Goal: Information Seeking & Learning: Learn about a topic

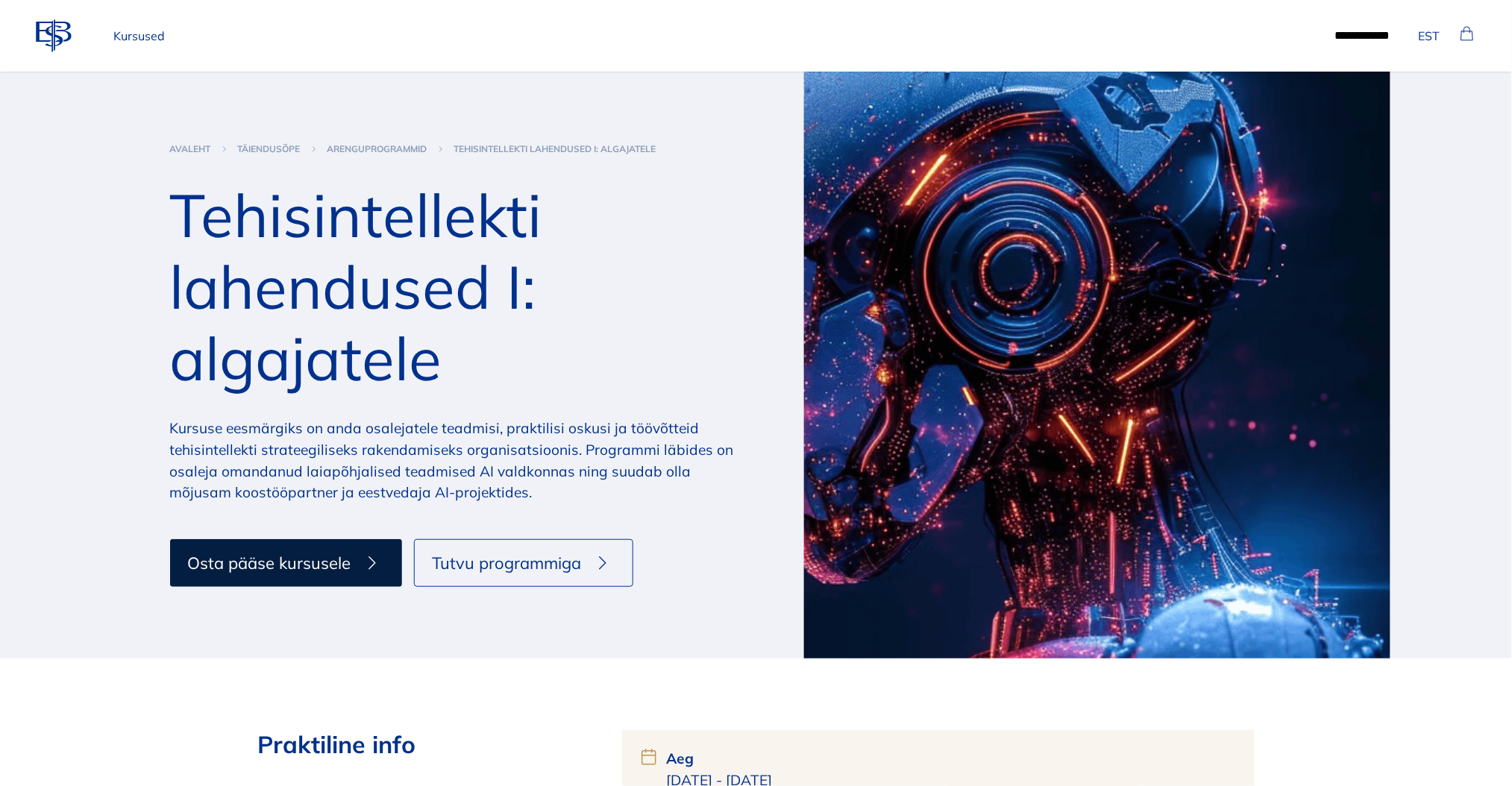
click at [1426, 322] on section "arenguprogrammid Avaleht täiendusõpe arenguprogrammid Tehisintellekti lahenduse…" at bounding box center [756, 365] width 1512 height 587
drag, startPoint x: 1470, startPoint y: 293, endPoint x: 1484, endPoint y: 307, distance: 19.8
click at [1471, 293] on section "arenguprogrammid Avaleht täiendusõpe arenguprogrammid Tehisintellekti lahenduse…" at bounding box center [756, 365] width 1512 height 587
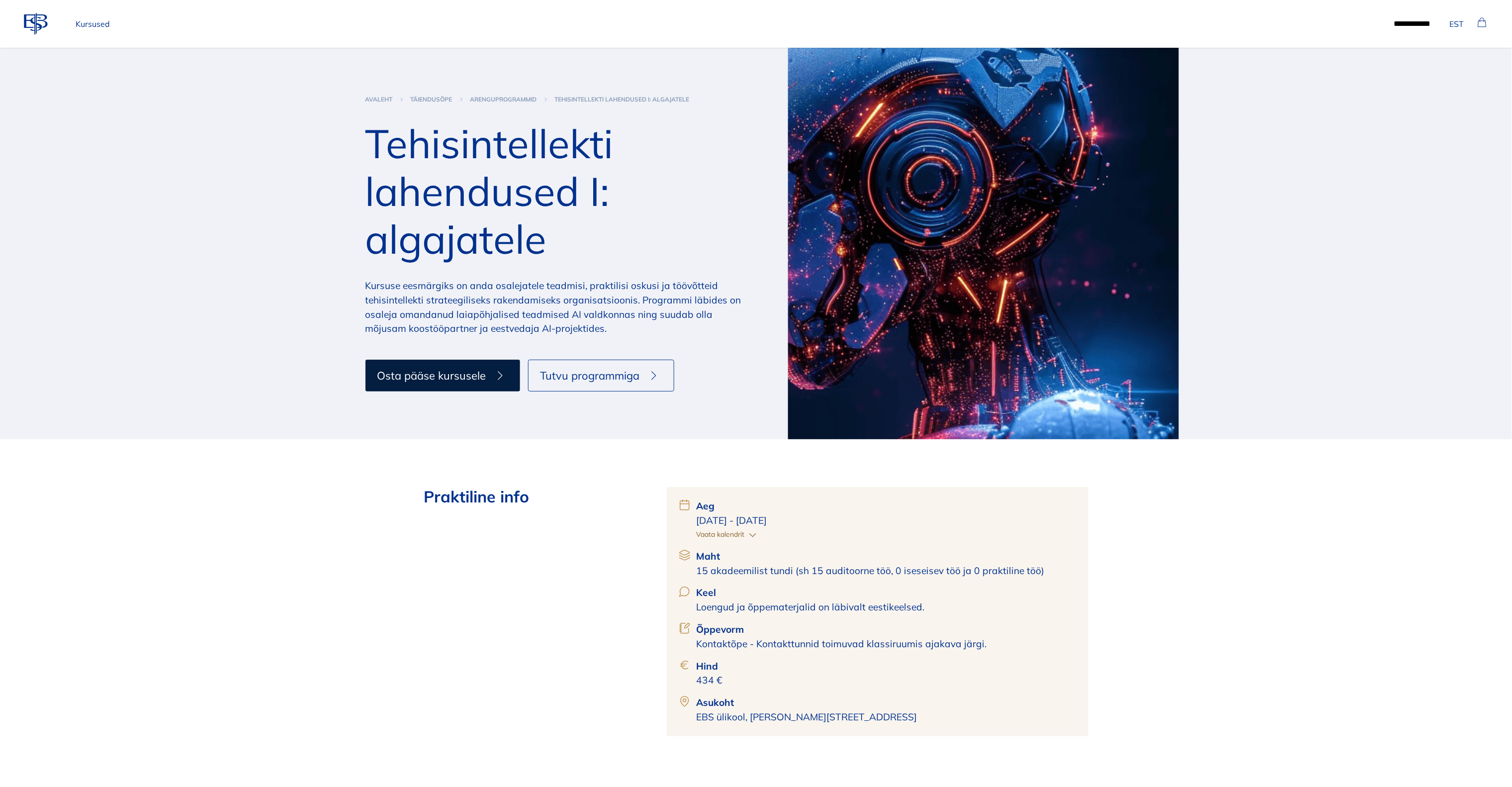
click at [89, 24] on p "Kursused" at bounding box center [93, 24] width 42 height 20
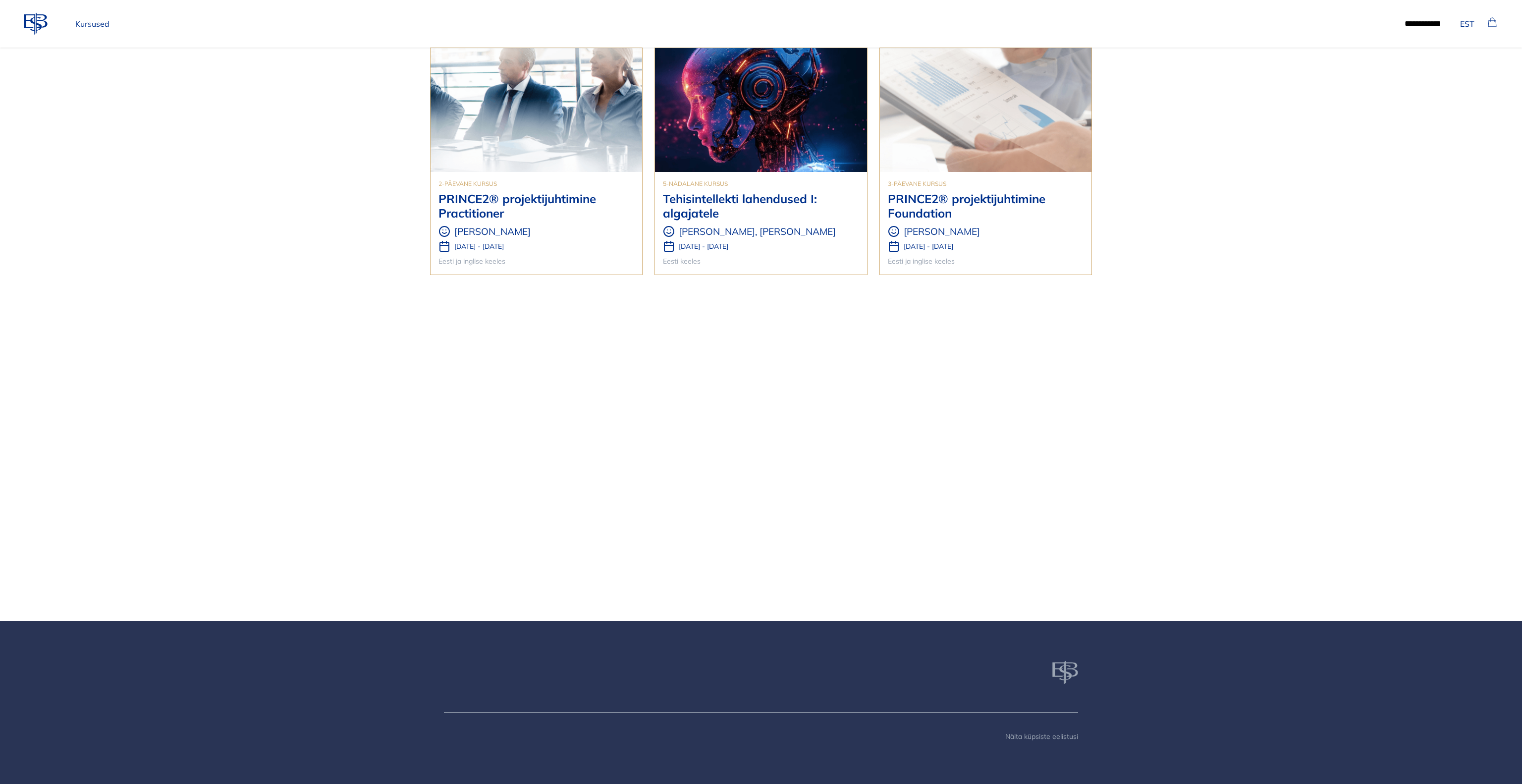
click at [1286, 266] on body "ebs-logo EST Kursused ***** ****** EST 2-päevane kursus PRINCE2® projektijuhtim…" at bounding box center [761, 392] width 1522 height 784
click at [727, 208] on h3 "Tehisintellekti lahendused I: algajatele" at bounding box center [760, 206] width 196 height 29
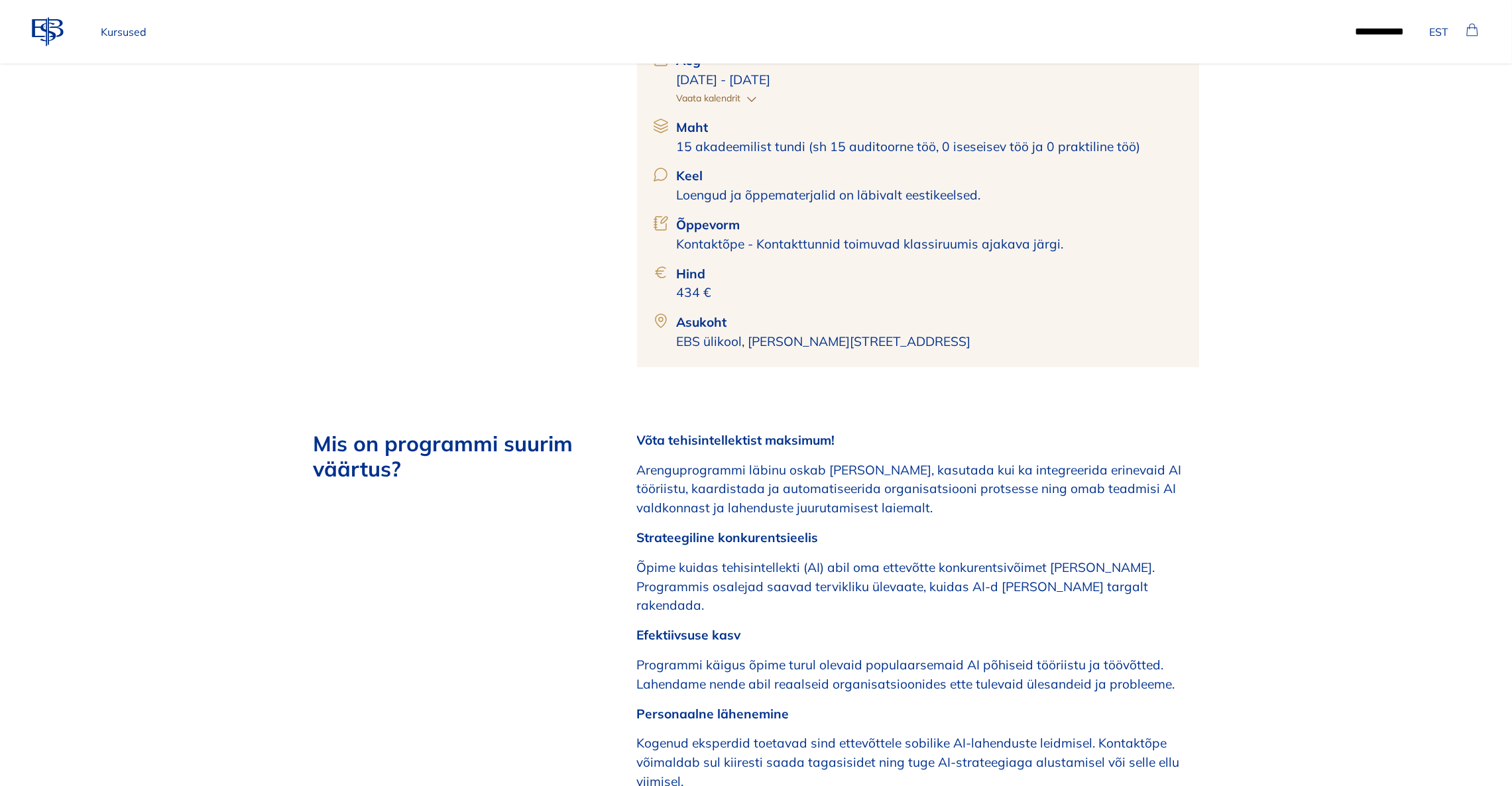
scroll to position [696, 0]
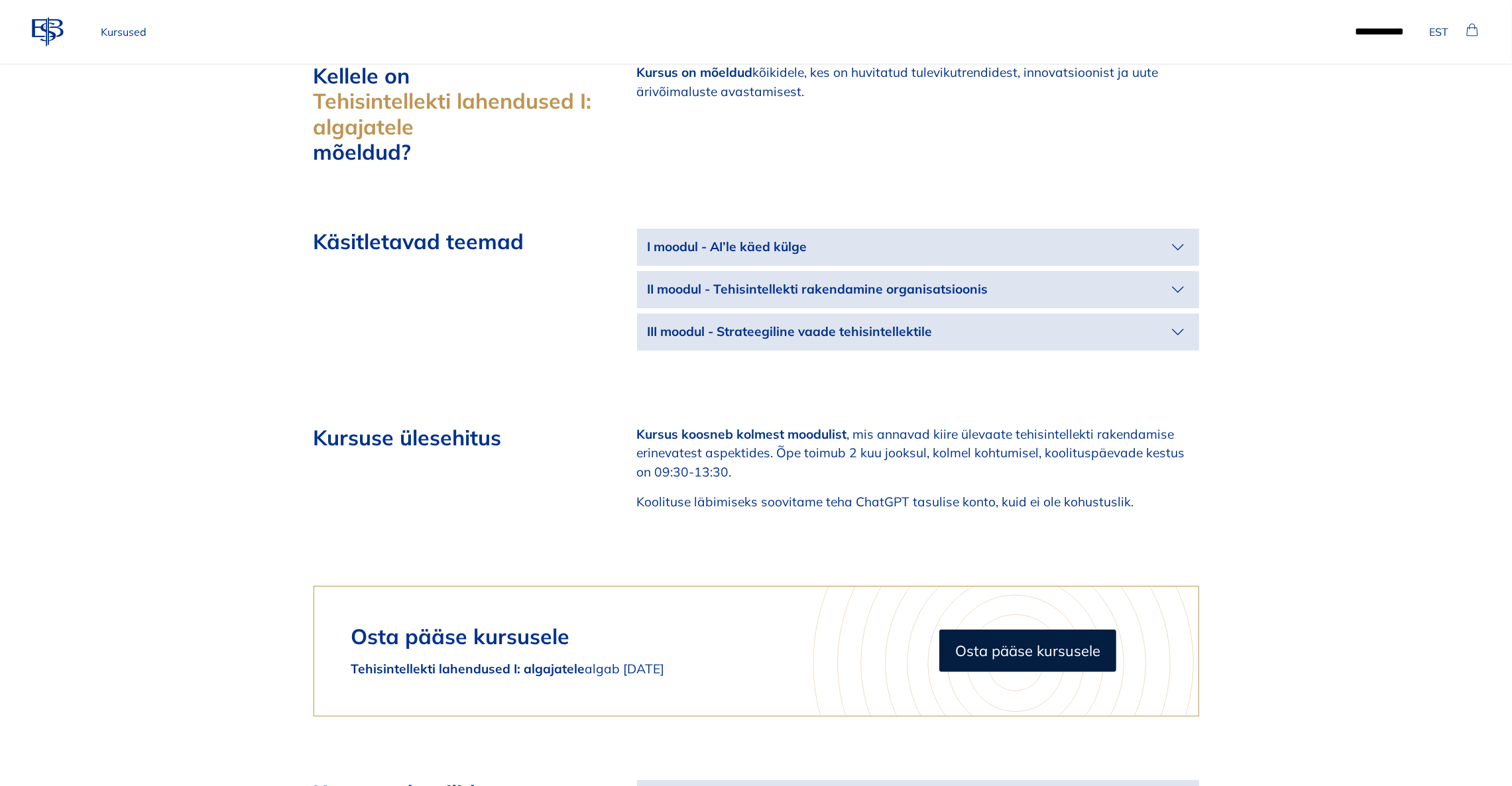
scroll to position [1491, 0]
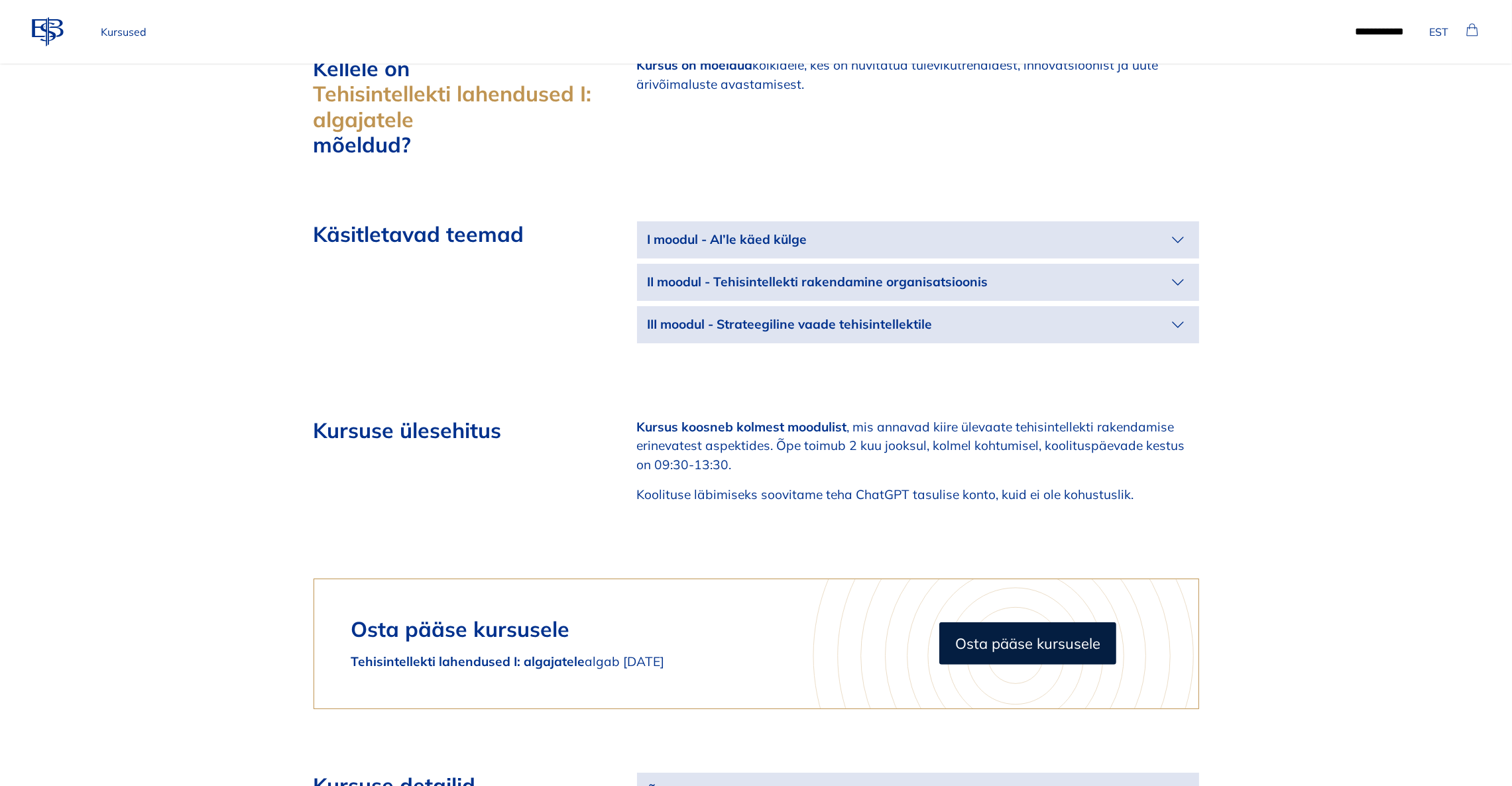
click at [1183, 229] on icon "button" at bounding box center [1179, 240] width 22 height 22
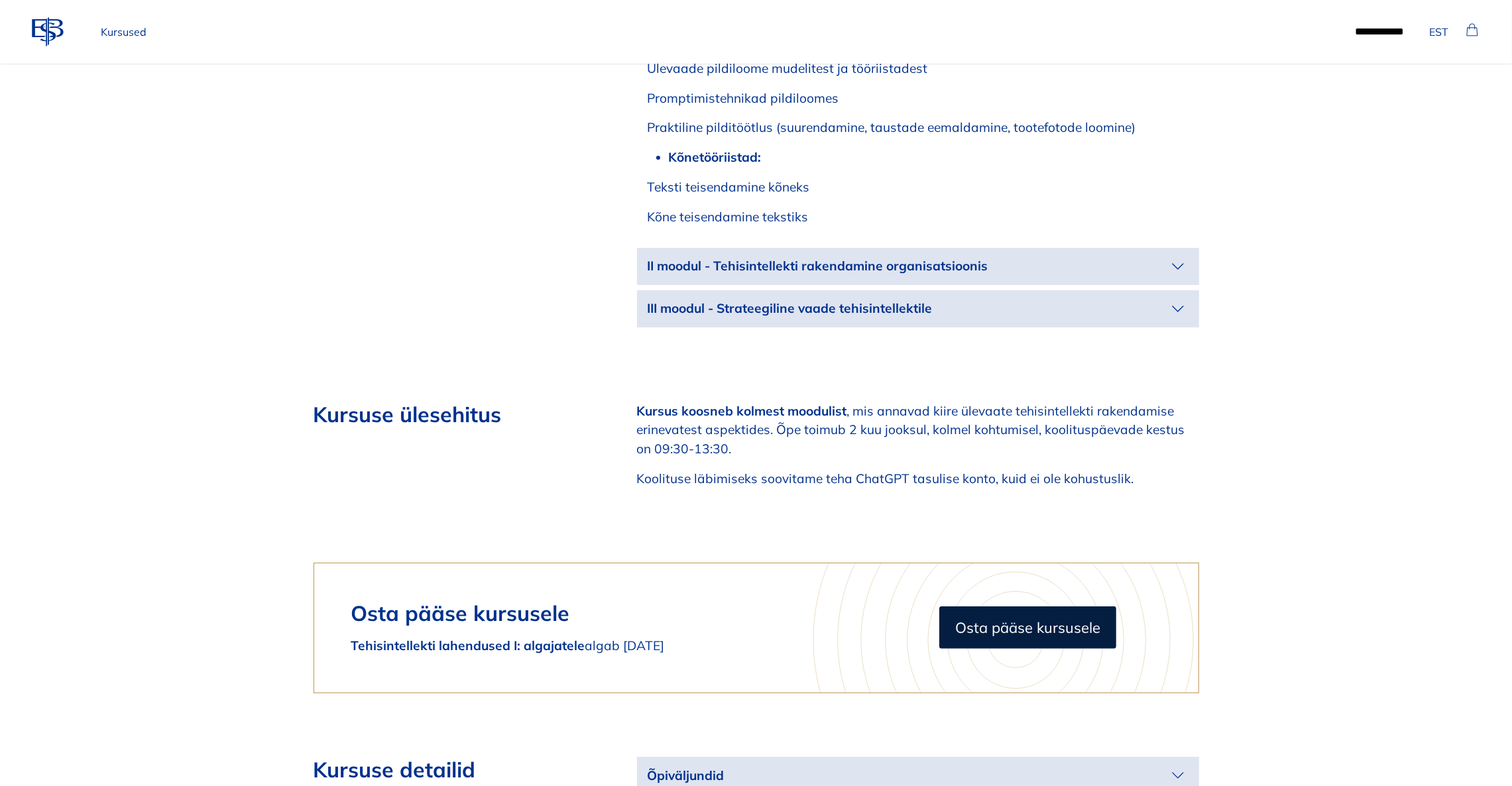
scroll to position [2087, 0]
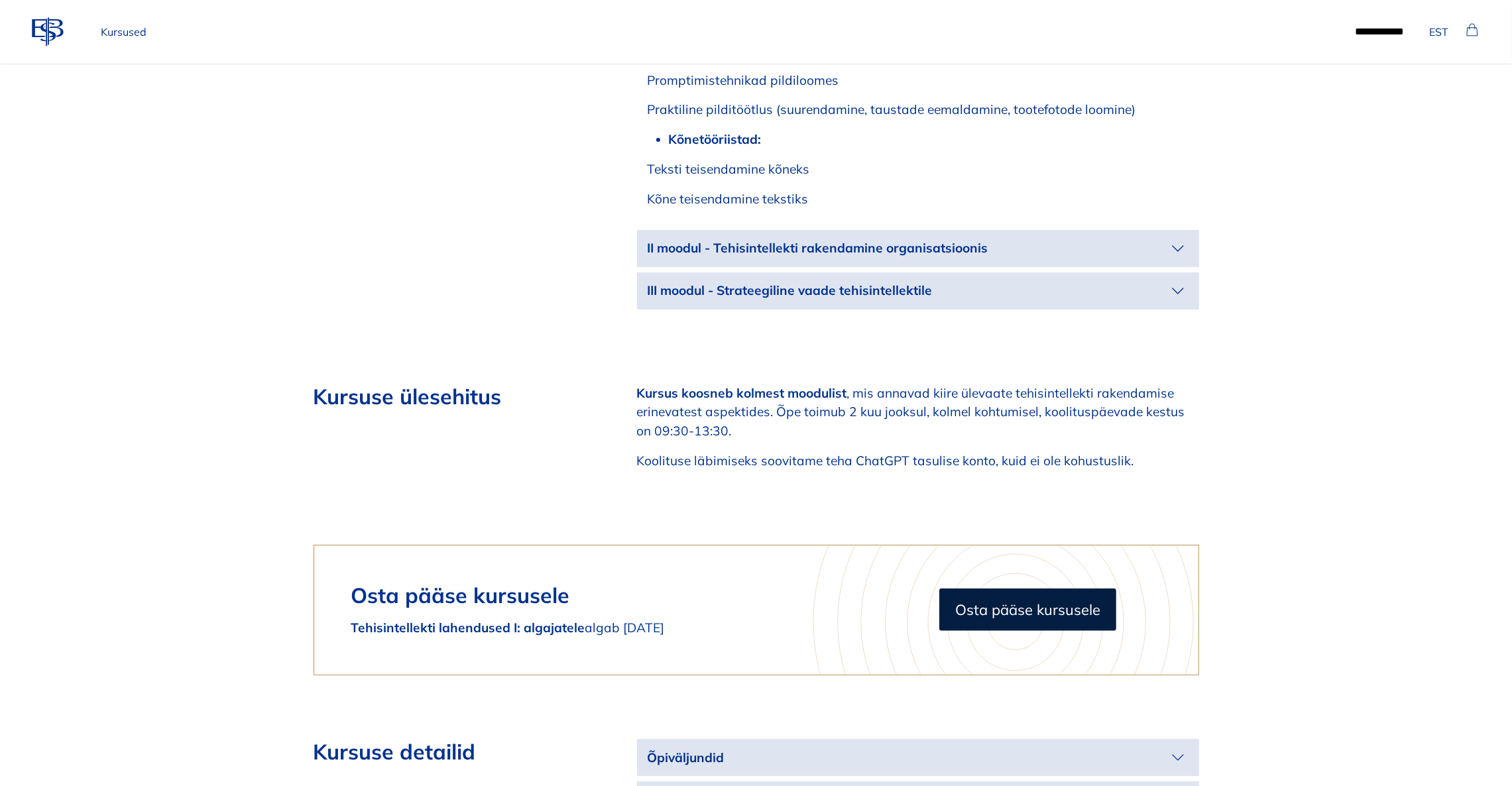
click at [1175, 238] on icon "button" at bounding box center [1179, 248] width 22 height 22
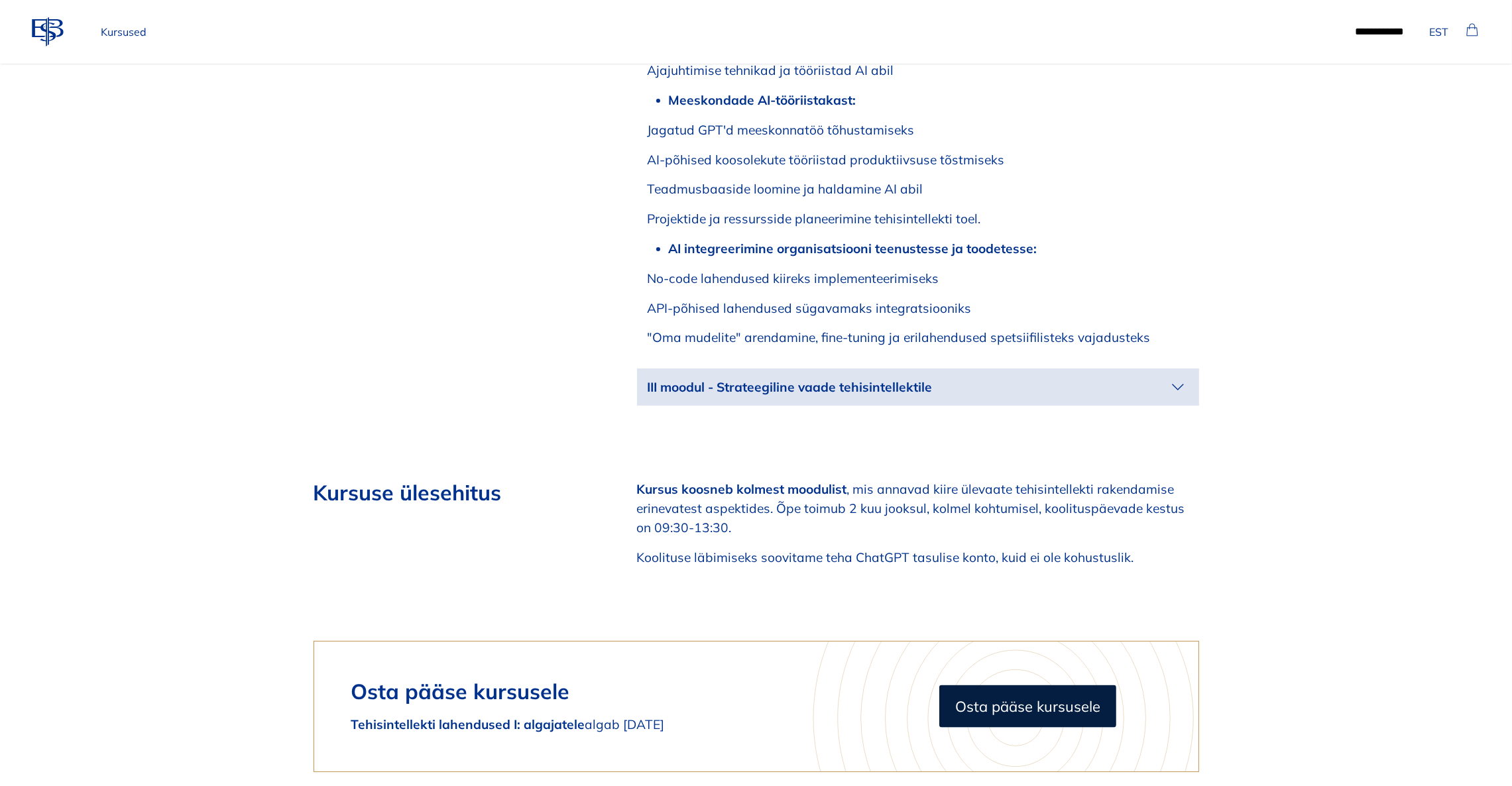
scroll to position [2484, 0]
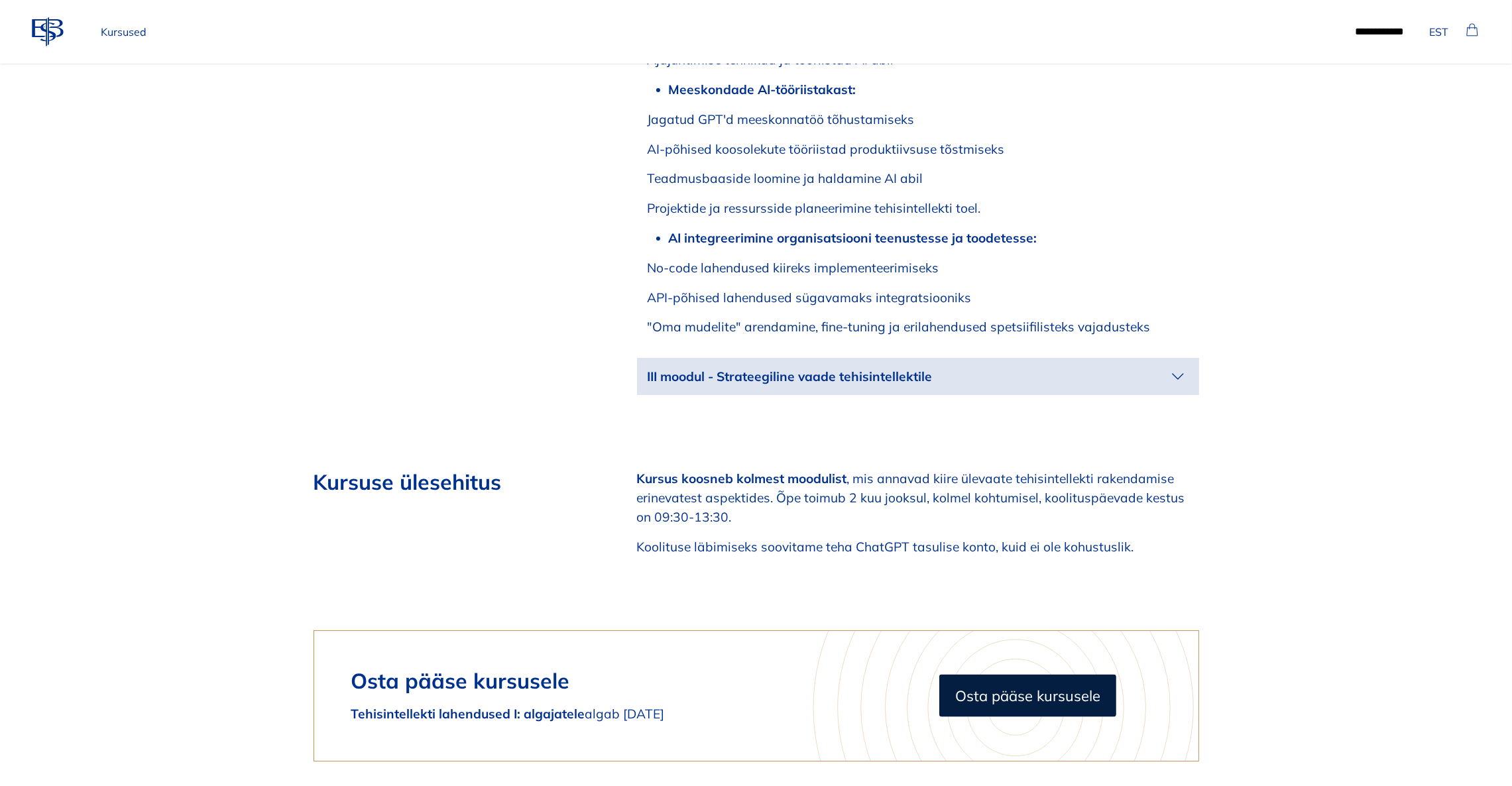
click at [1172, 366] on icon "button" at bounding box center [1179, 376] width 22 height 22
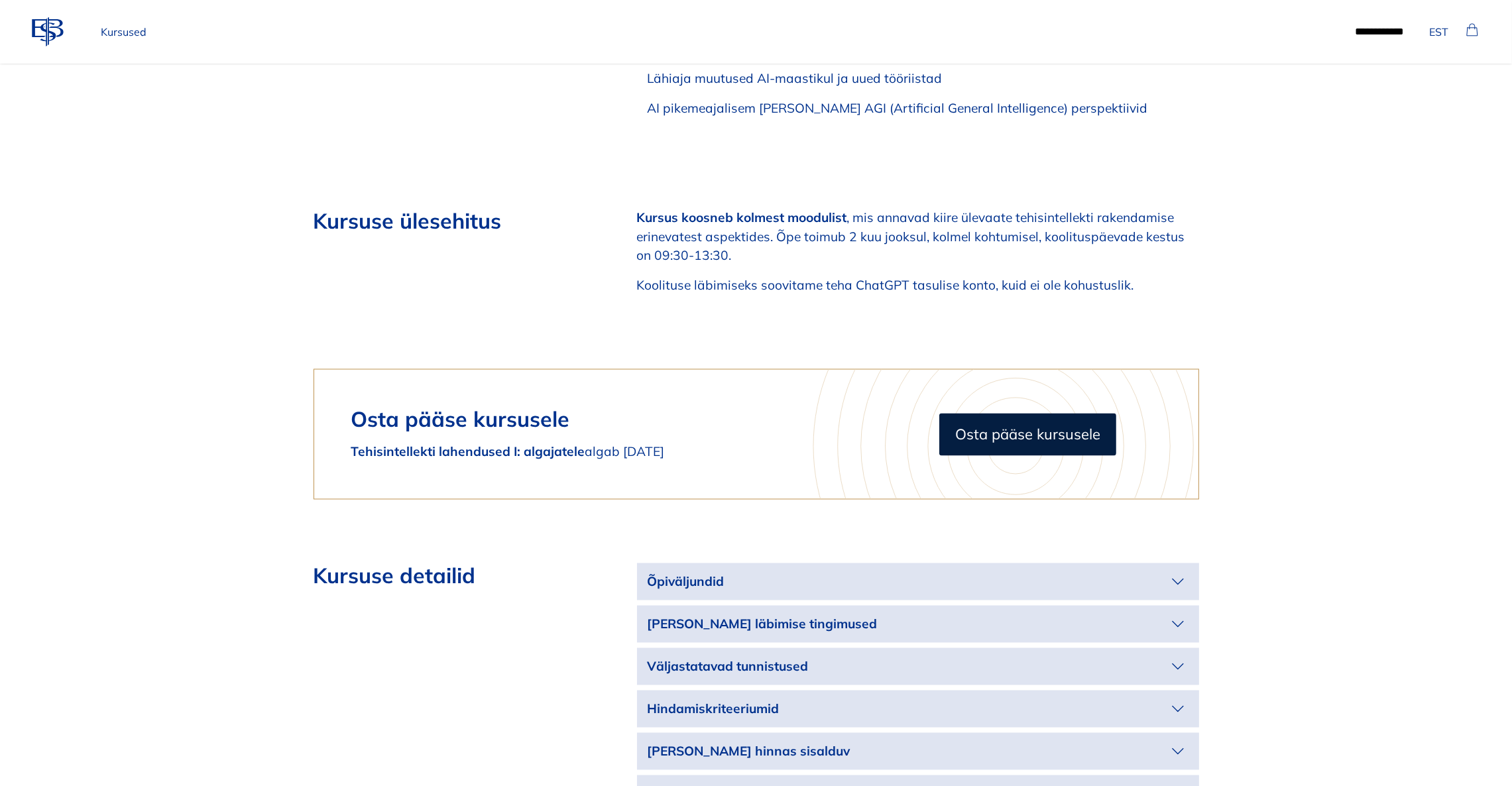
scroll to position [3479, 0]
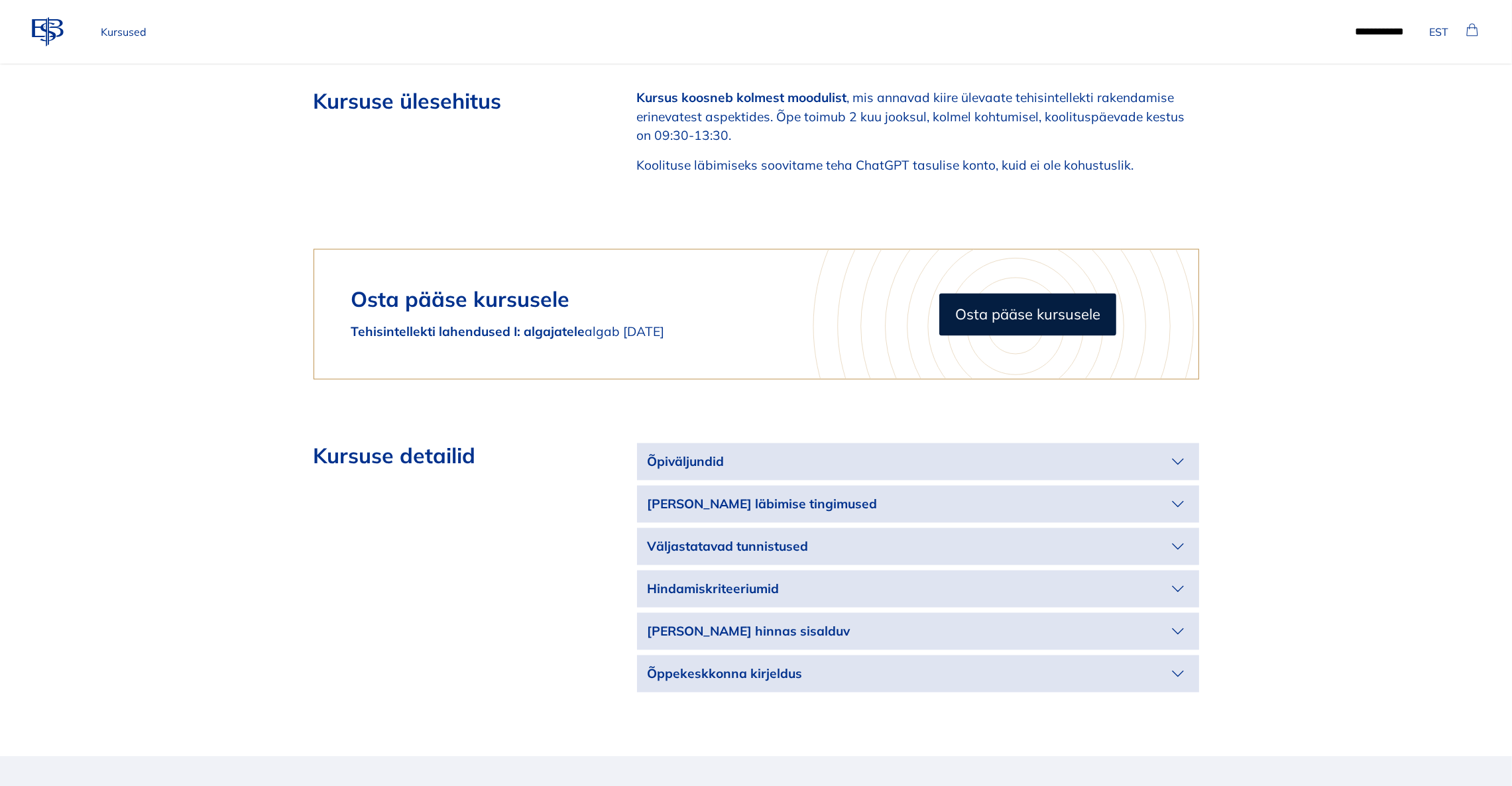
click at [962, 444] on button "Õpiväljundid" at bounding box center [919, 462] width 562 height 37
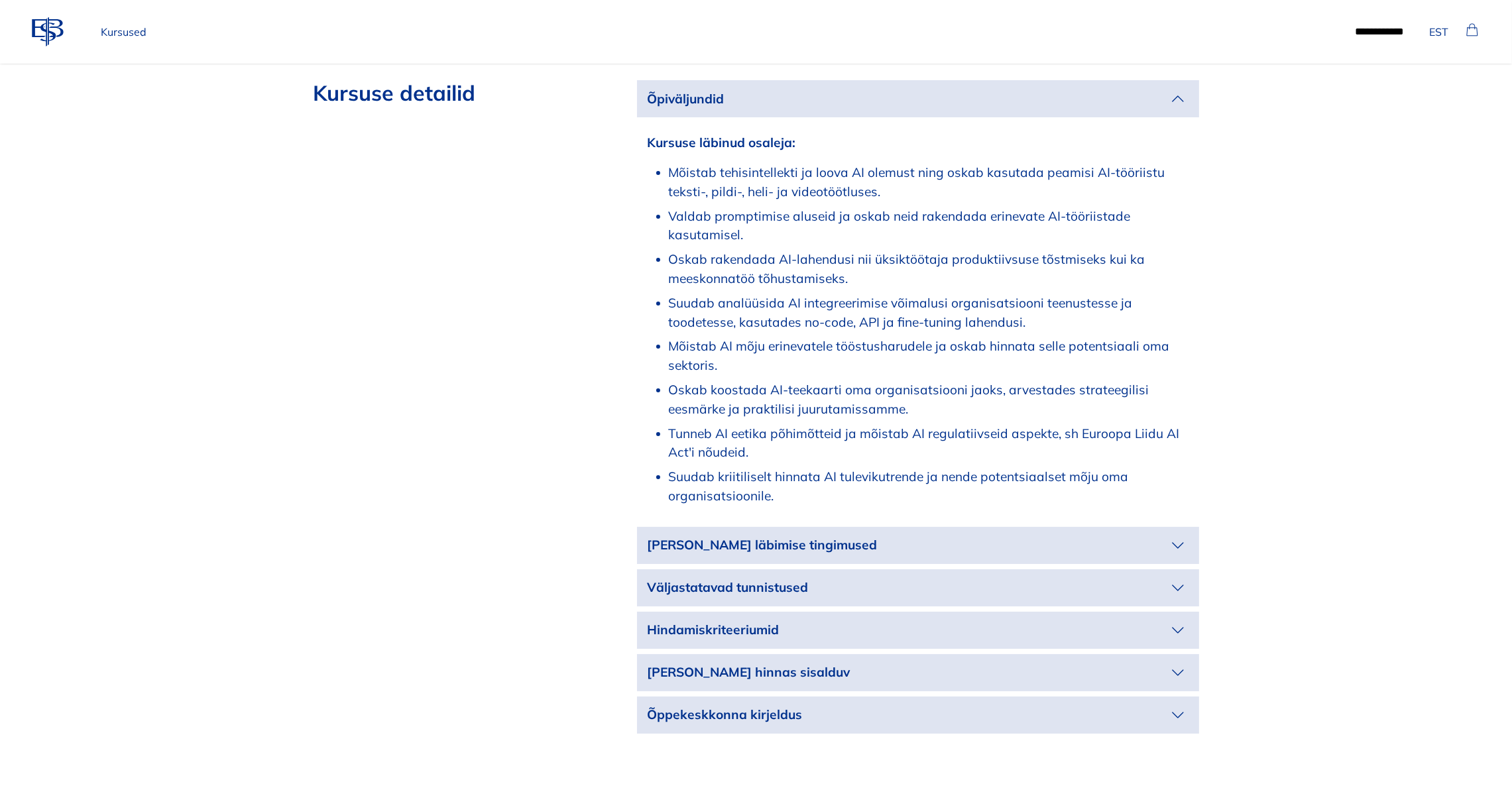
scroll to position [3876, 0]
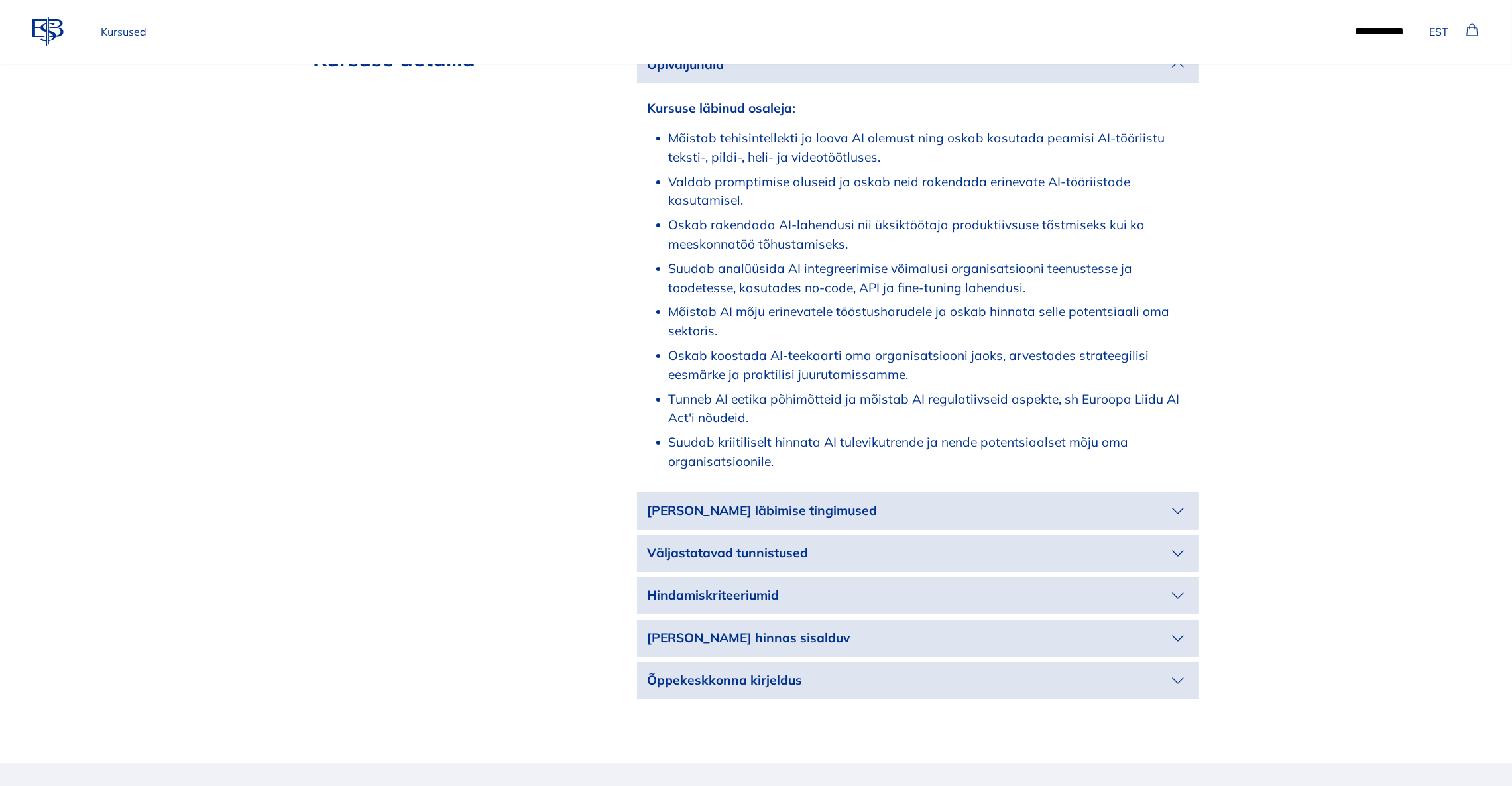
click at [1048, 501] on p "[PERSON_NAME] läbimise tingimused" at bounding box center [907, 510] width 520 height 19
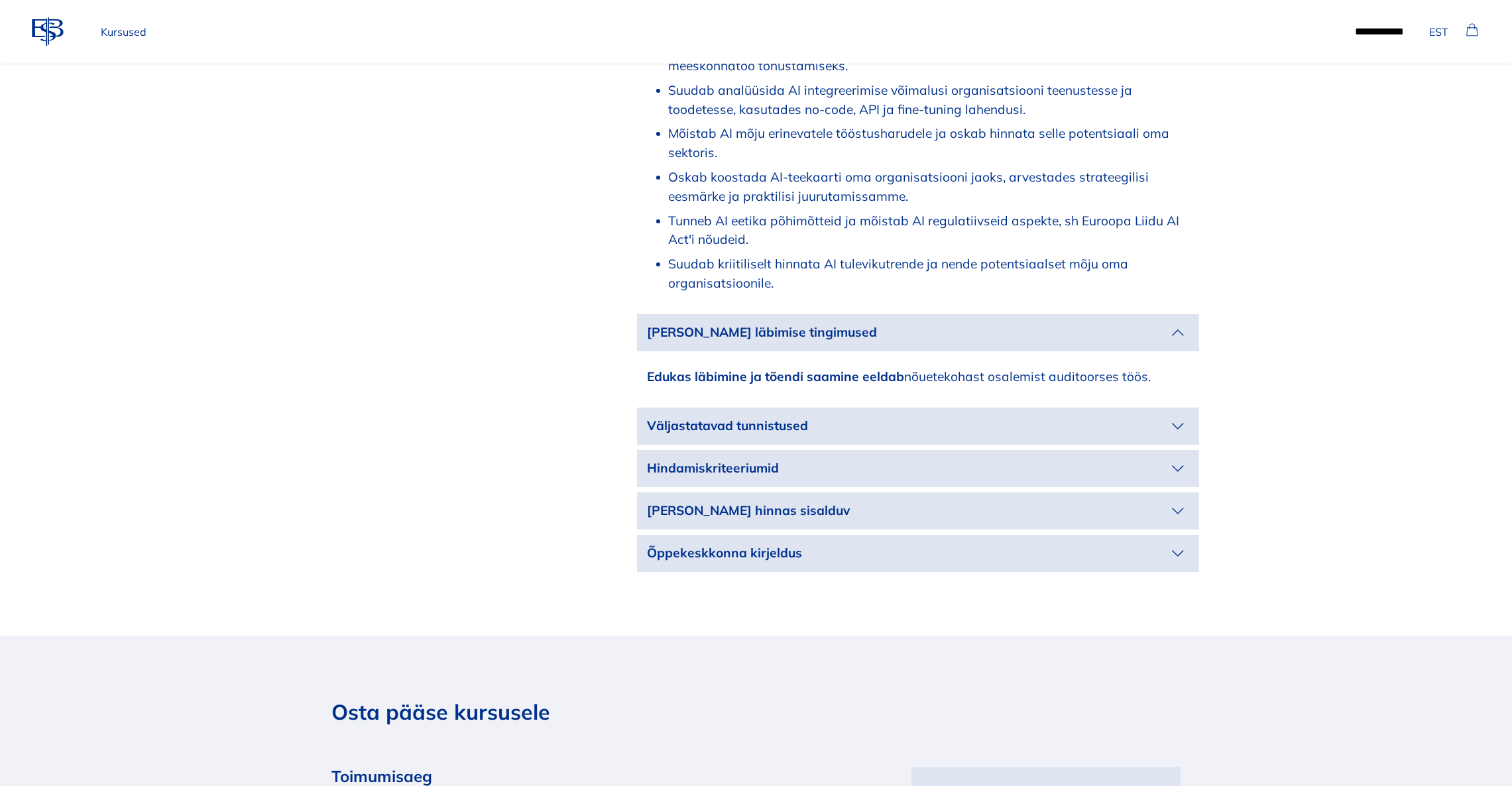
scroll to position [4075, 0]
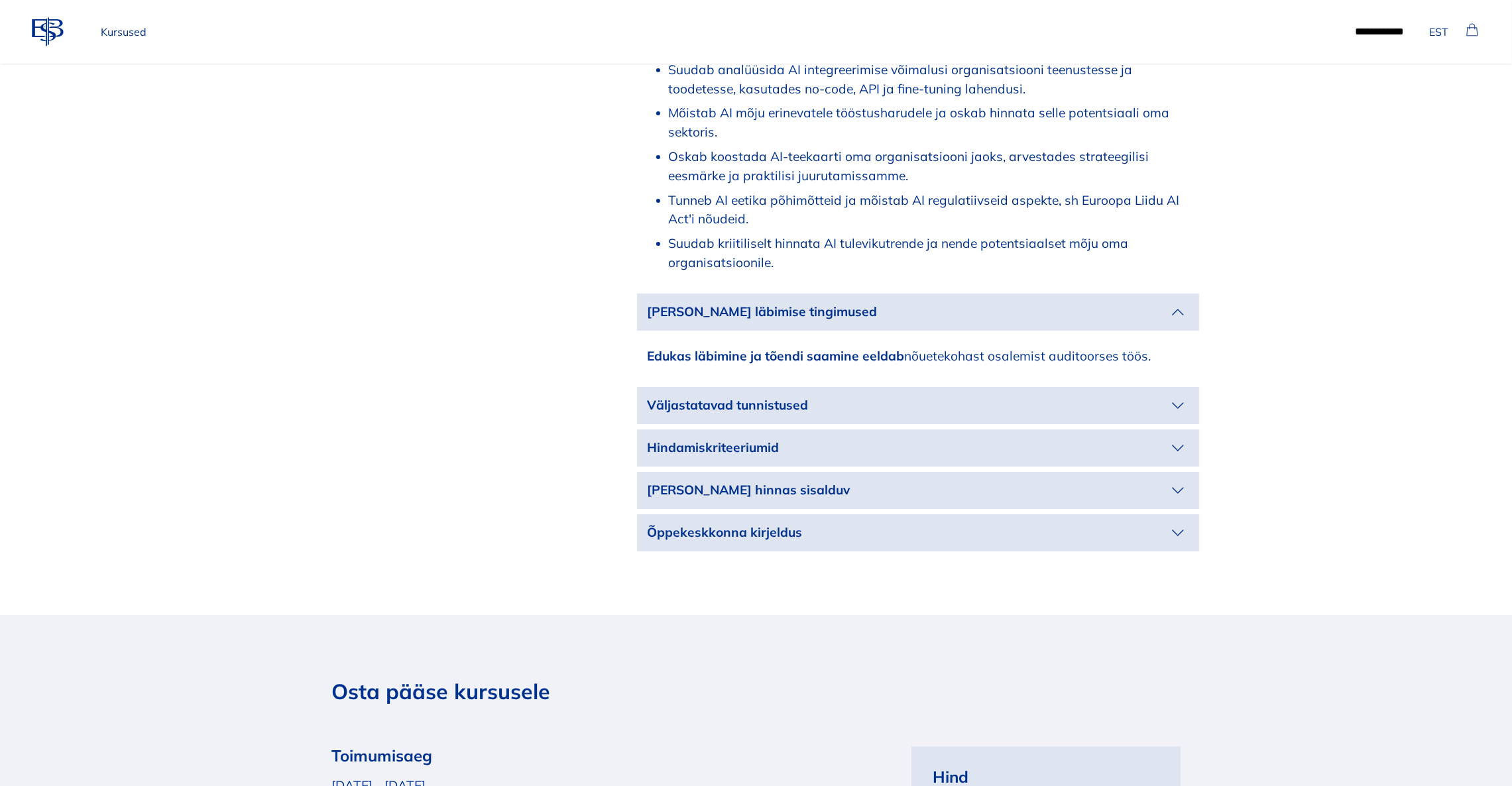
click at [1163, 395] on p "Väljastatavad tunnistused" at bounding box center [907, 405] width 520 height 19
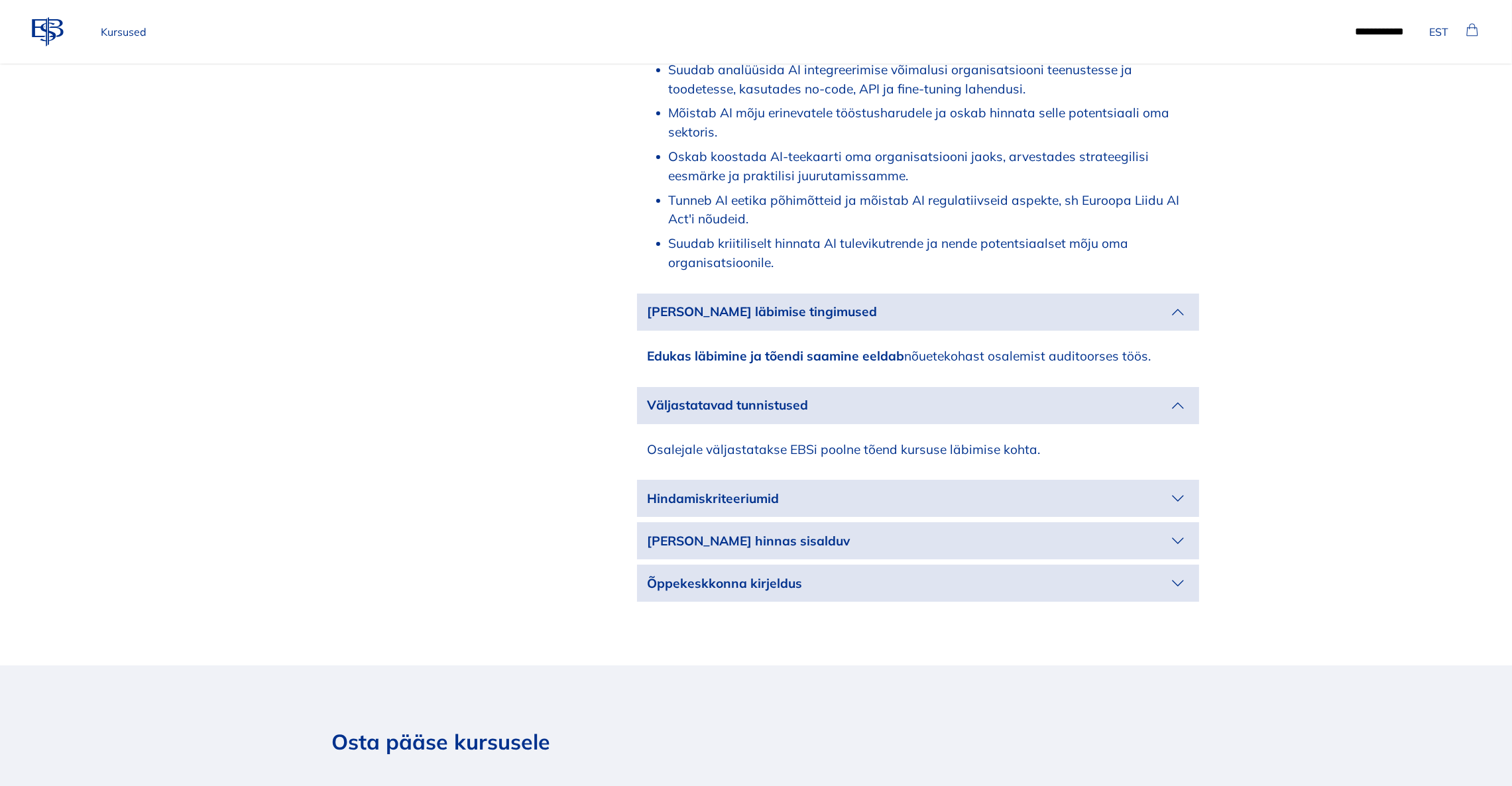
click at [1179, 496] on icon "button" at bounding box center [1178, 499] width 11 height 5
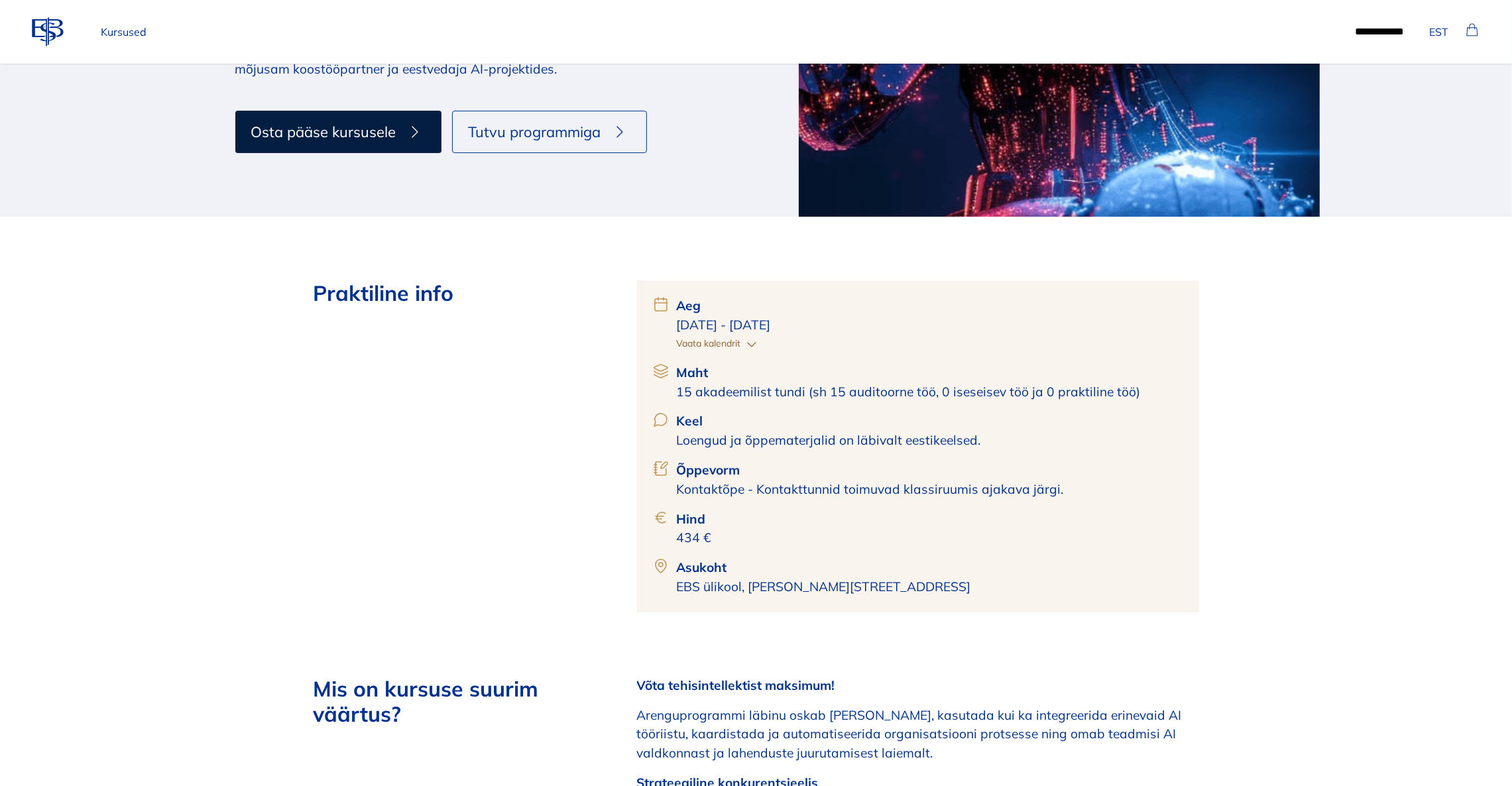
scroll to position [398, 0]
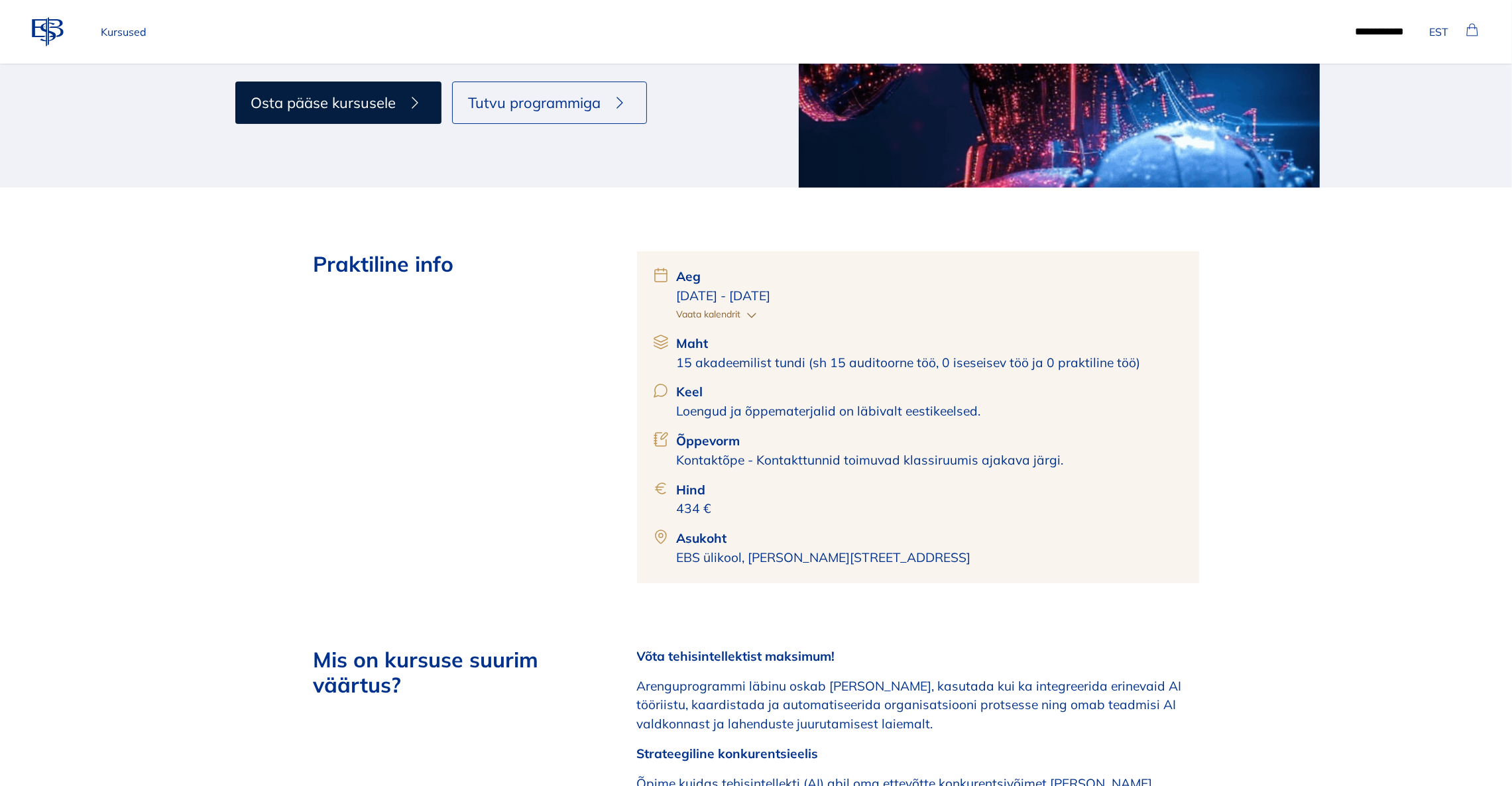
click at [749, 317] on icon "button" at bounding box center [751, 315] width 16 height 16
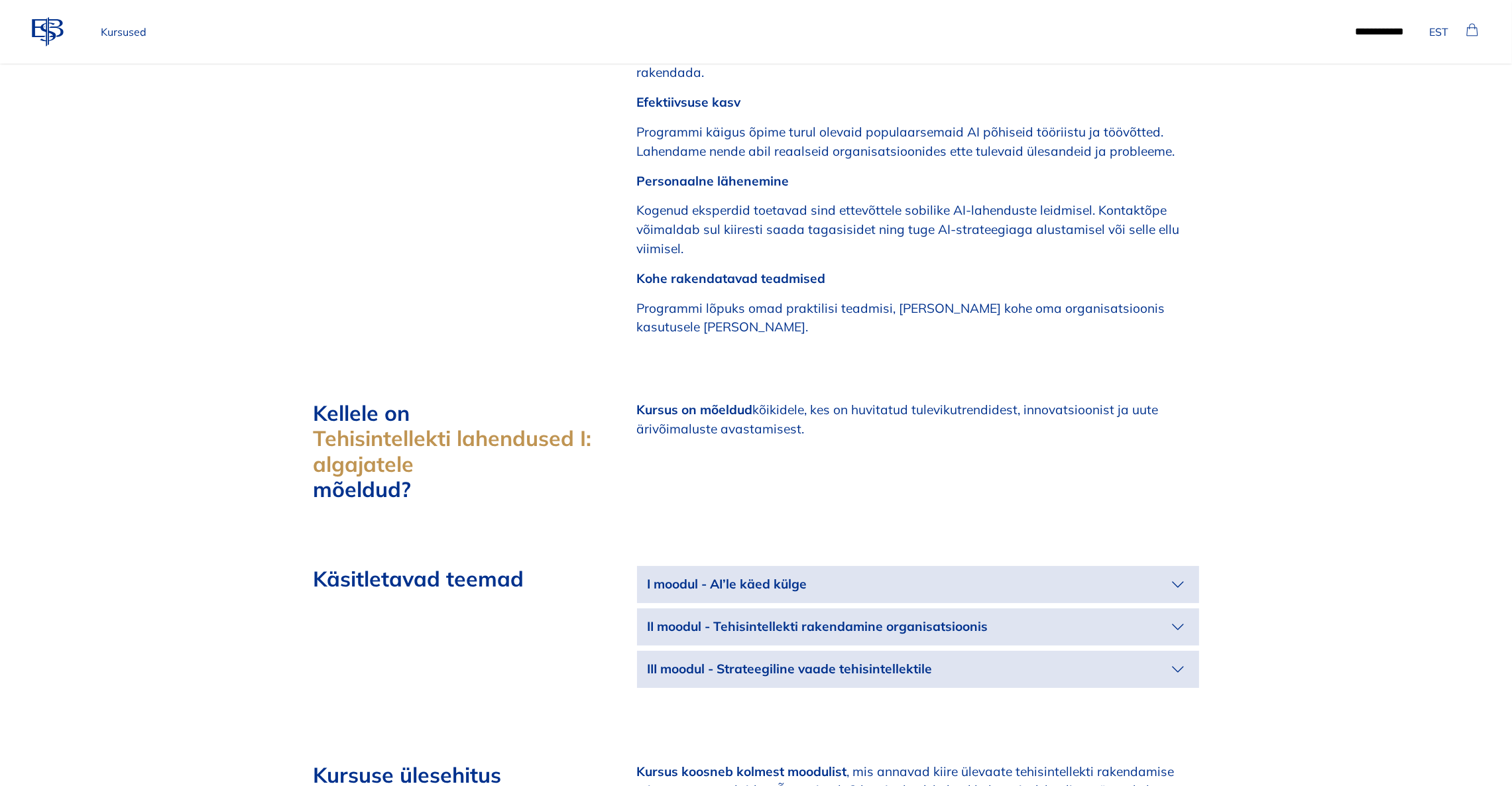
scroll to position [1292, 0]
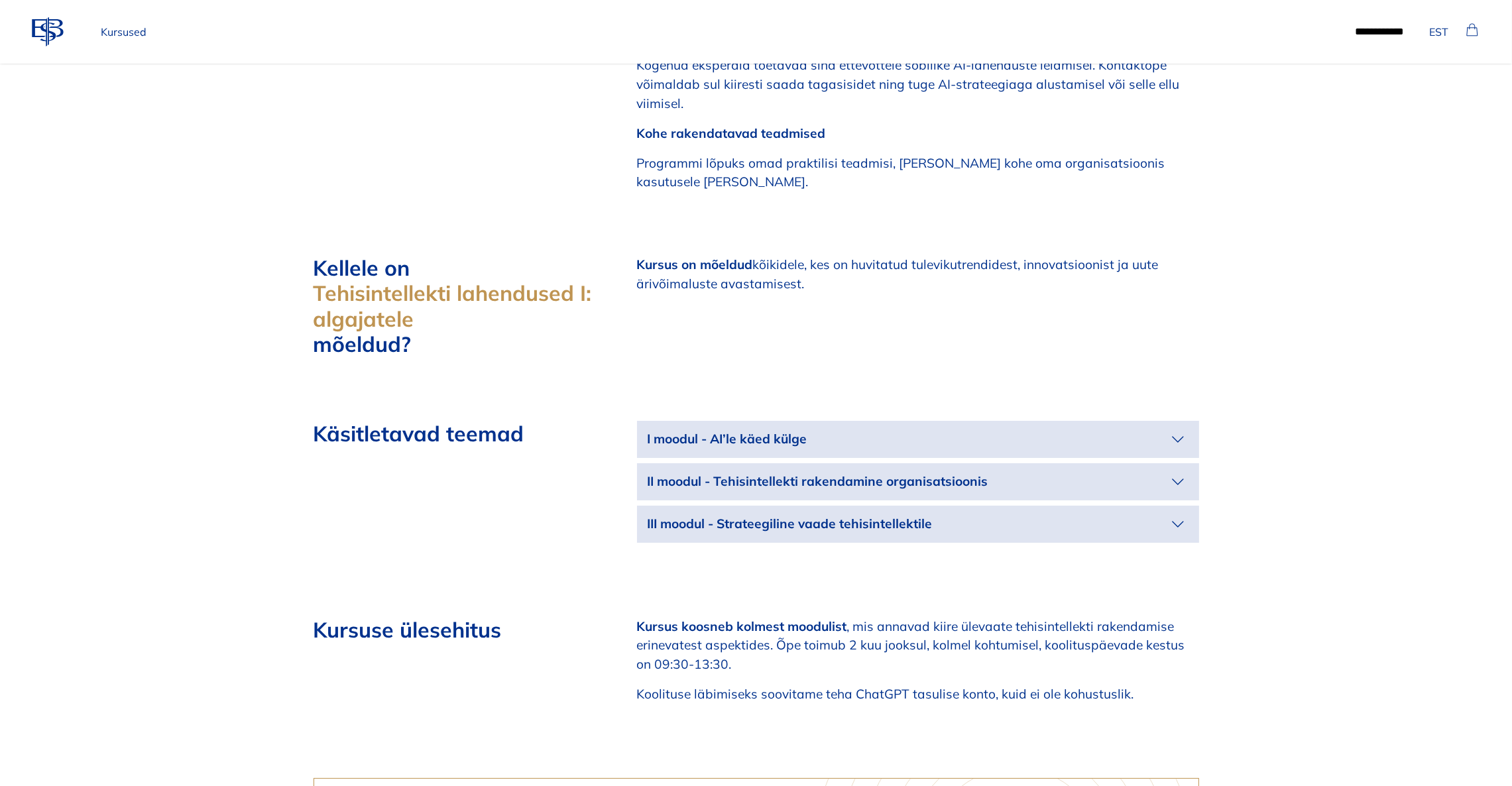
click at [1155, 430] on p "I moodul - AI’le käed külge" at bounding box center [907, 439] width 520 height 19
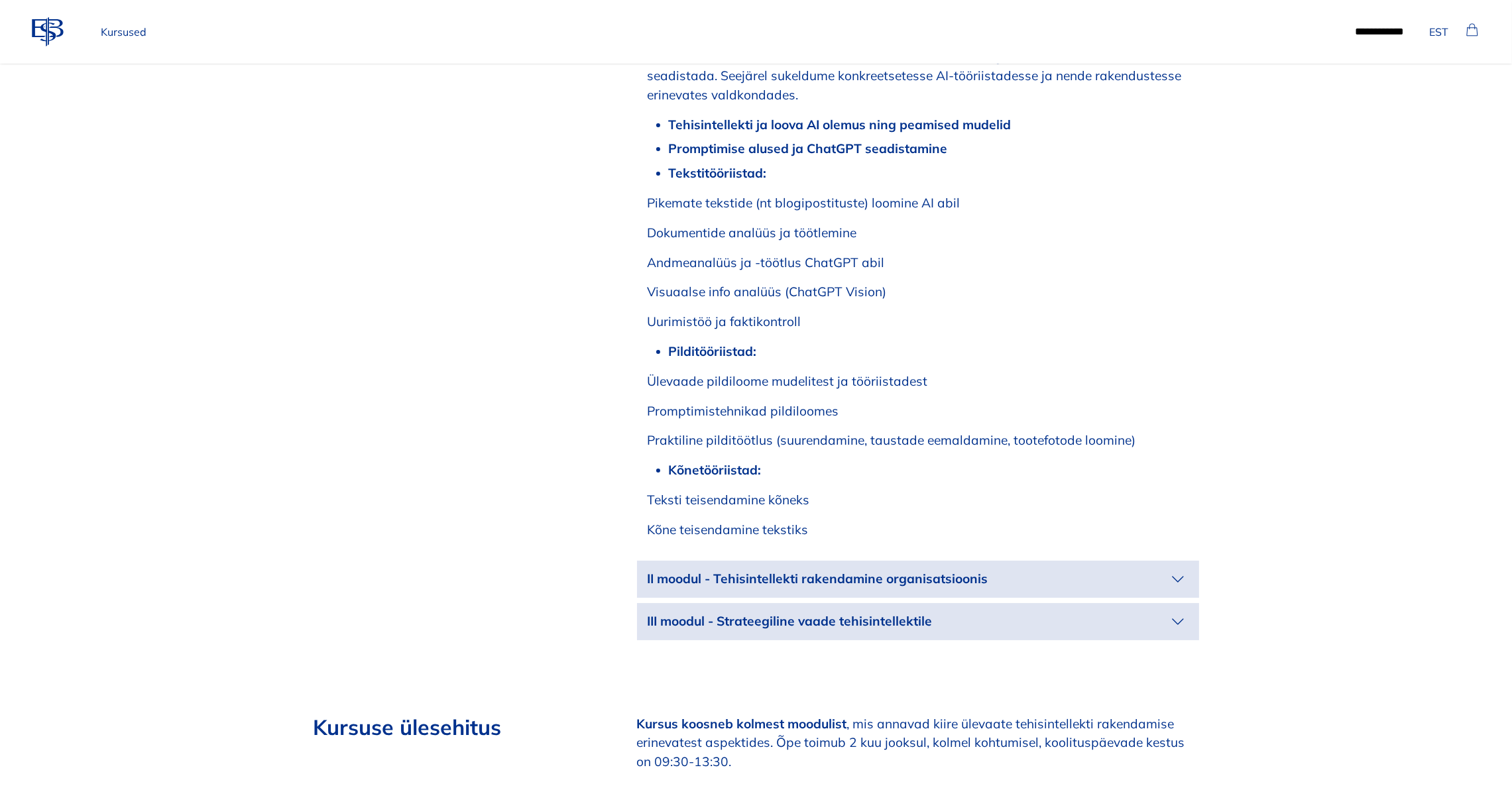
scroll to position [1987, 0]
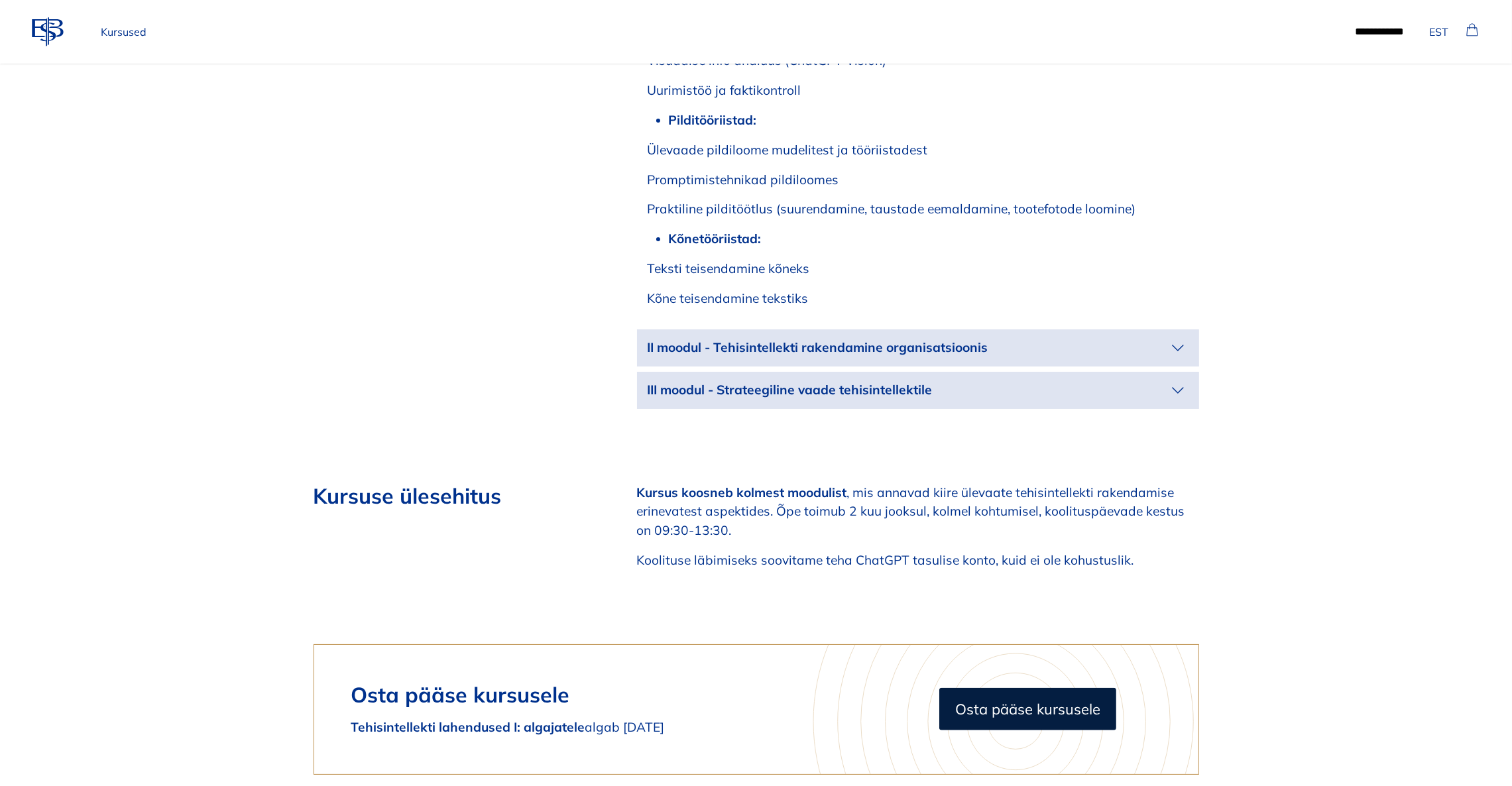
click at [1181, 337] on icon "button" at bounding box center [1179, 348] width 22 height 22
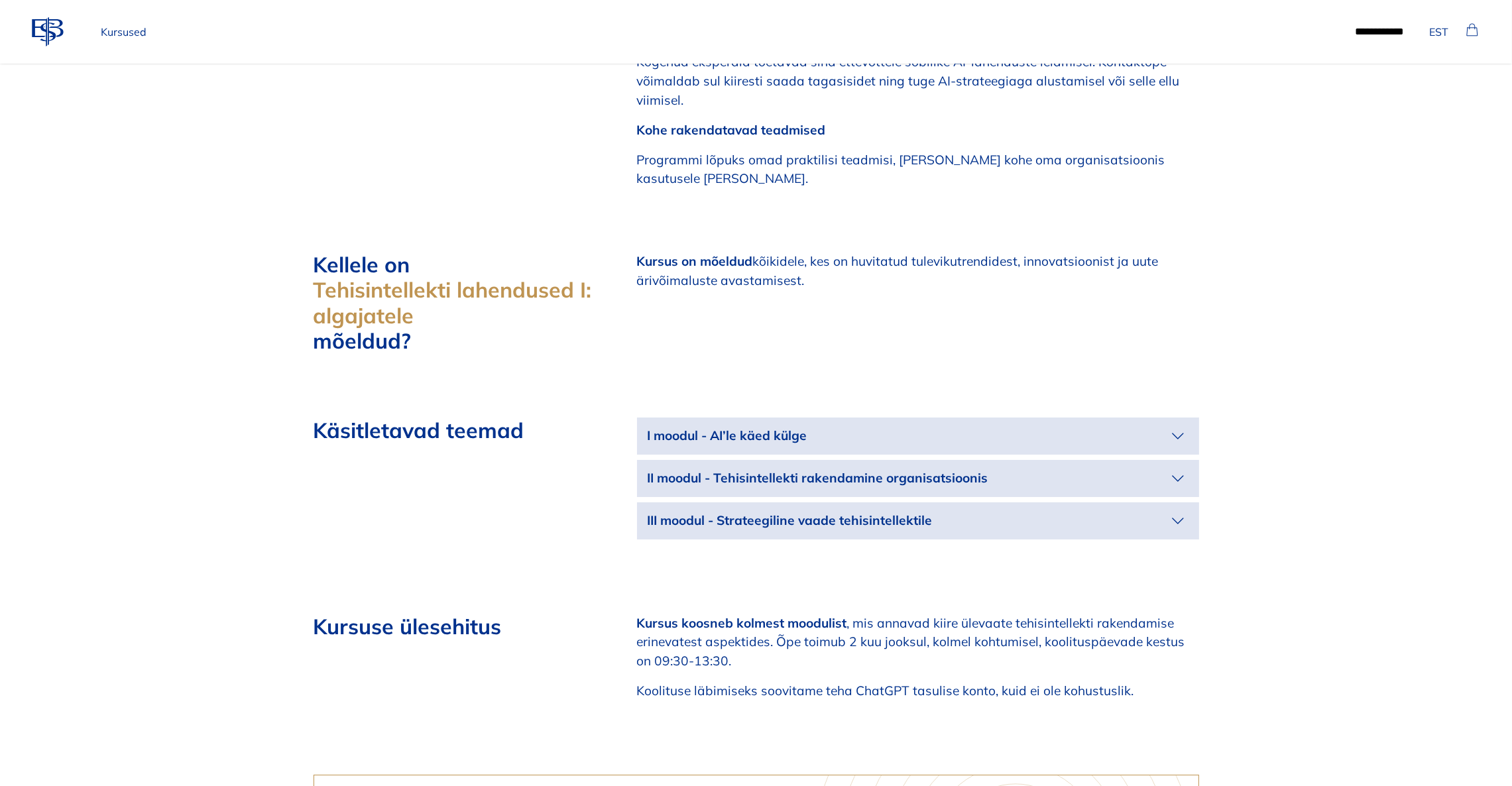
scroll to position [1292, 0]
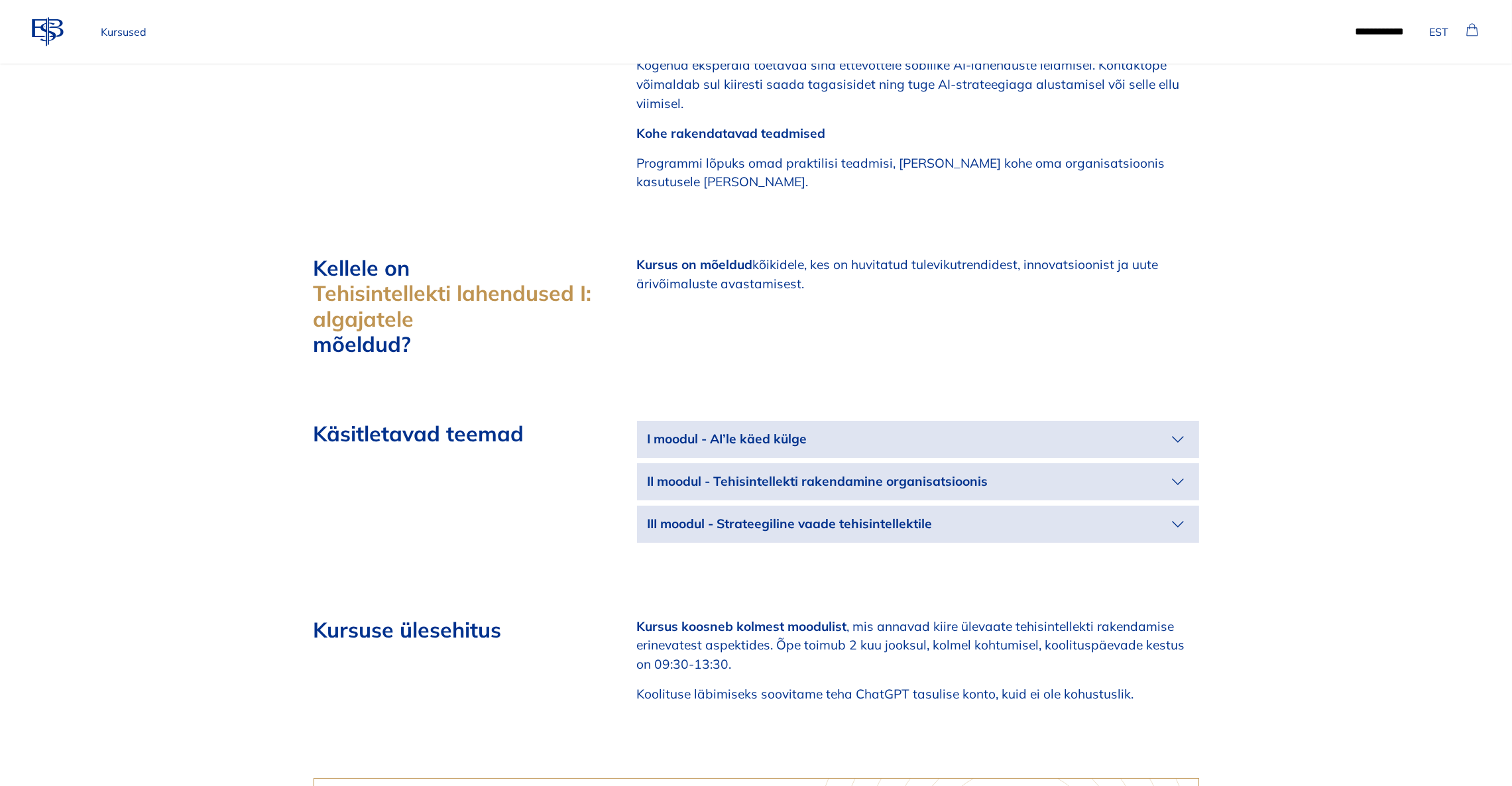
click at [1180, 429] on icon "button" at bounding box center [1179, 440] width 22 height 22
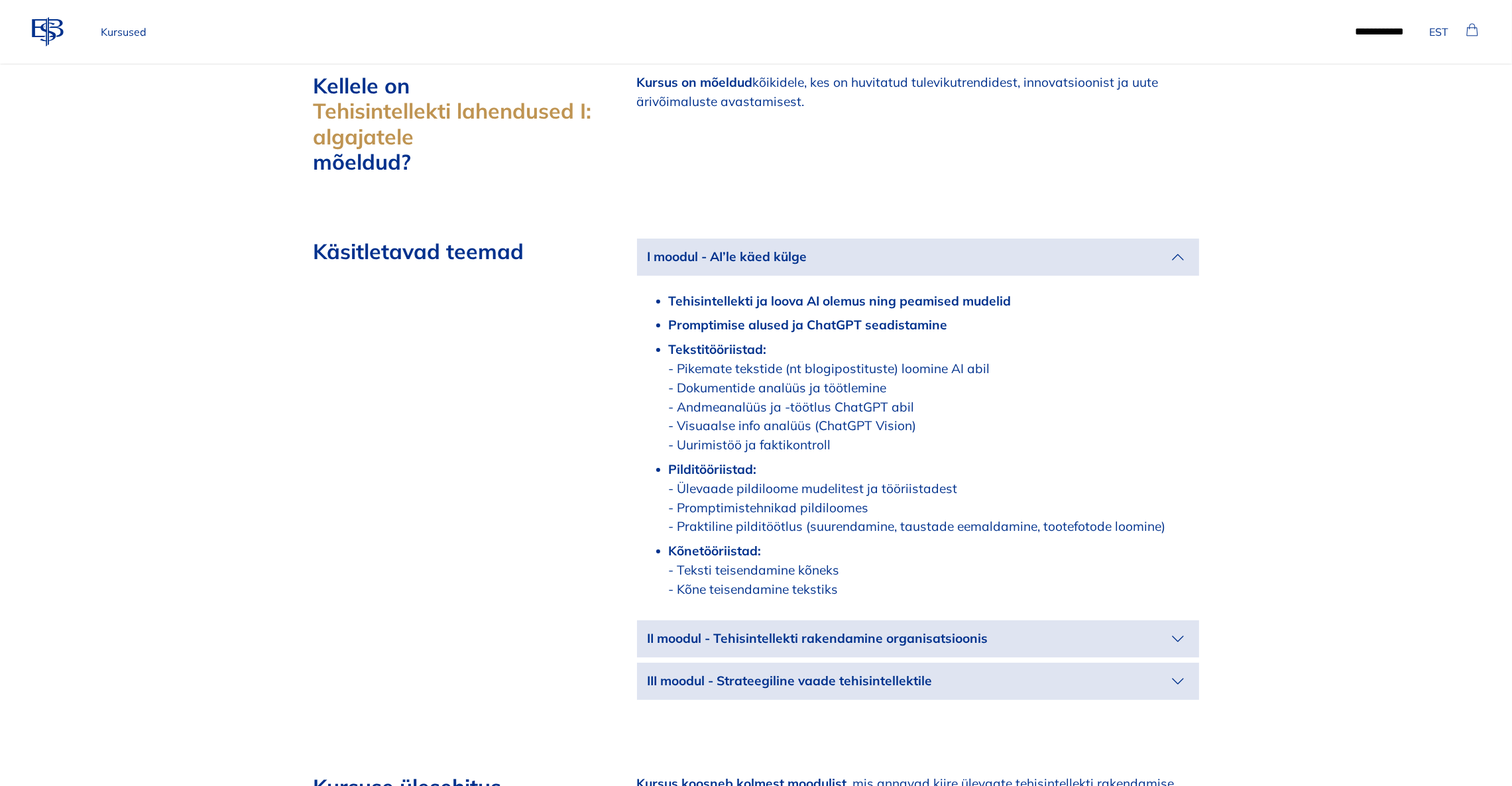
scroll to position [1491, 0]
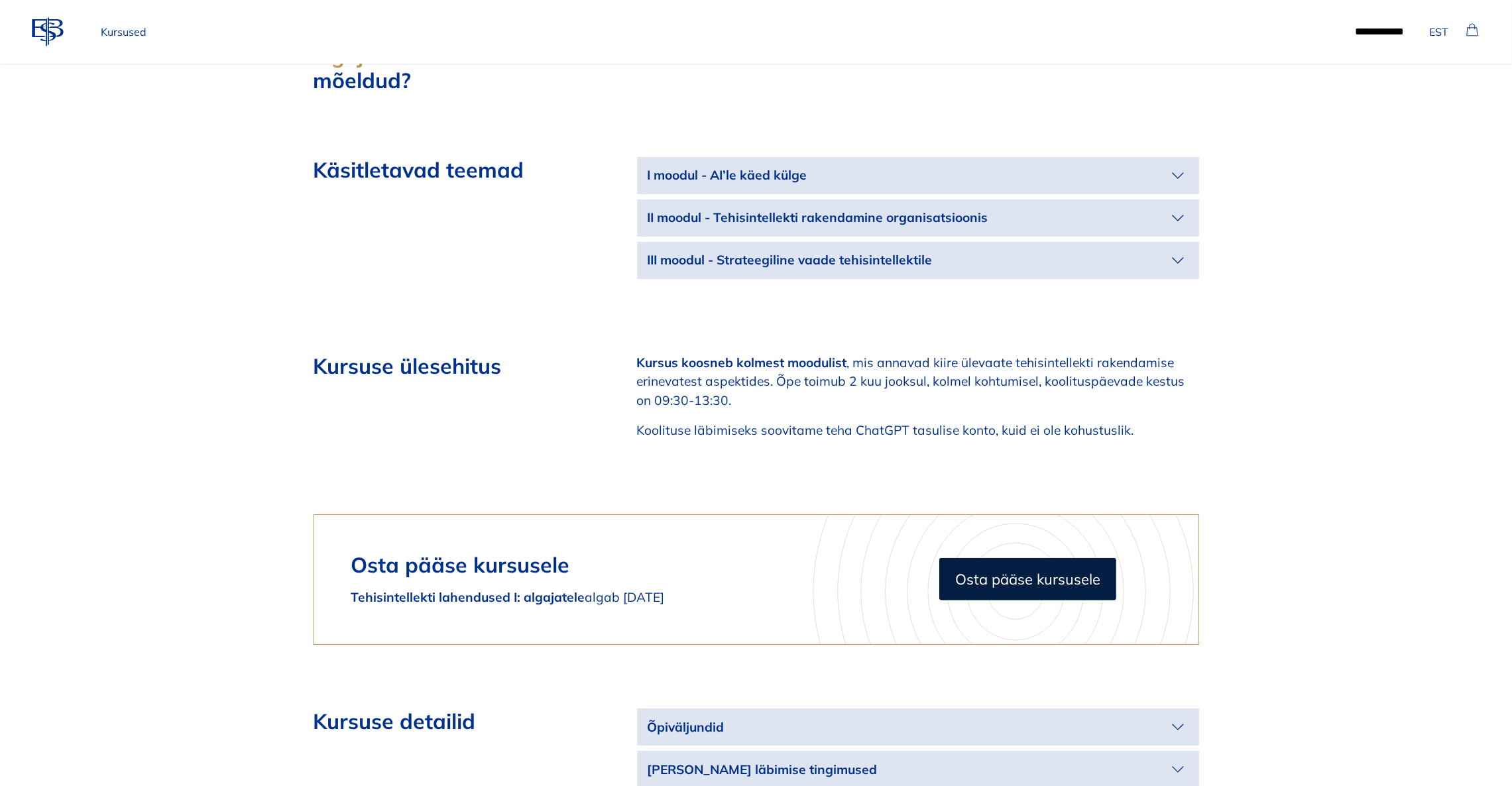
scroll to position [1392, 0]
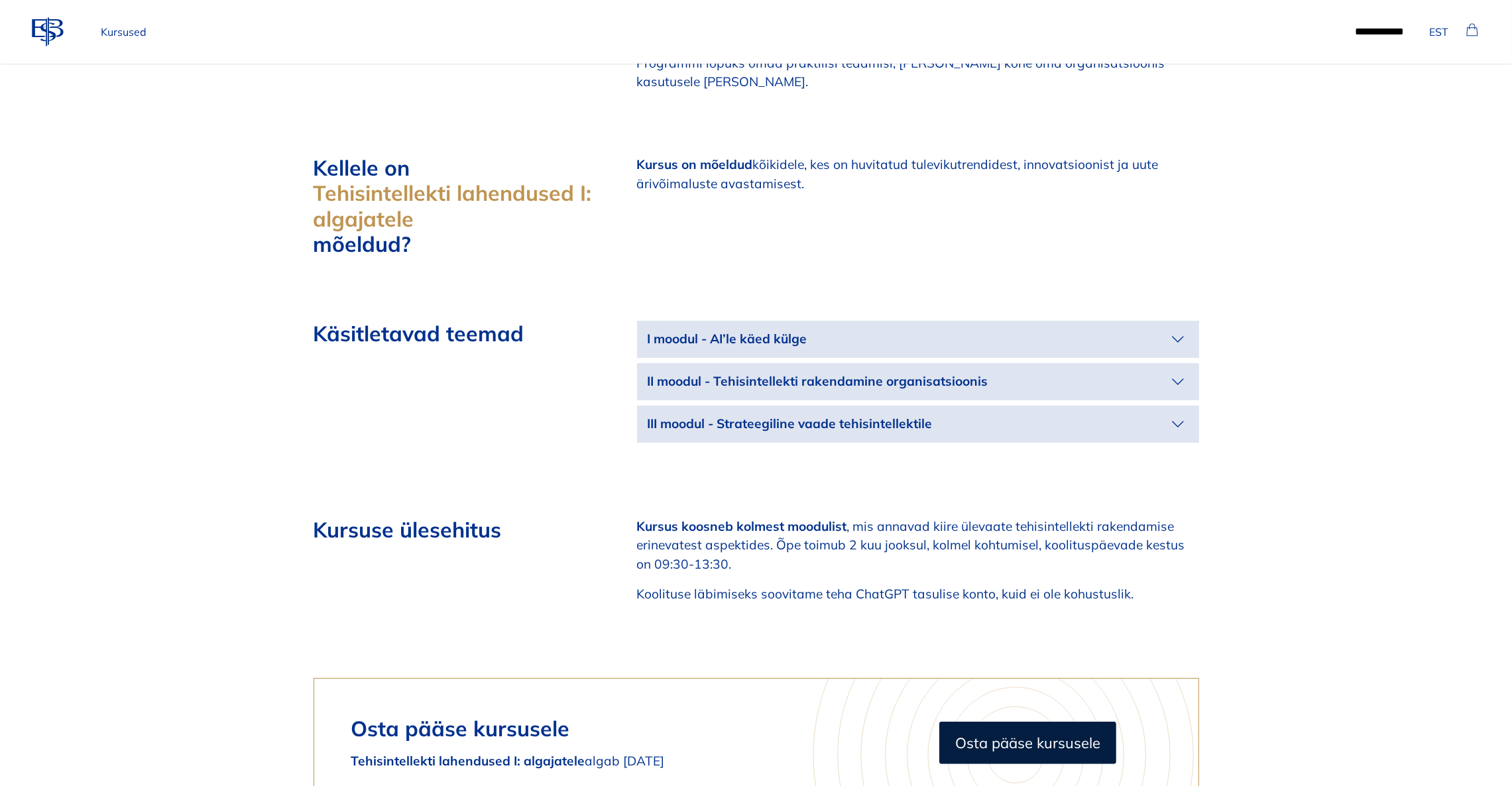
click at [1181, 329] on icon "button" at bounding box center [1179, 340] width 22 height 22
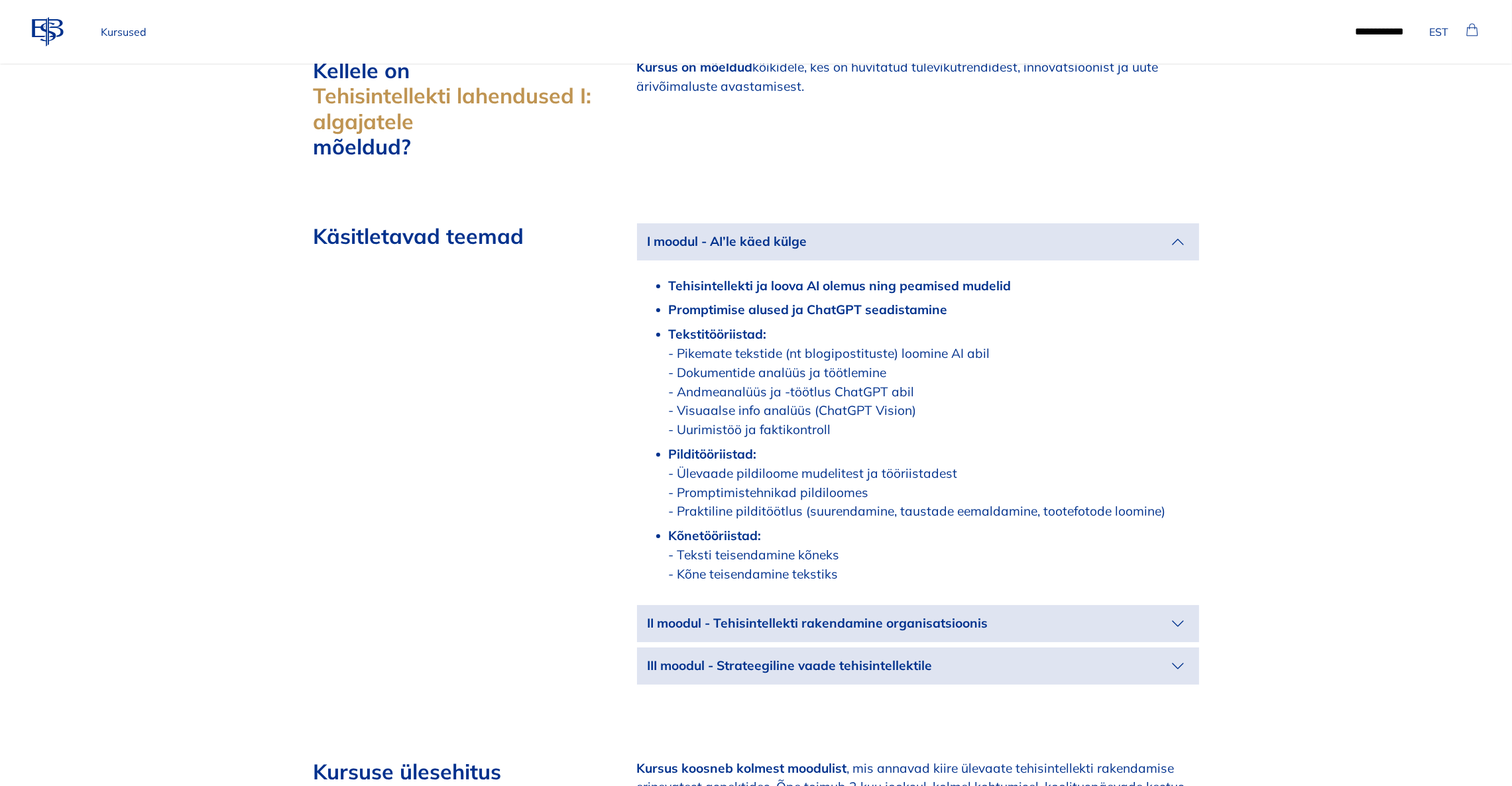
scroll to position [1590, 0]
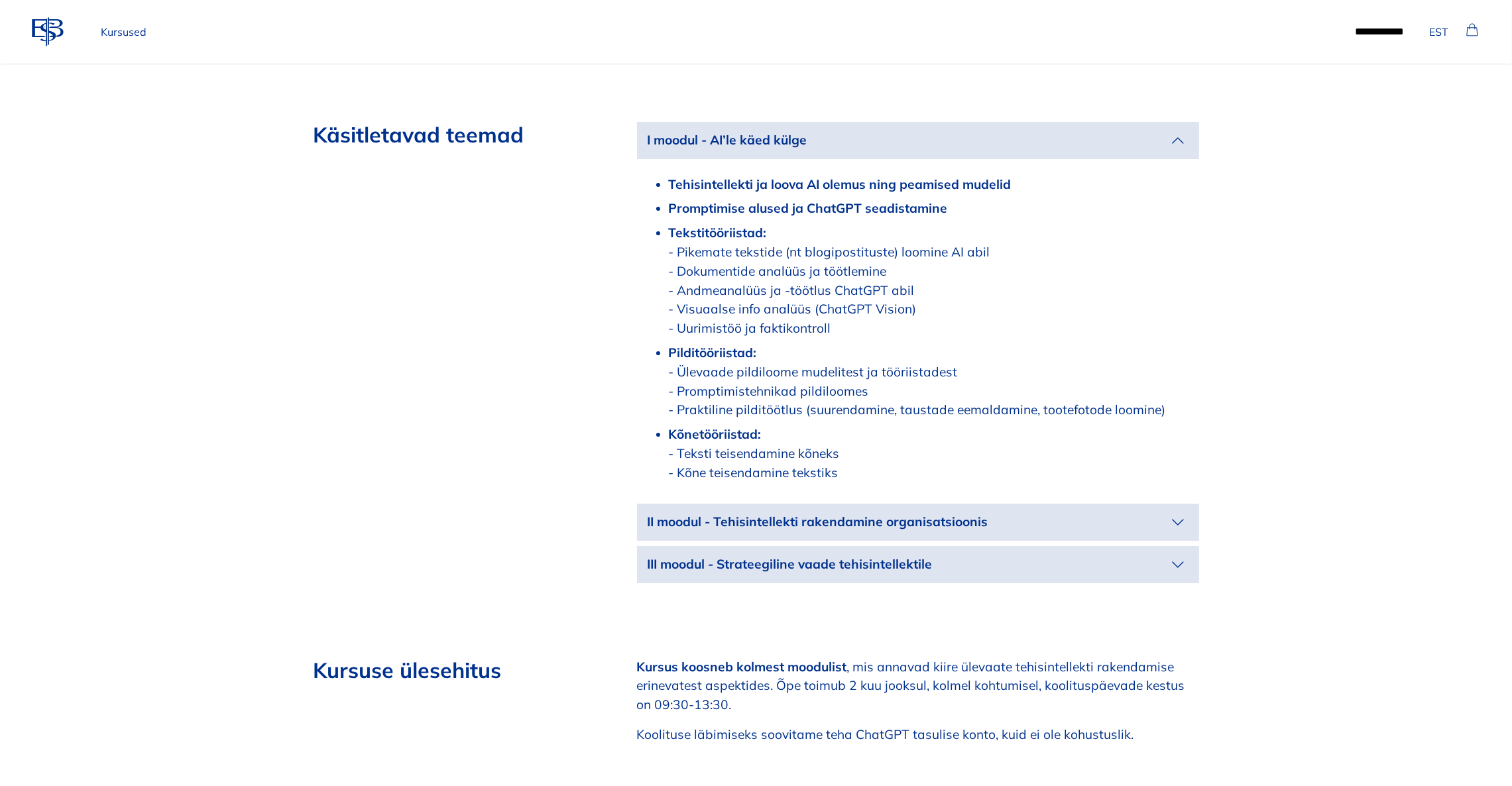
click at [1180, 512] on icon "button" at bounding box center [1179, 523] width 22 height 22
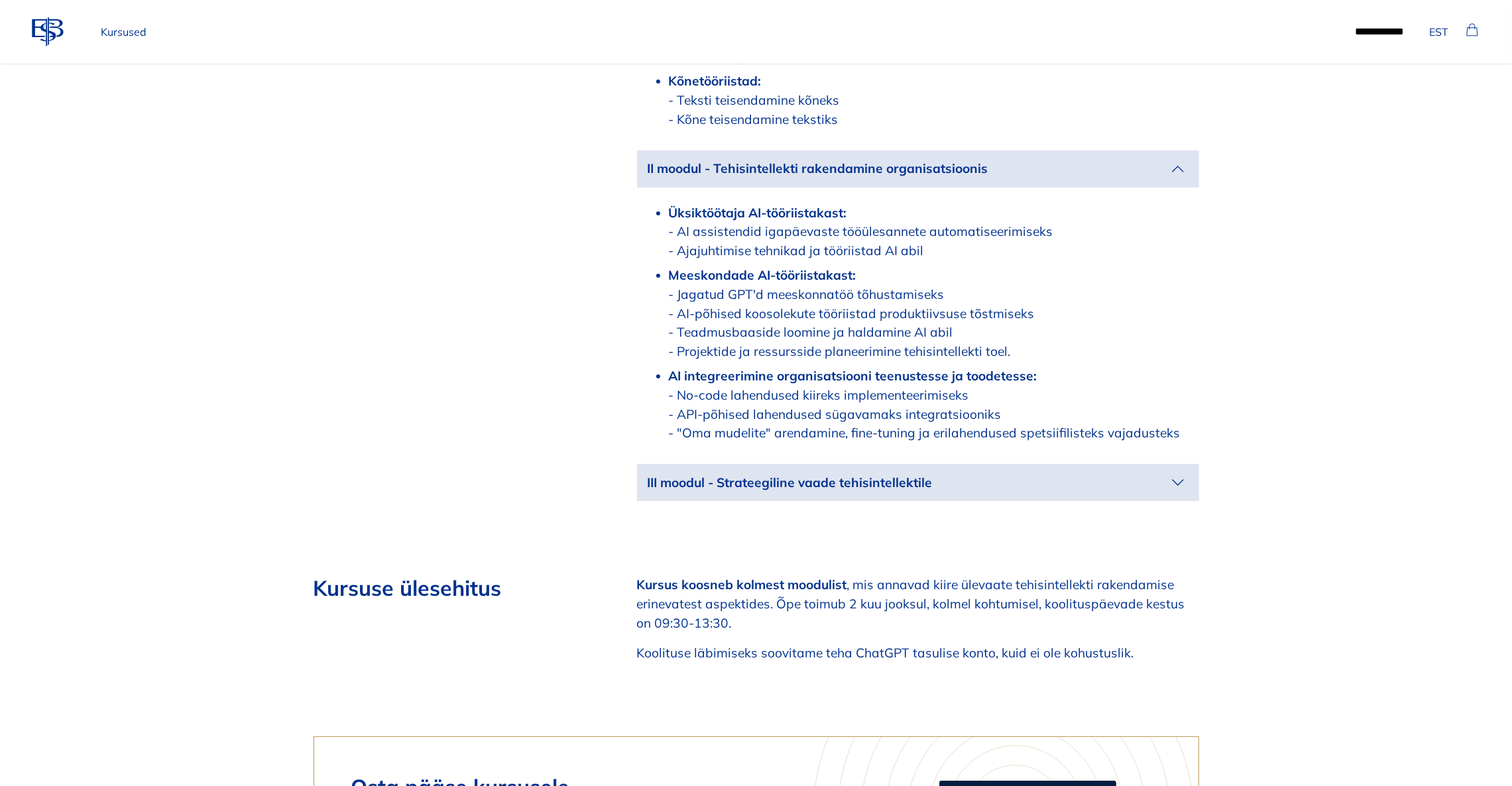
scroll to position [1987, 0]
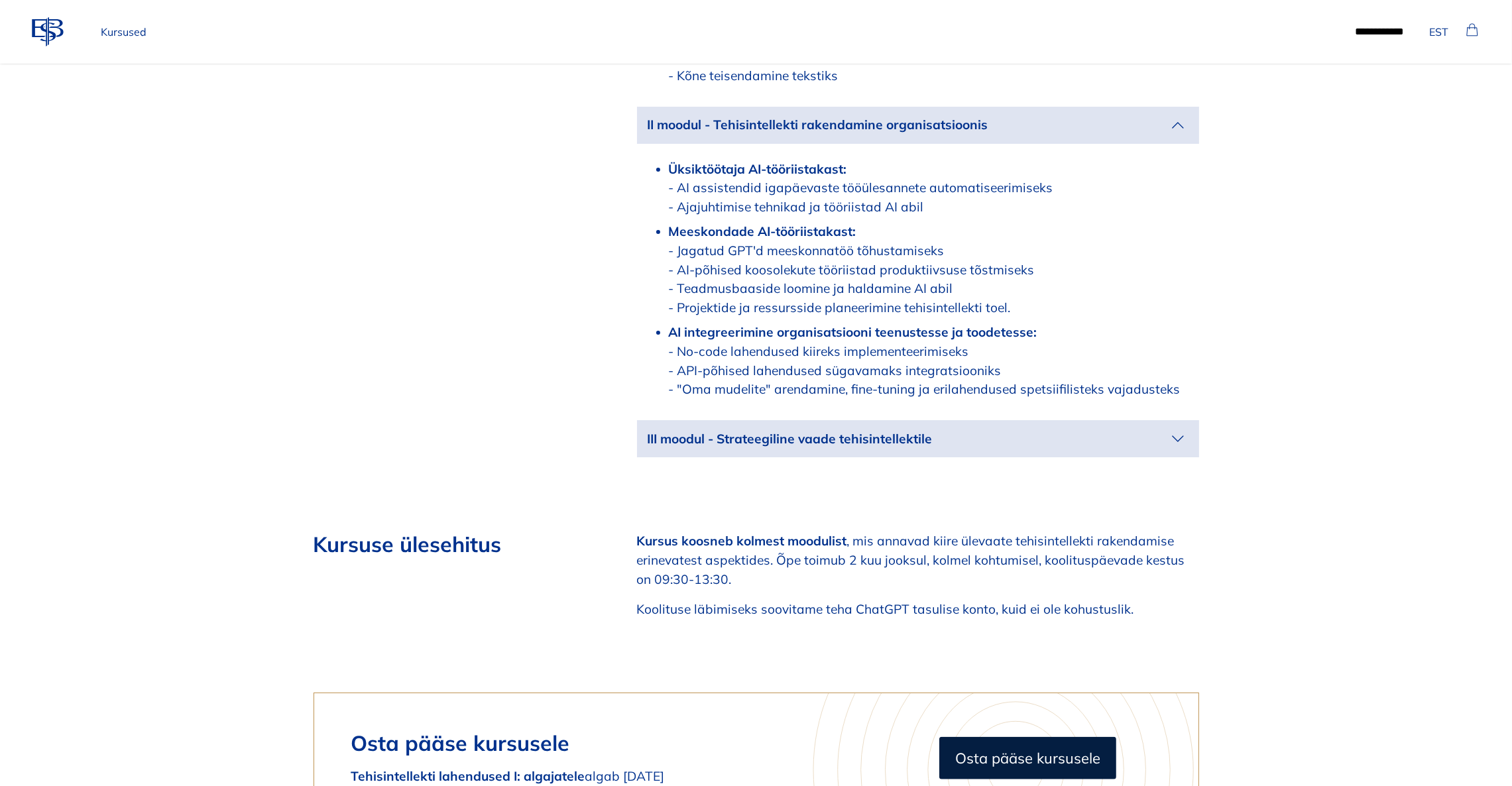
click at [1180, 428] on icon "button" at bounding box center [1179, 439] width 22 height 22
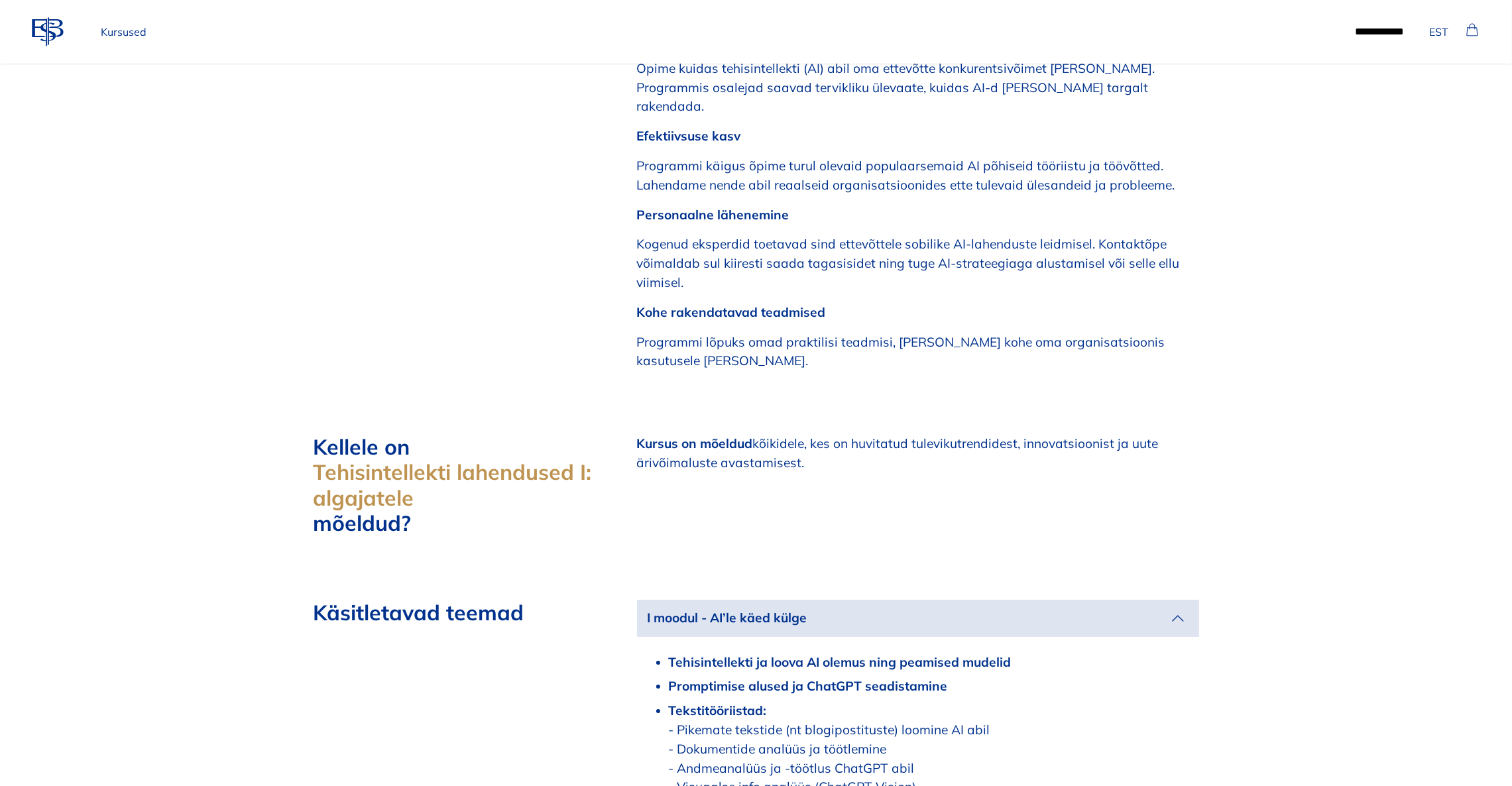
scroll to position [894, 0]
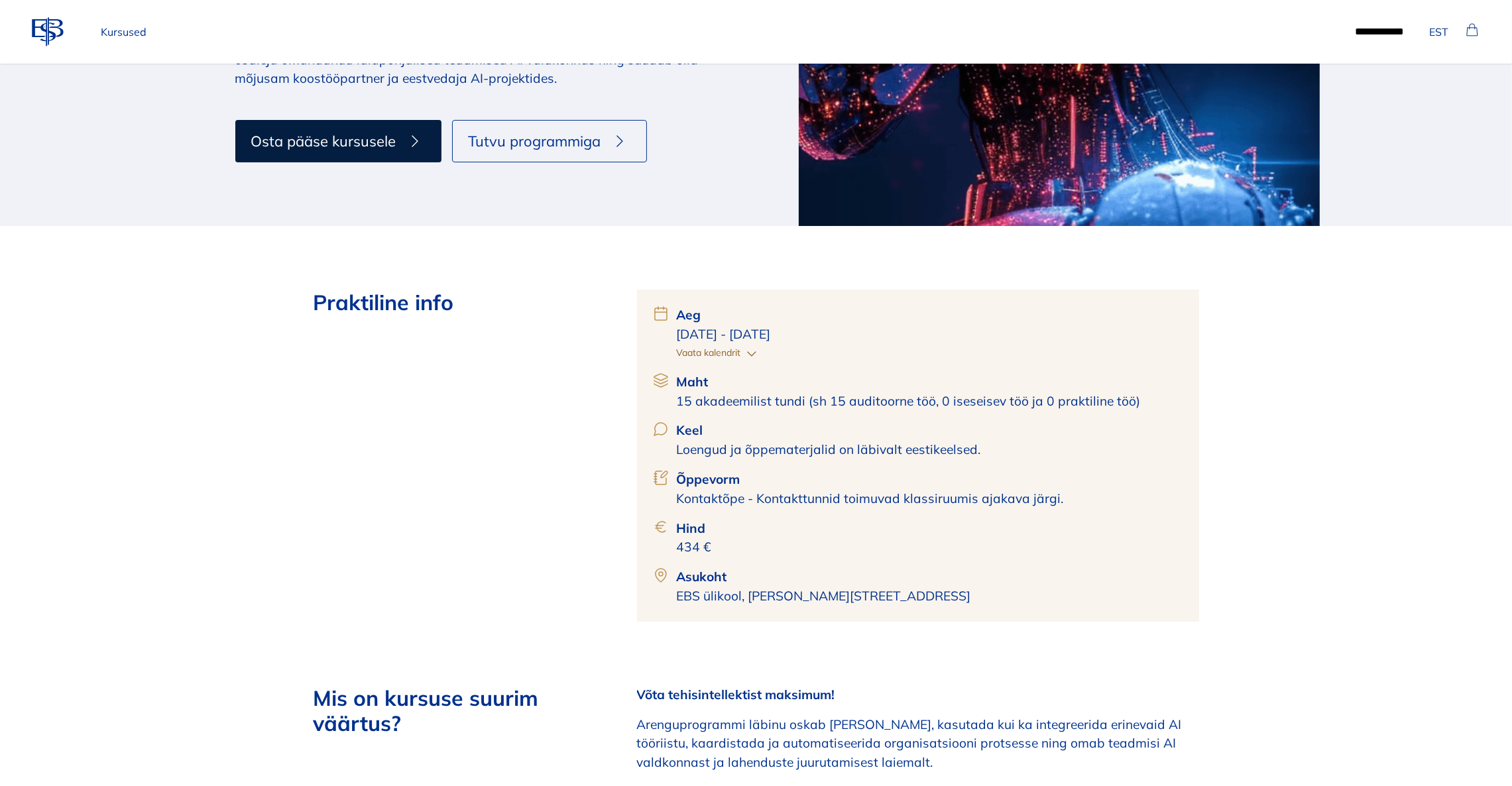
scroll to position [100, 0]
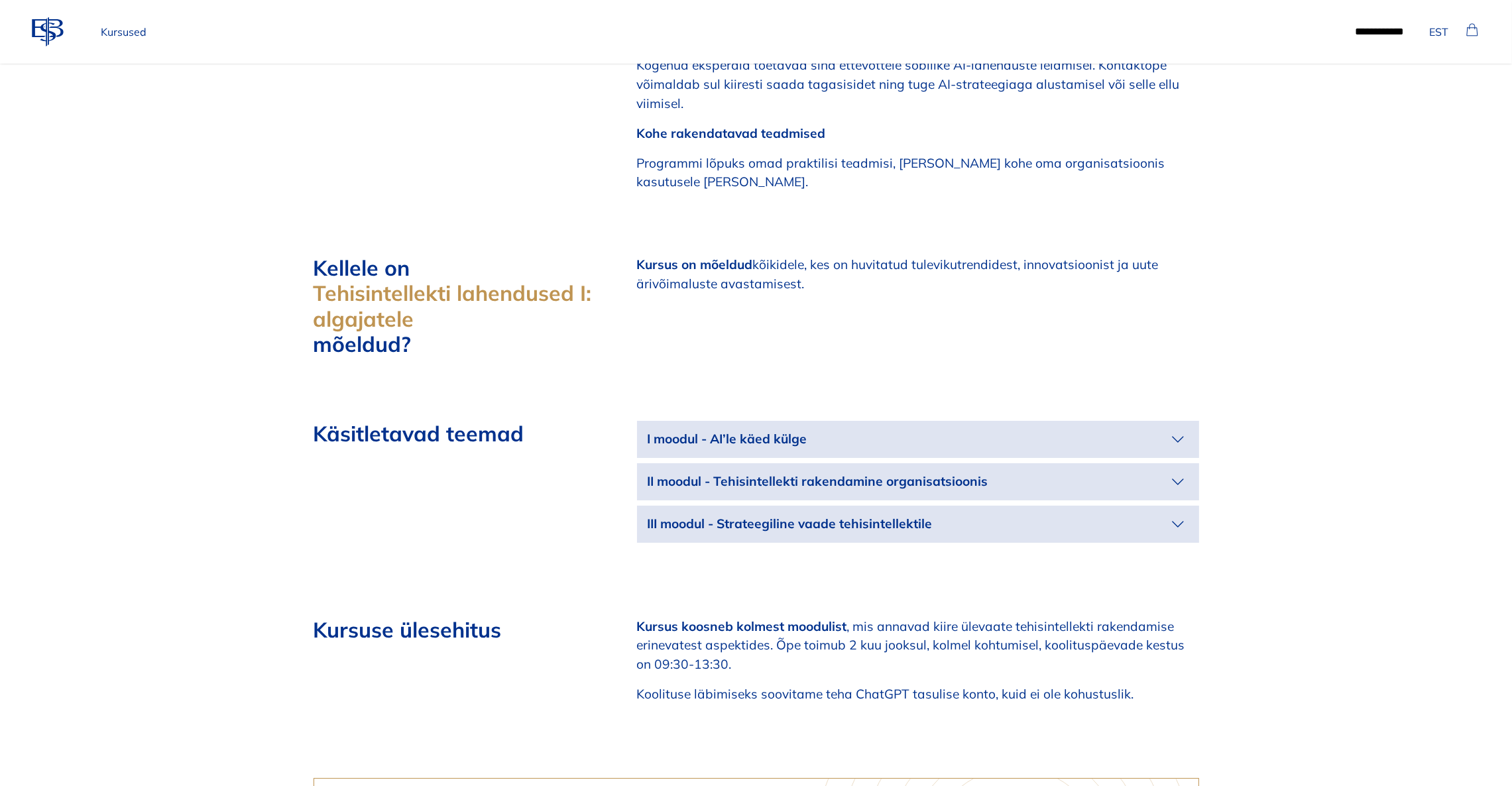
scroll to position [1491, 0]
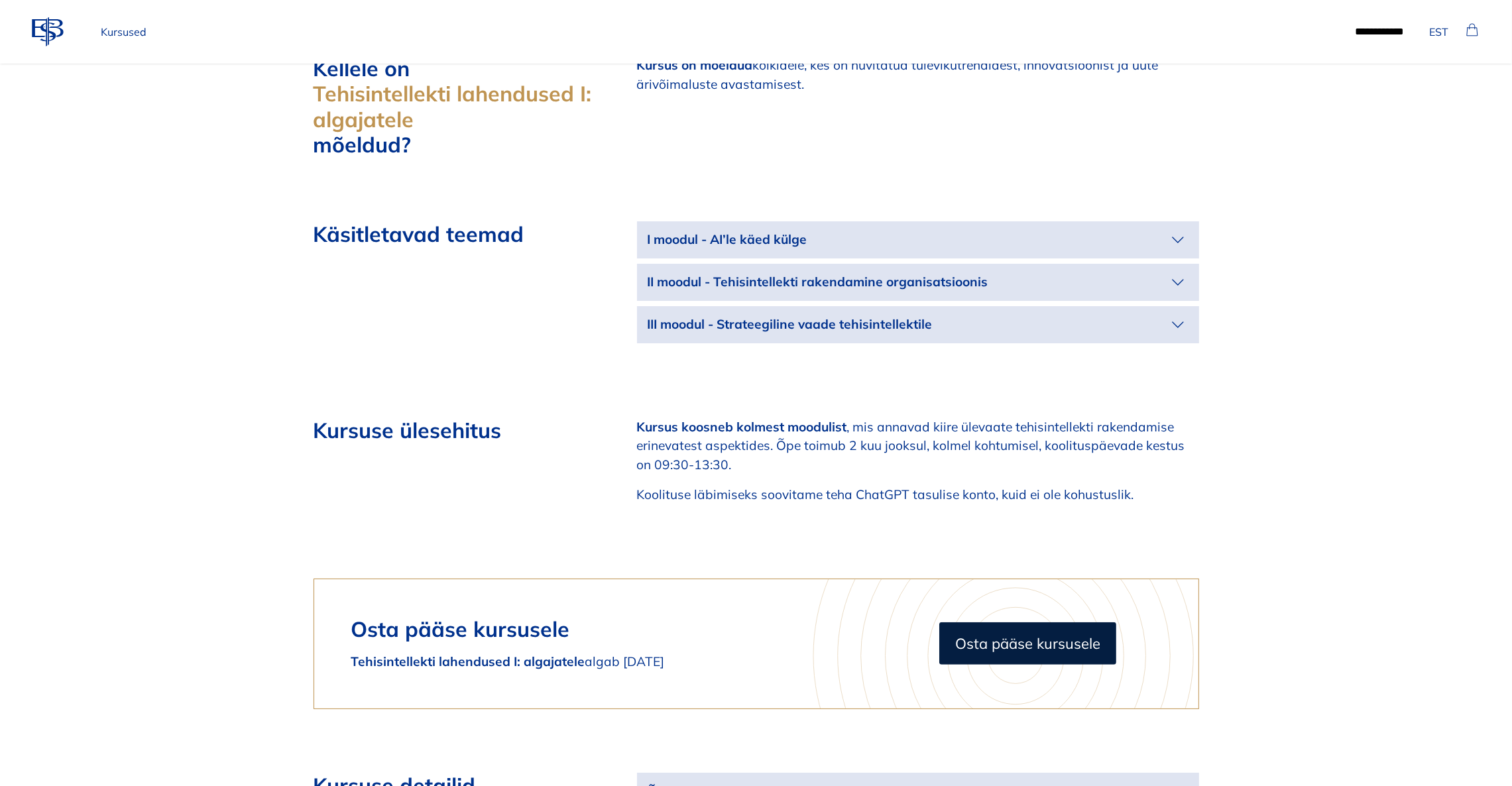
click at [1173, 229] on icon "button" at bounding box center [1179, 240] width 22 height 22
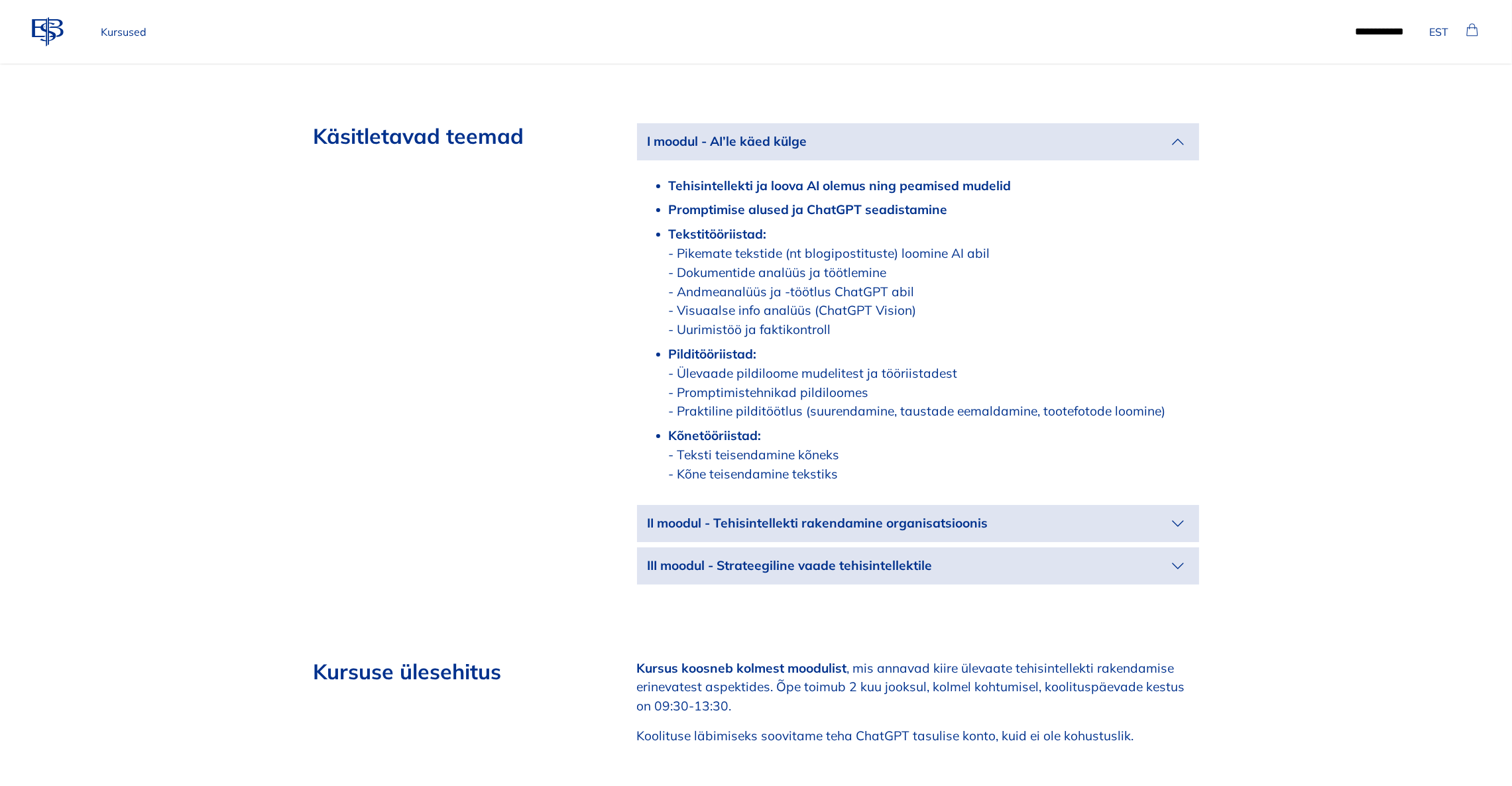
scroll to position [1690, 0]
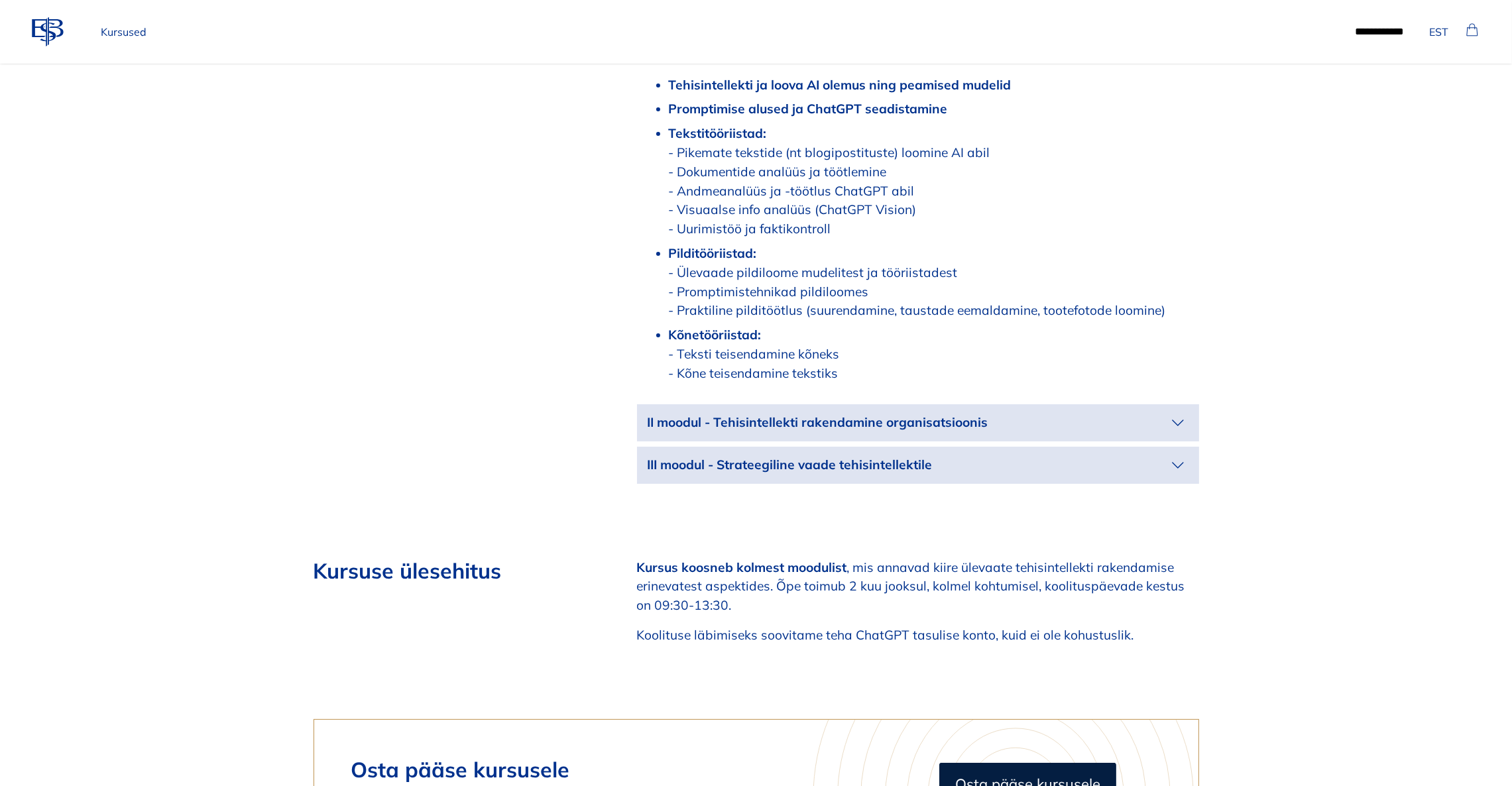
click at [1182, 420] on icon "button" at bounding box center [1178, 423] width 11 height 5
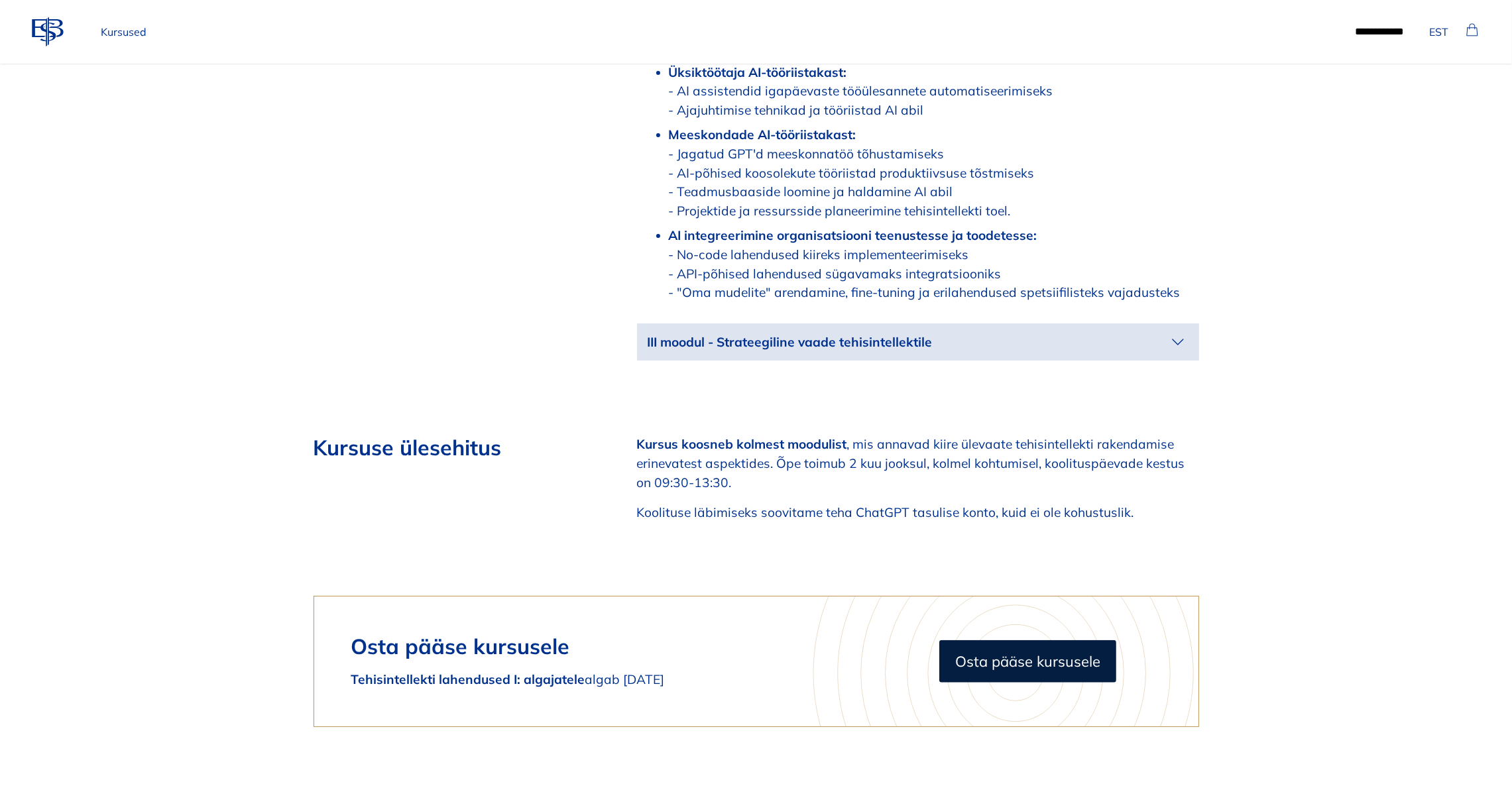
scroll to position [2087, 0]
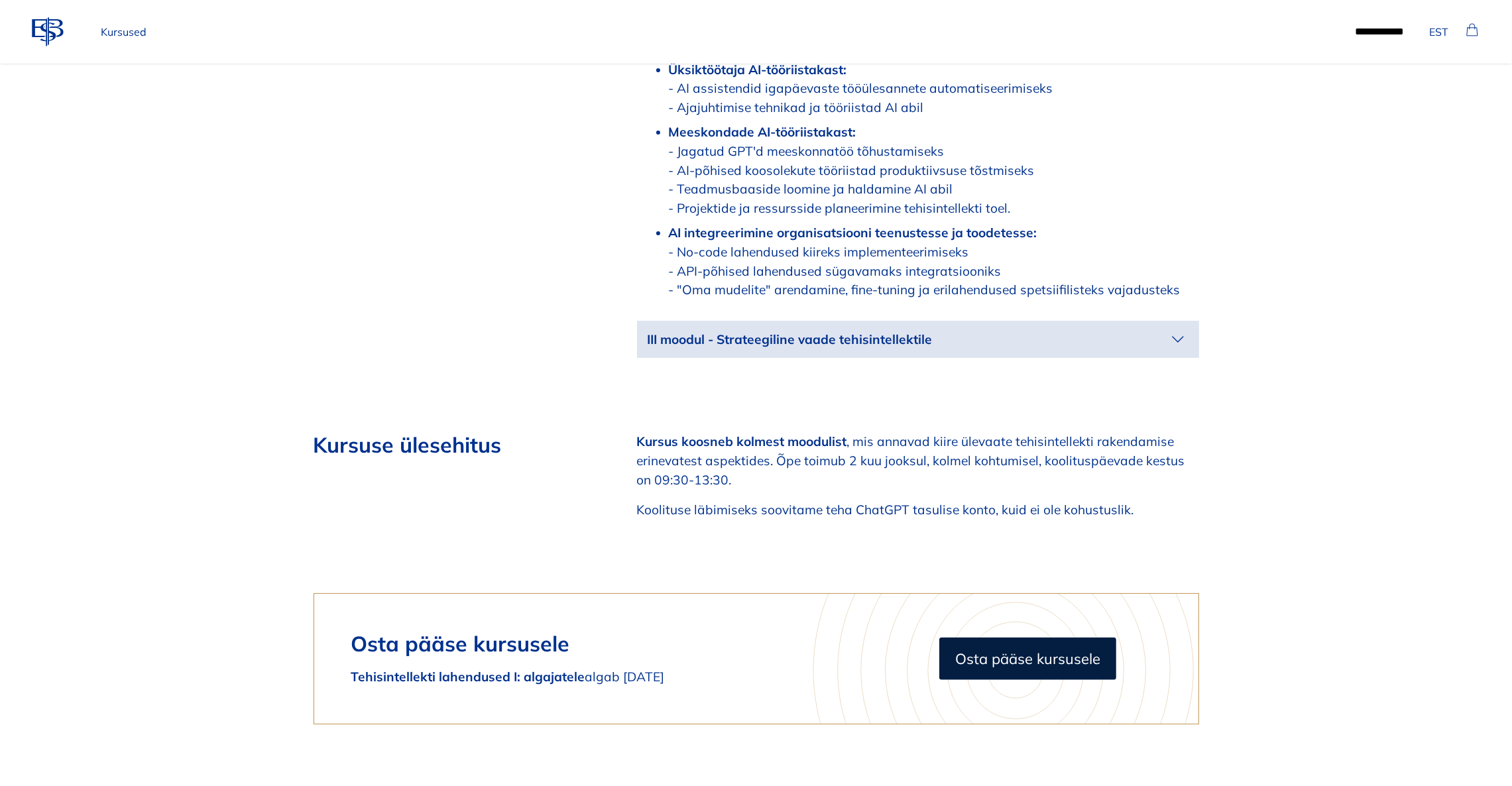
click at [1180, 329] on icon "button" at bounding box center [1179, 340] width 22 height 22
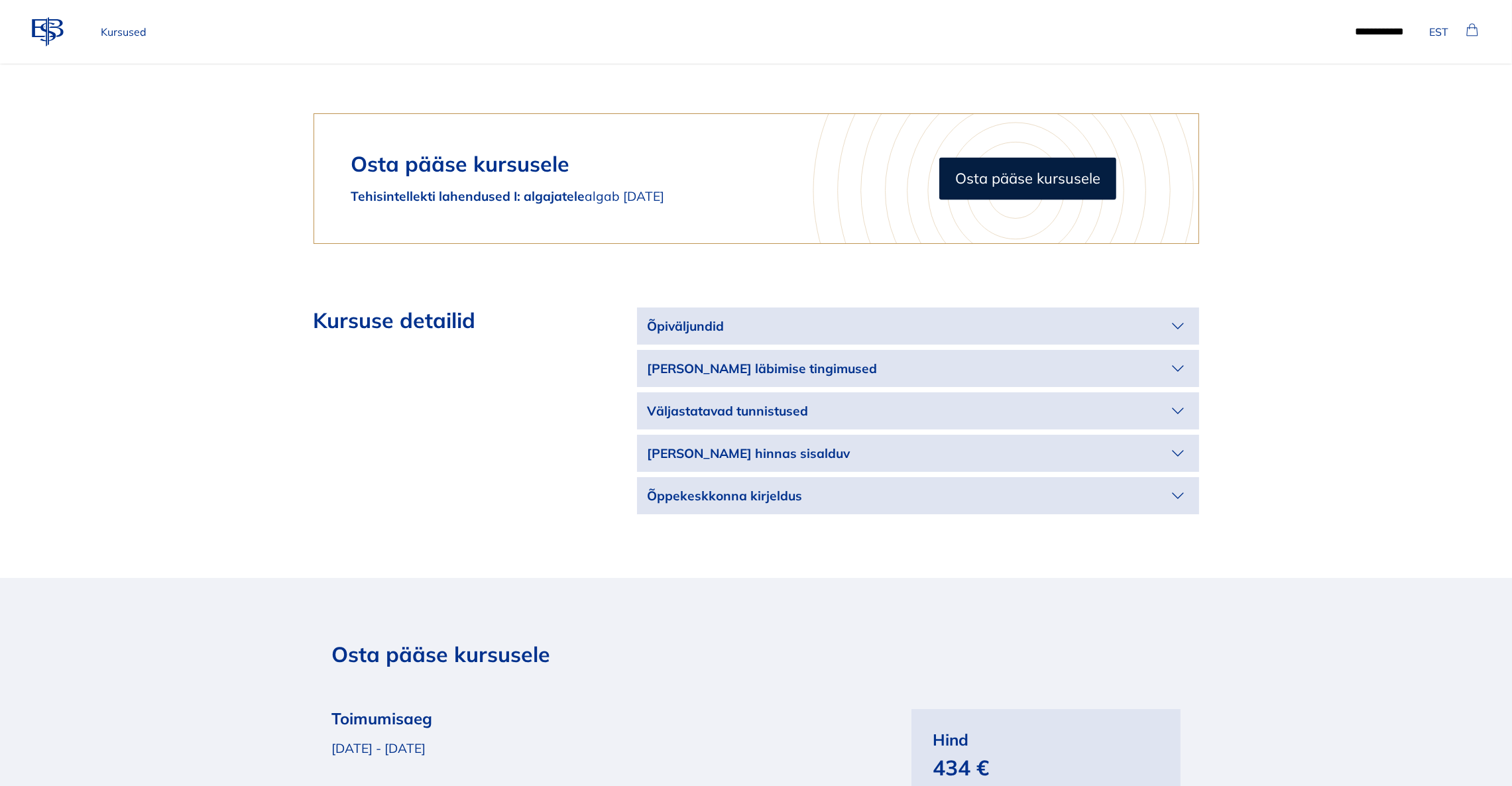
scroll to position [2982, 0]
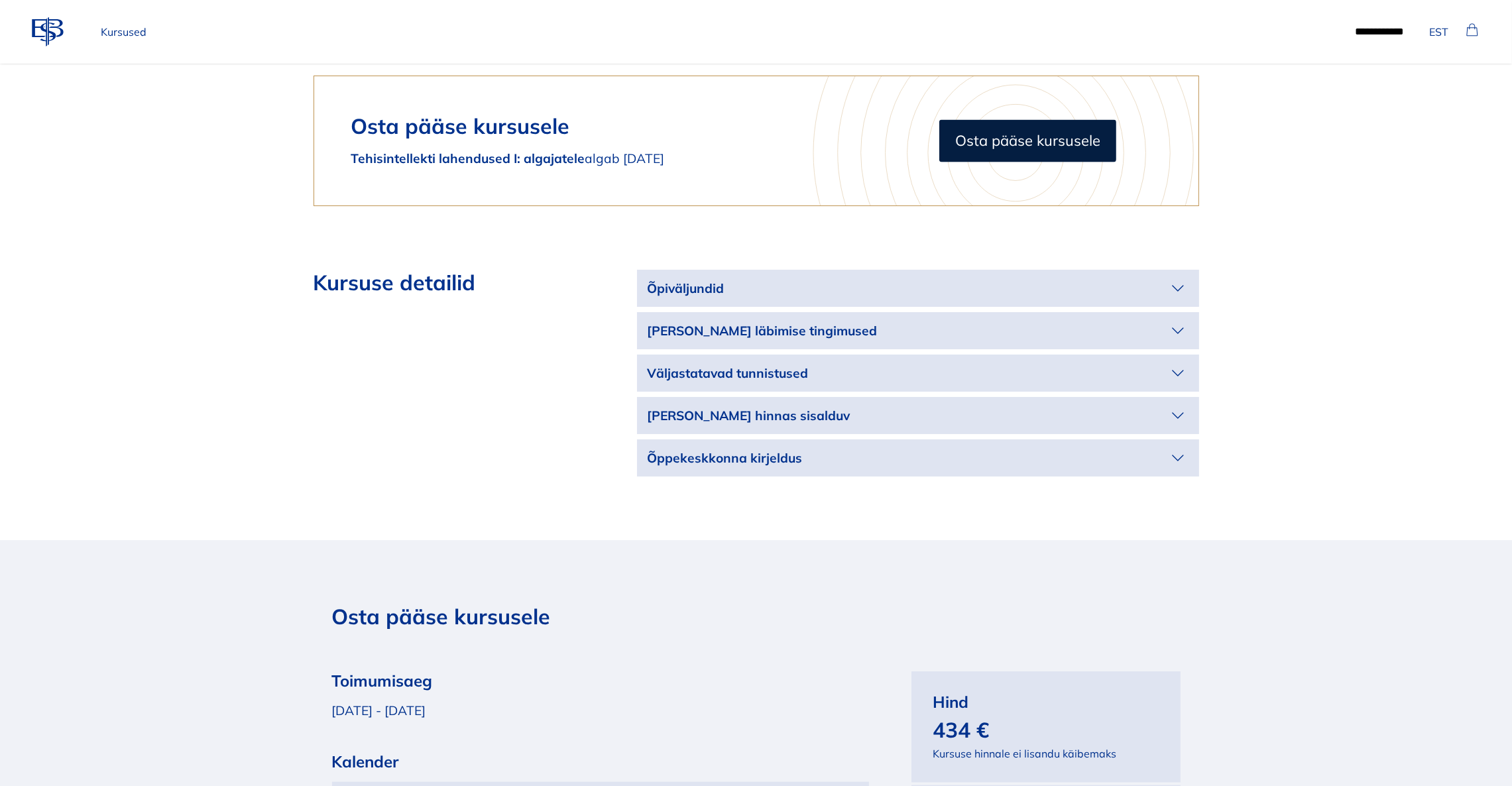
click at [1162, 279] on p "Õpiväljundid" at bounding box center [907, 288] width 520 height 19
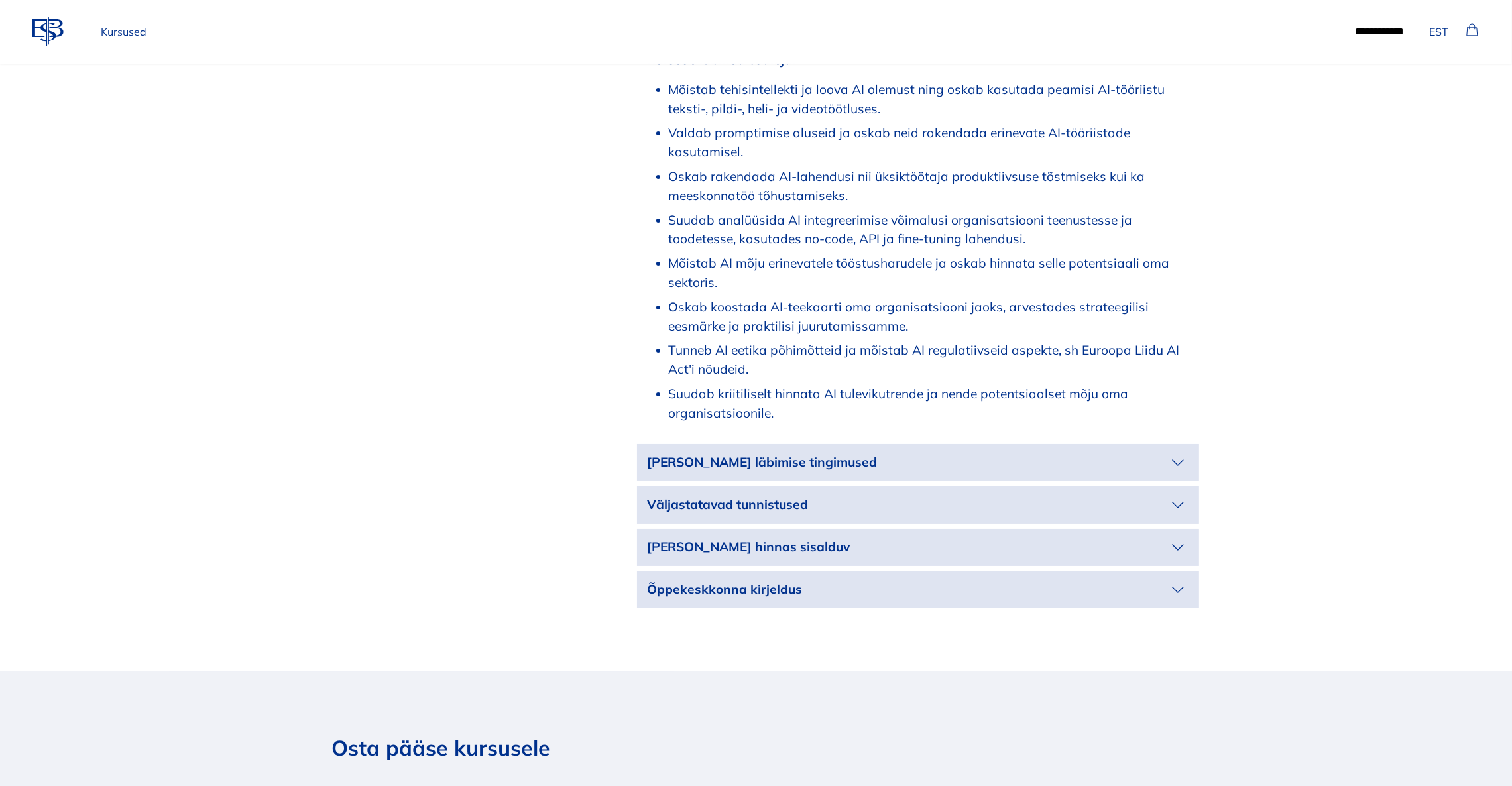
scroll to position [3280, 0]
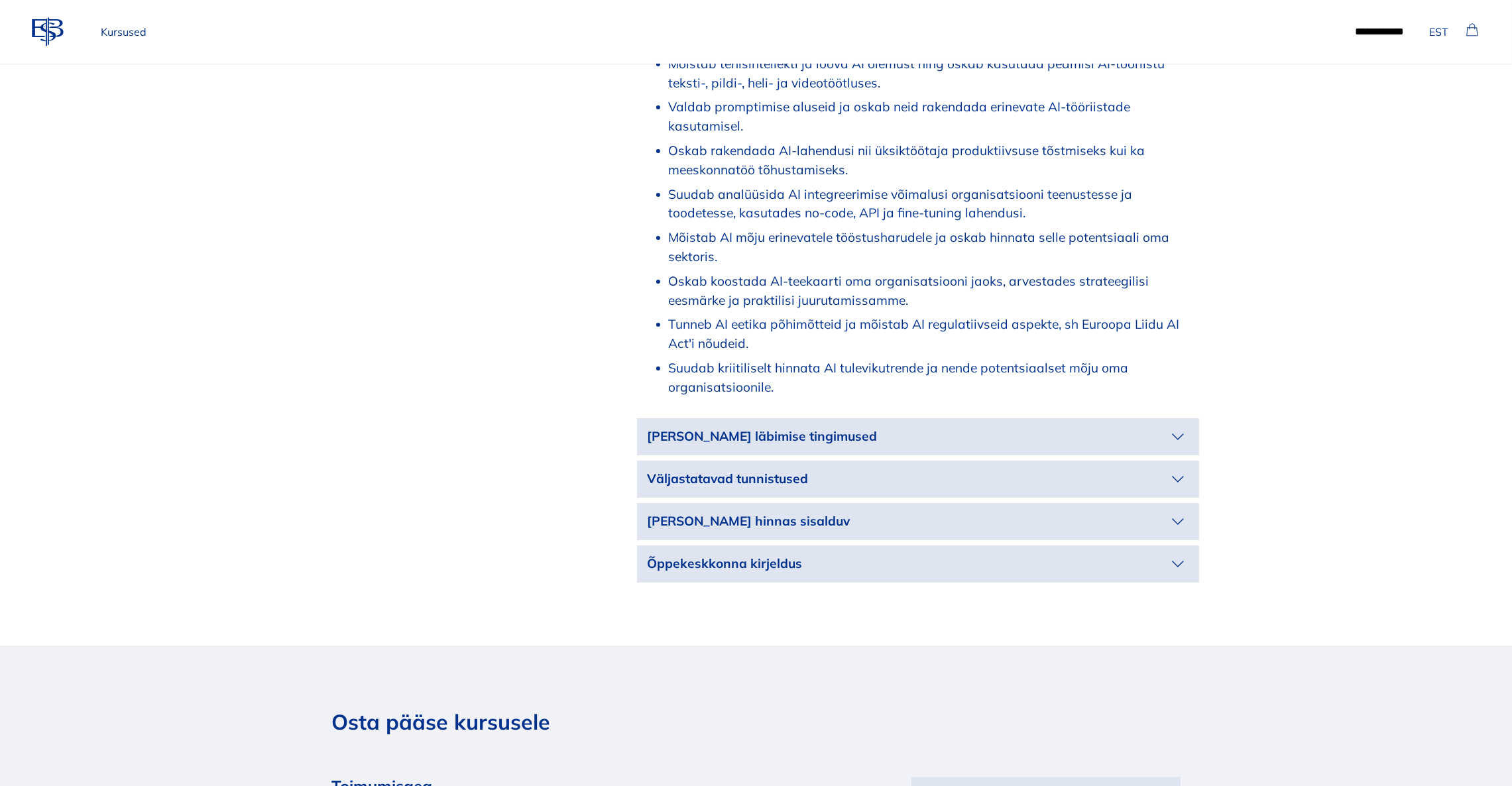
click at [1179, 426] on icon "button" at bounding box center [1179, 437] width 22 height 22
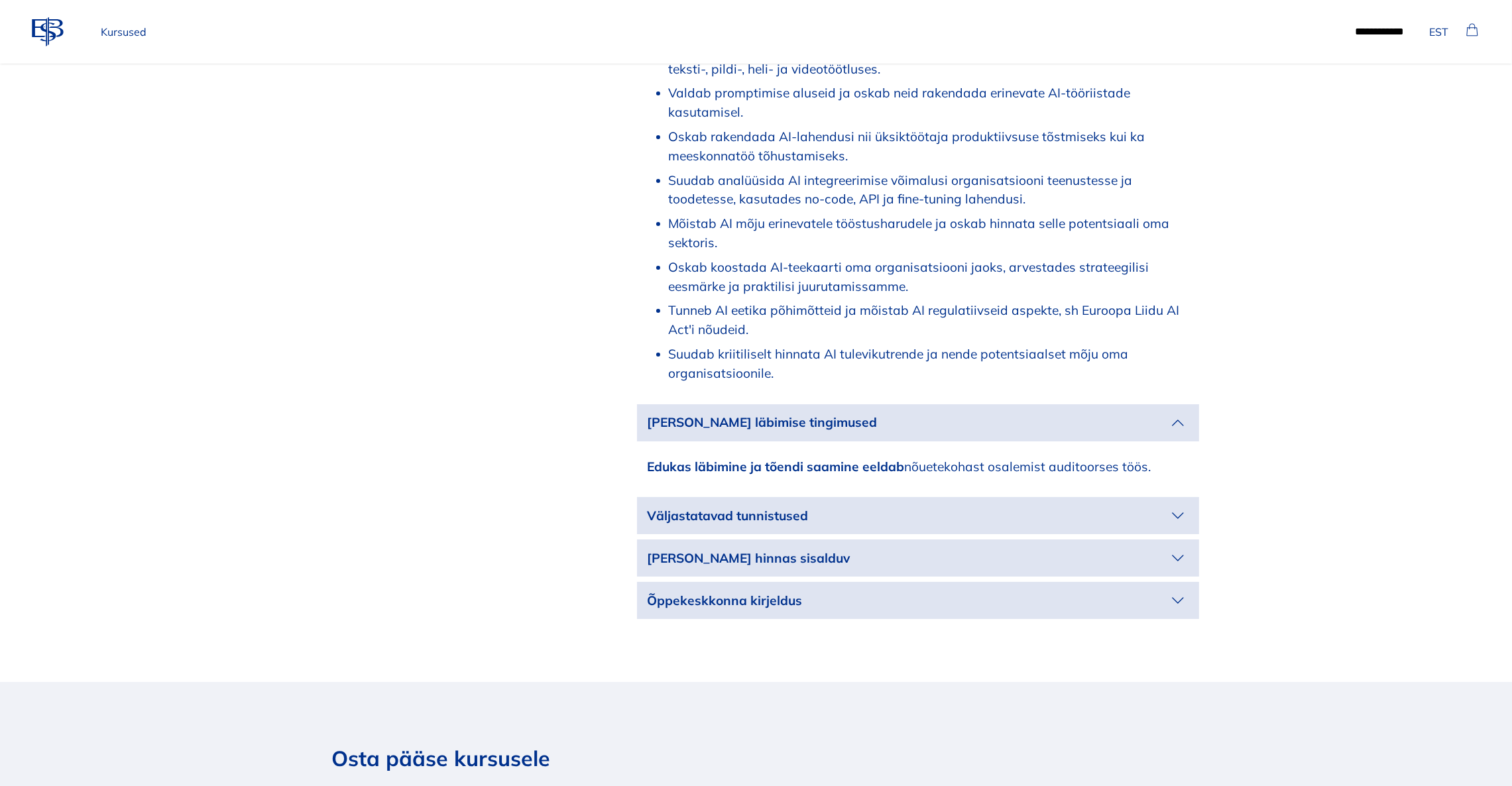
scroll to position [3380, 0]
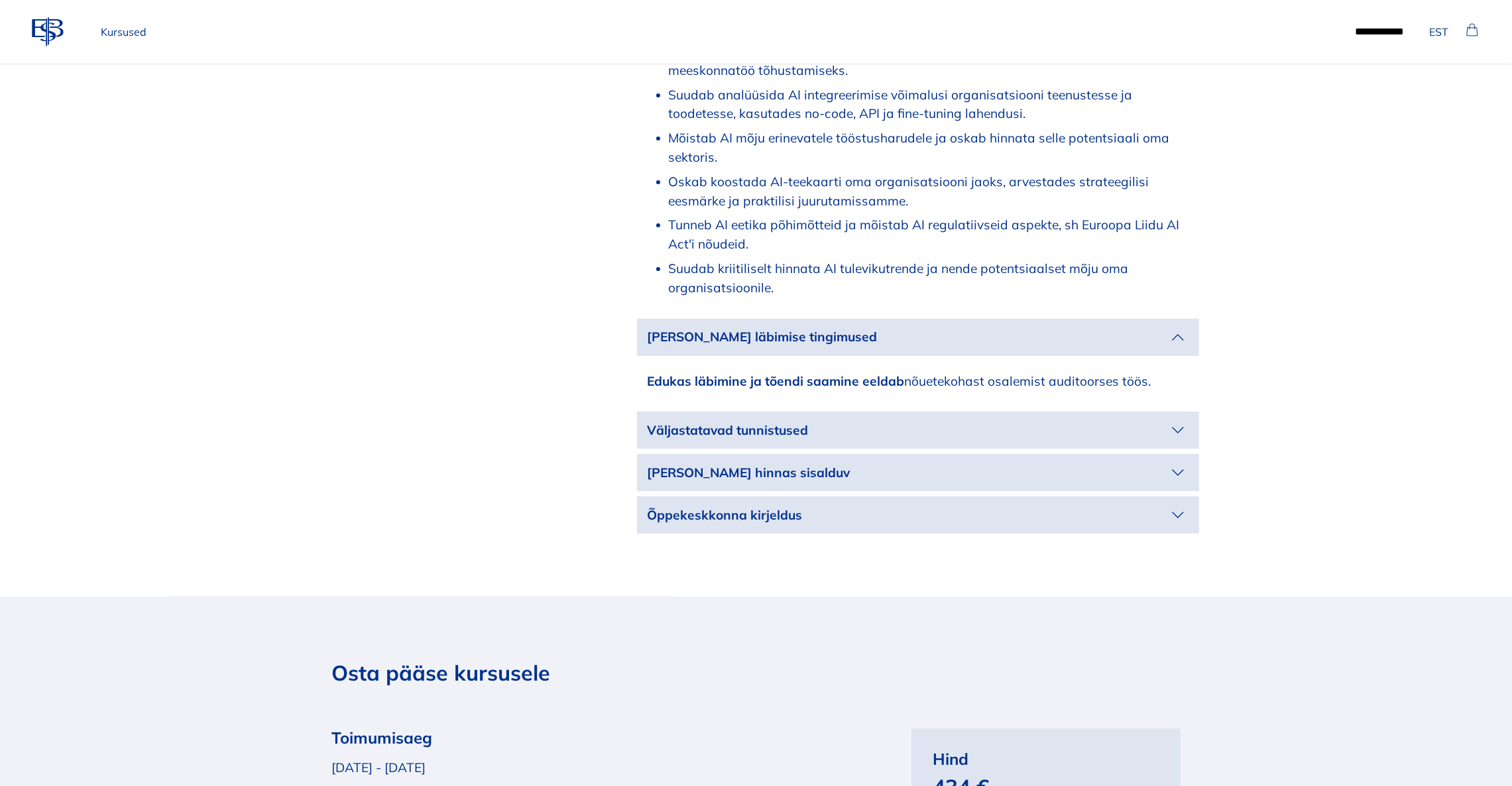
click at [1180, 420] on icon "button" at bounding box center [1179, 430] width 22 height 22
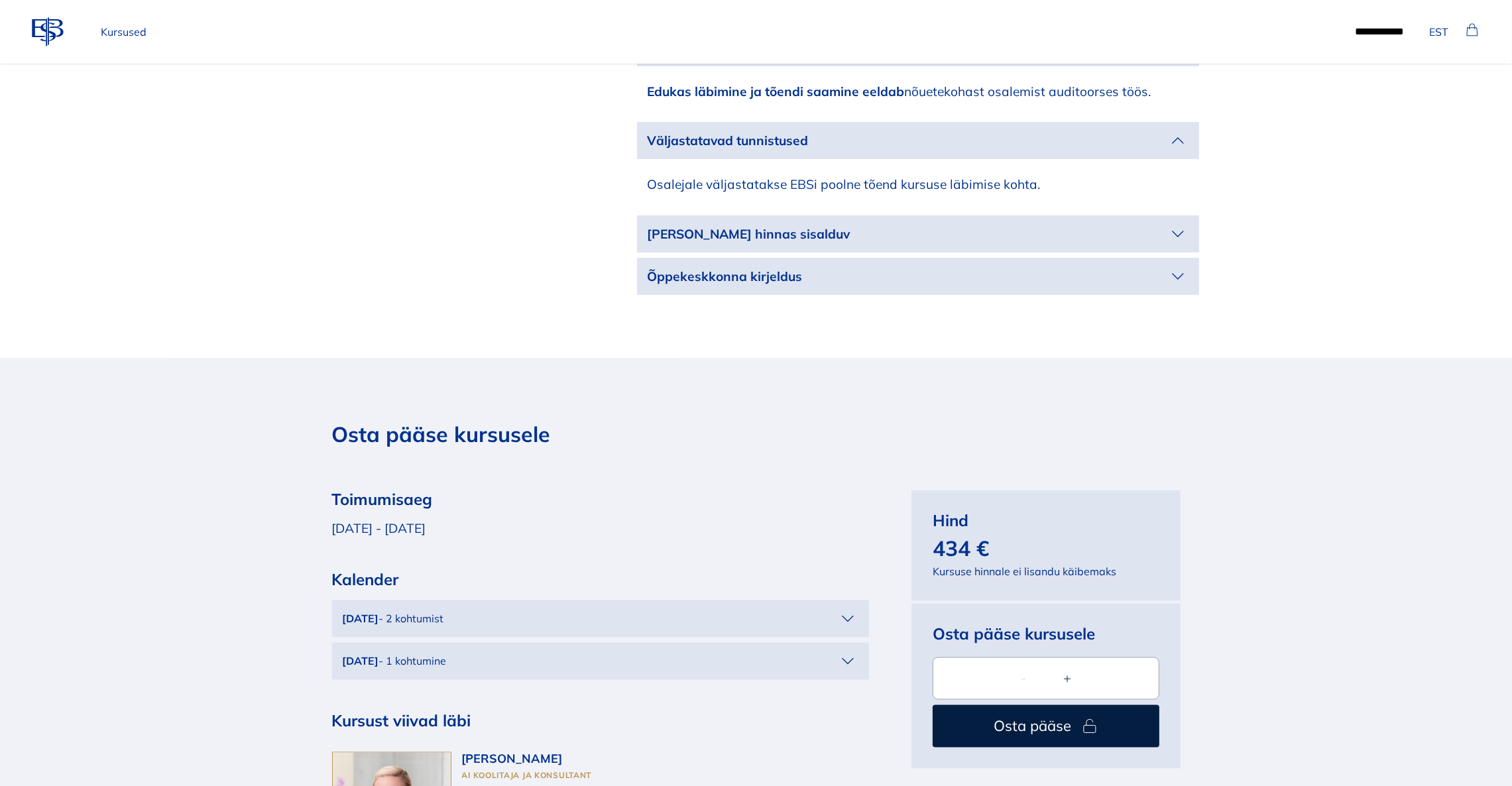
scroll to position [3677, 0]
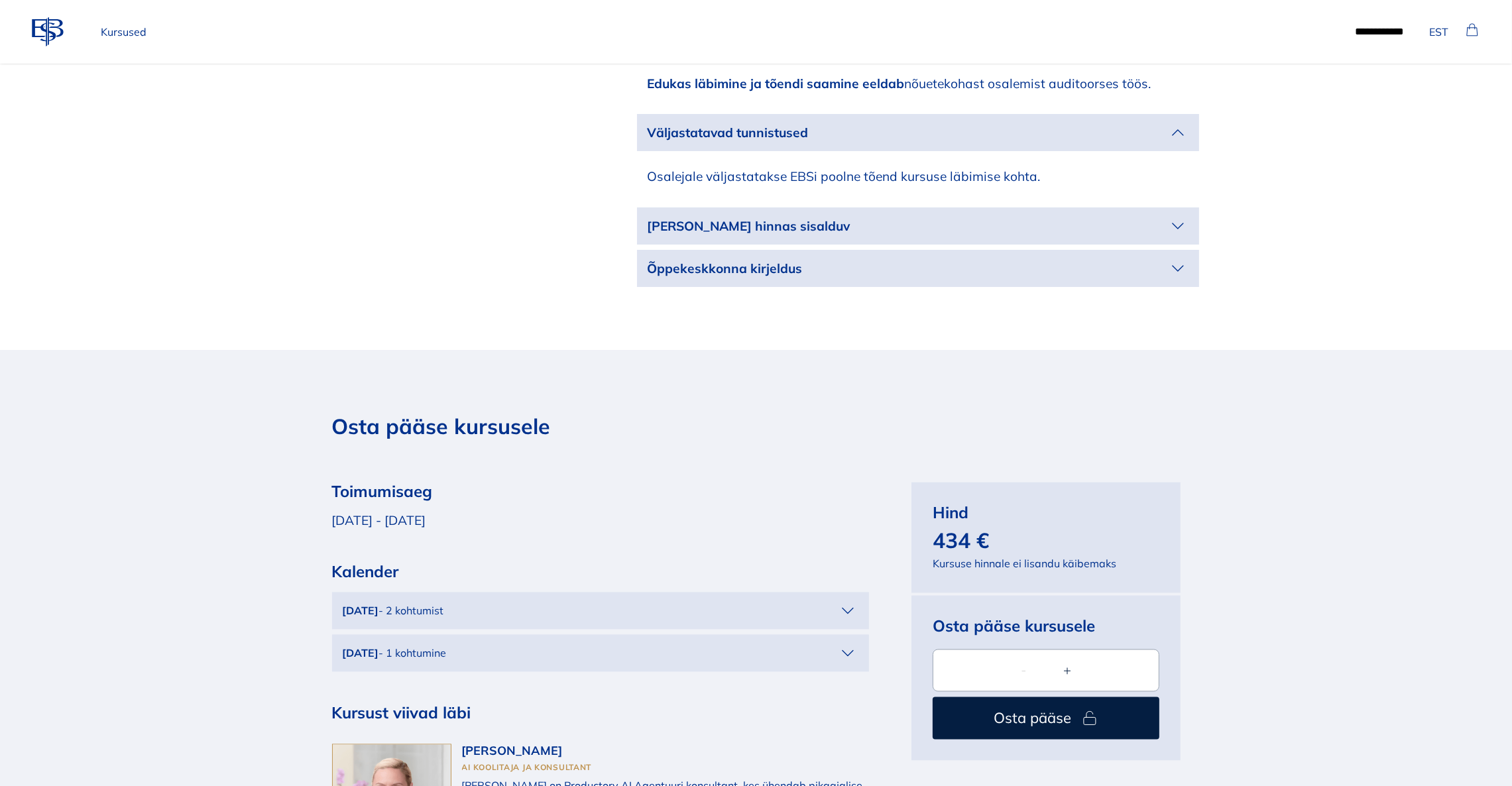
click at [1177, 215] on icon "button" at bounding box center [1179, 226] width 22 height 22
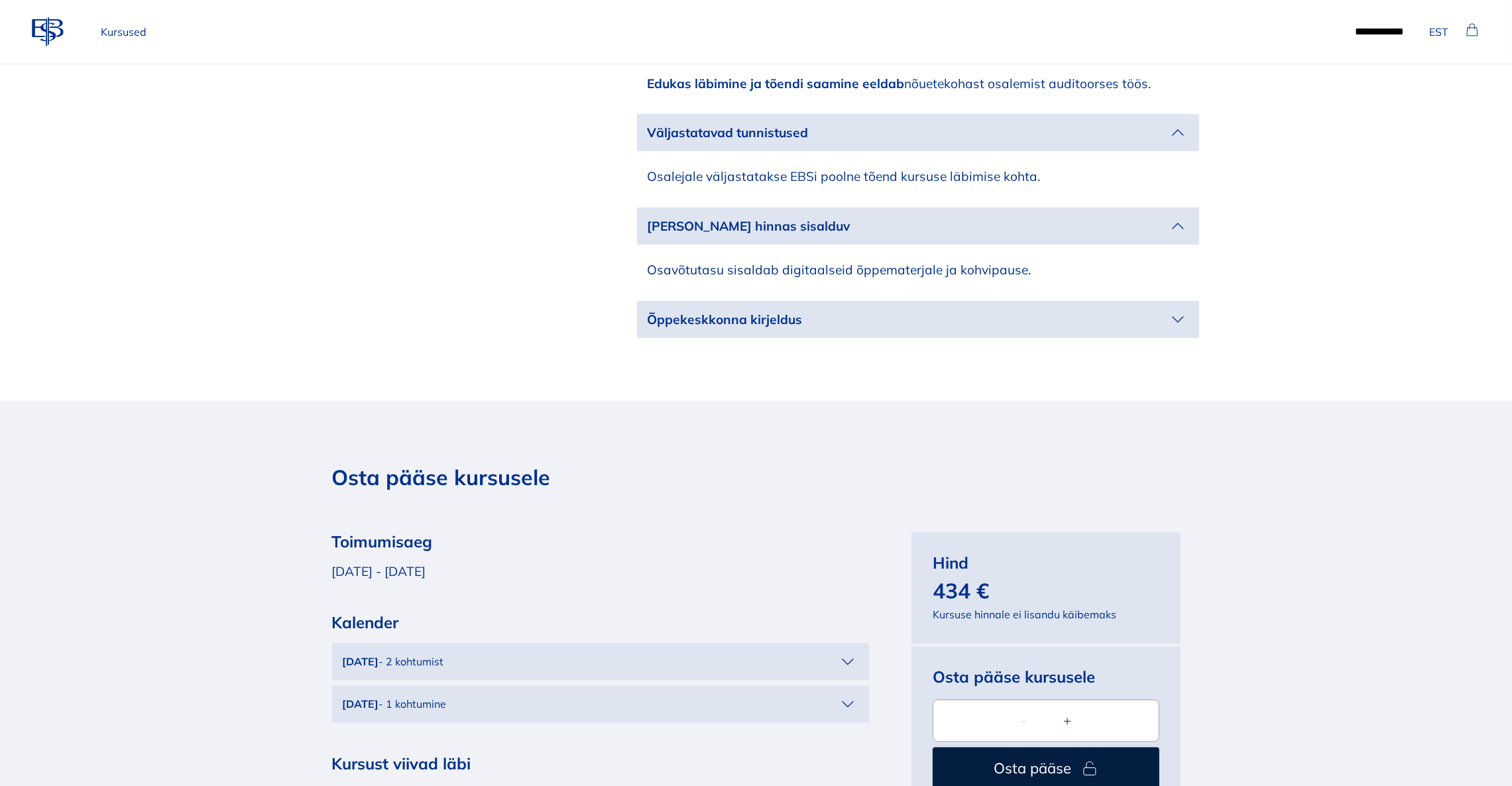
click at [1186, 309] on icon "button" at bounding box center [1179, 320] width 22 height 22
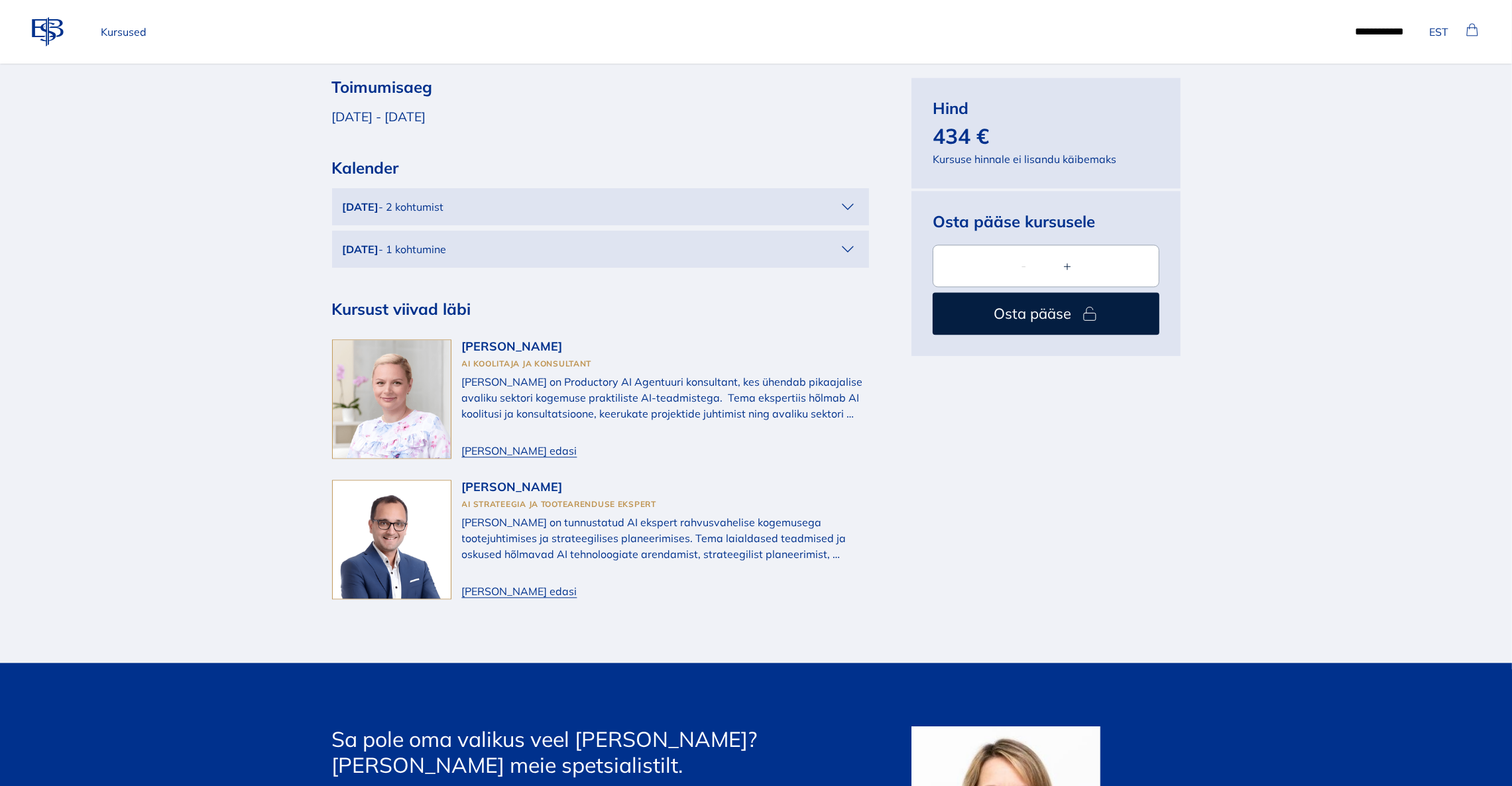
scroll to position [4274, 0]
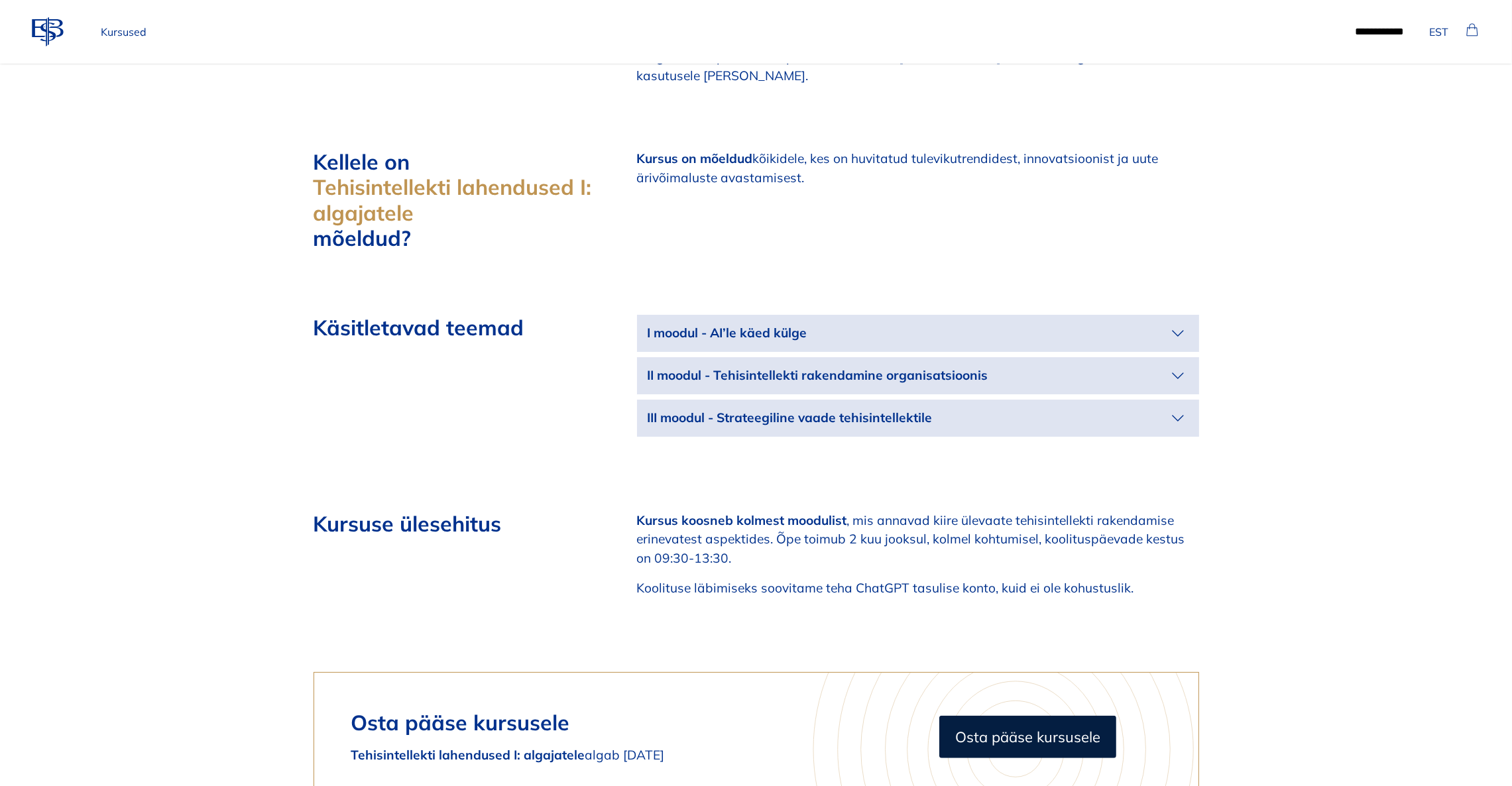
scroll to position [1590, 0]
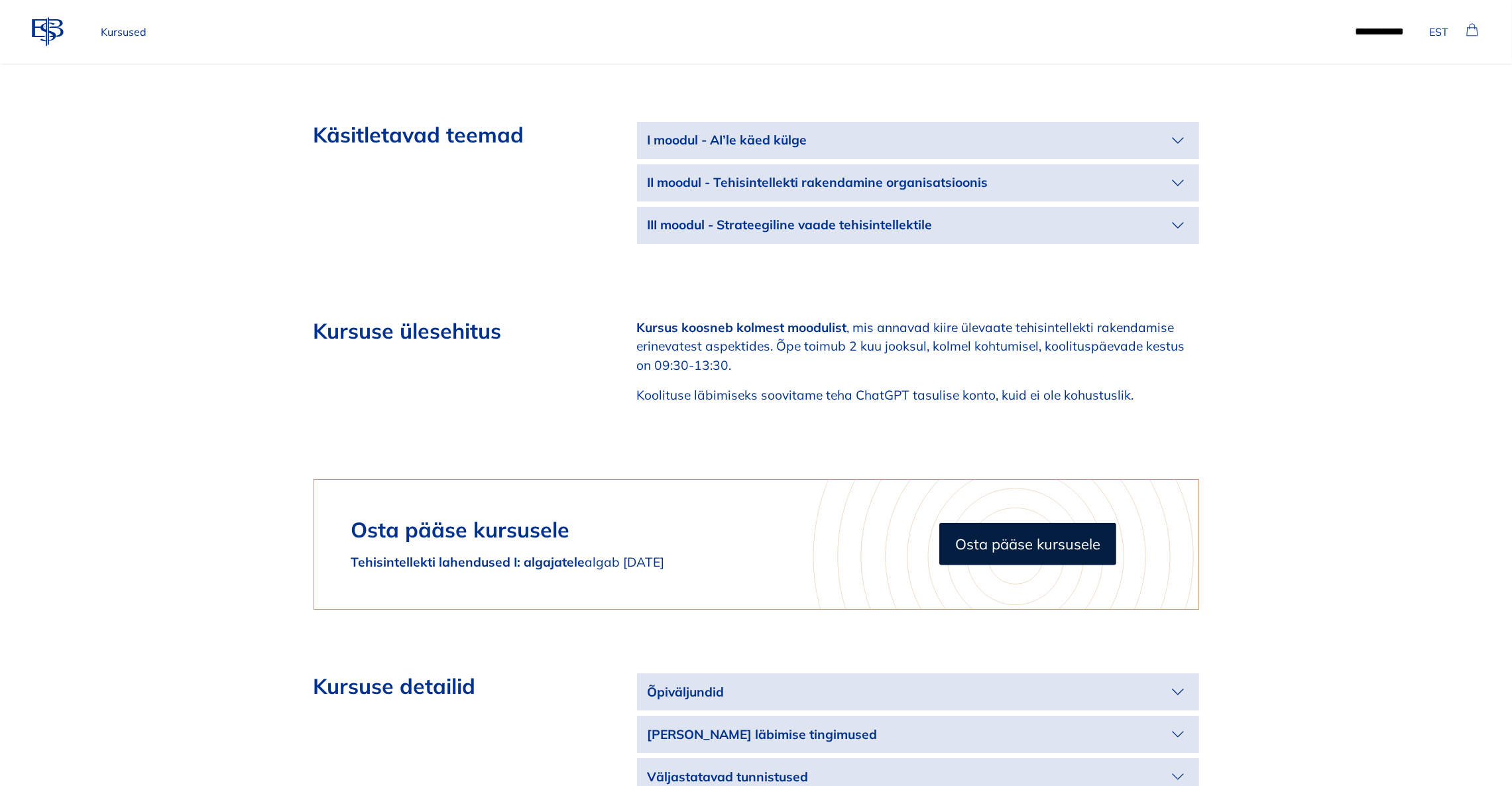
click at [1181, 130] on icon "button" at bounding box center [1179, 140] width 22 height 22
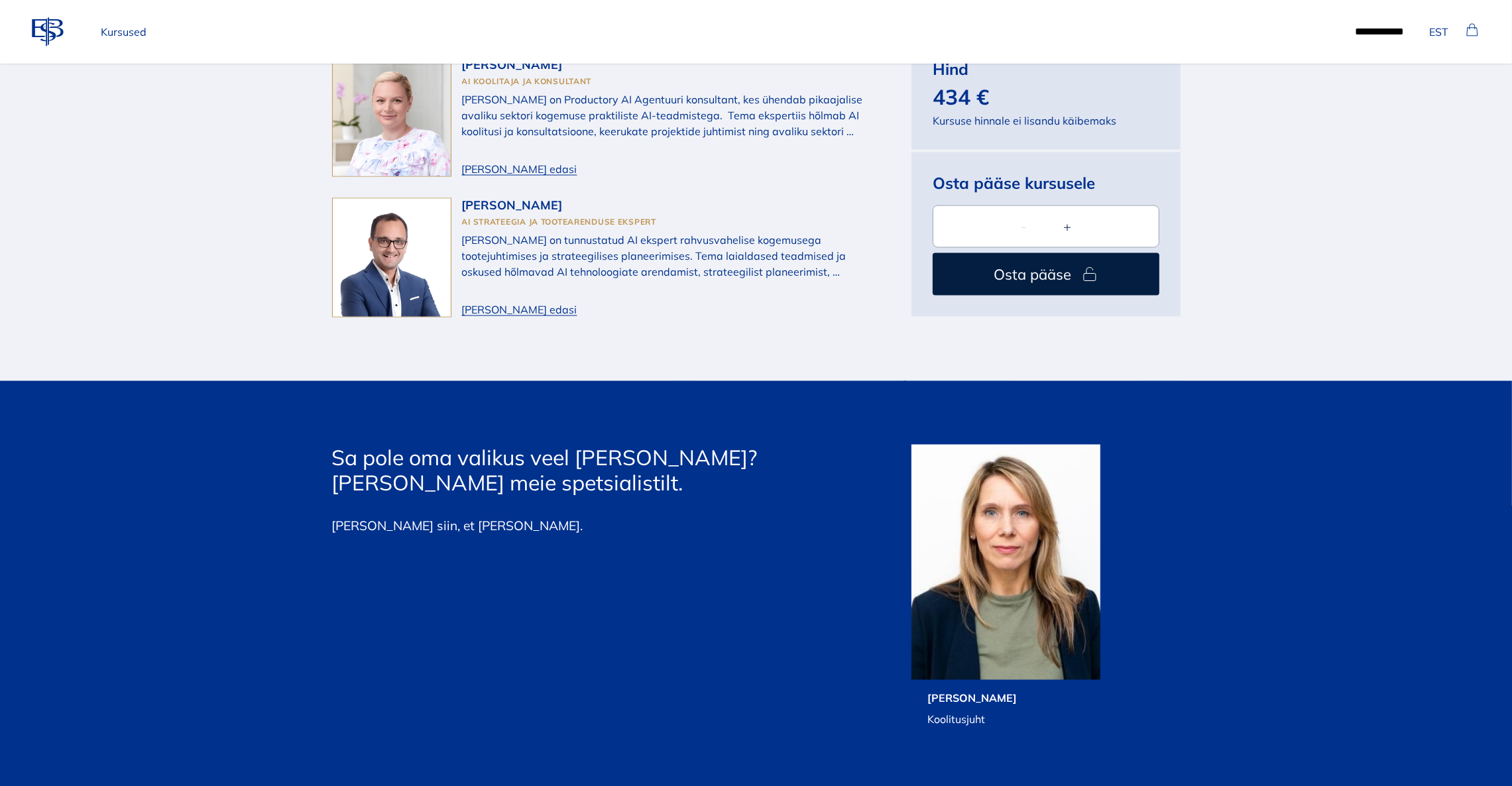
scroll to position [3280, 0]
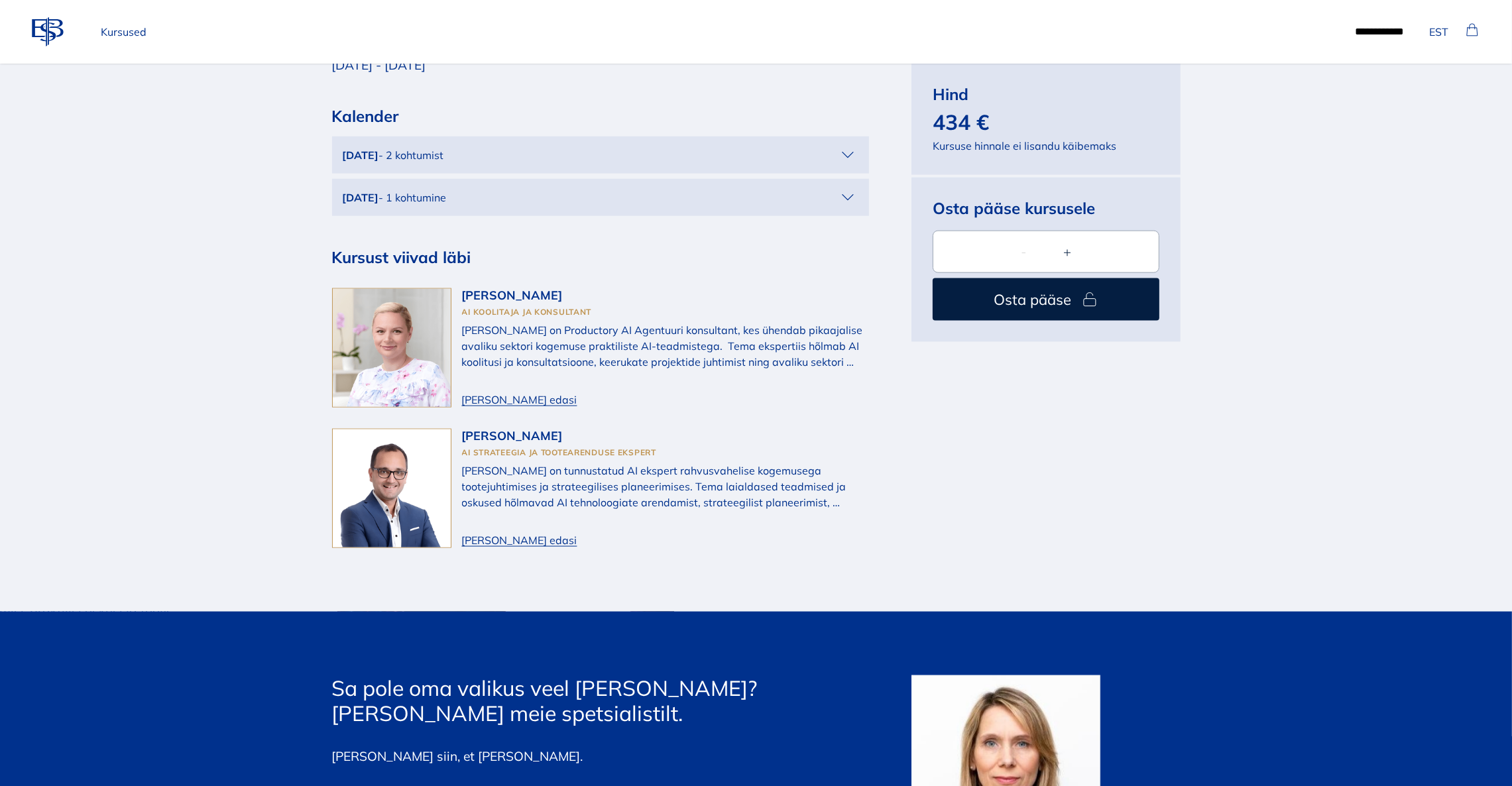
scroll to position [2477, 0]
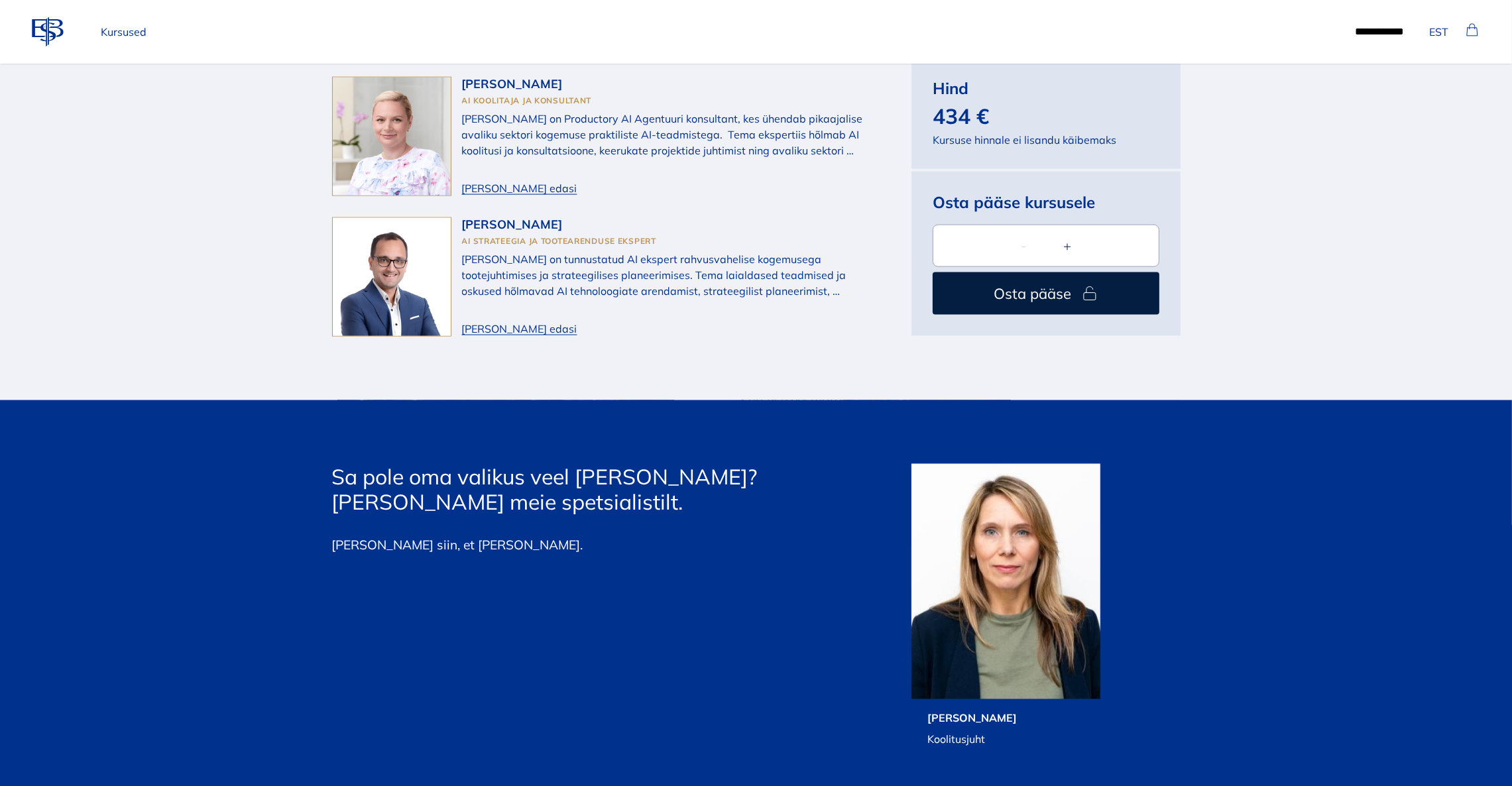
scroll to position [3073, 0]
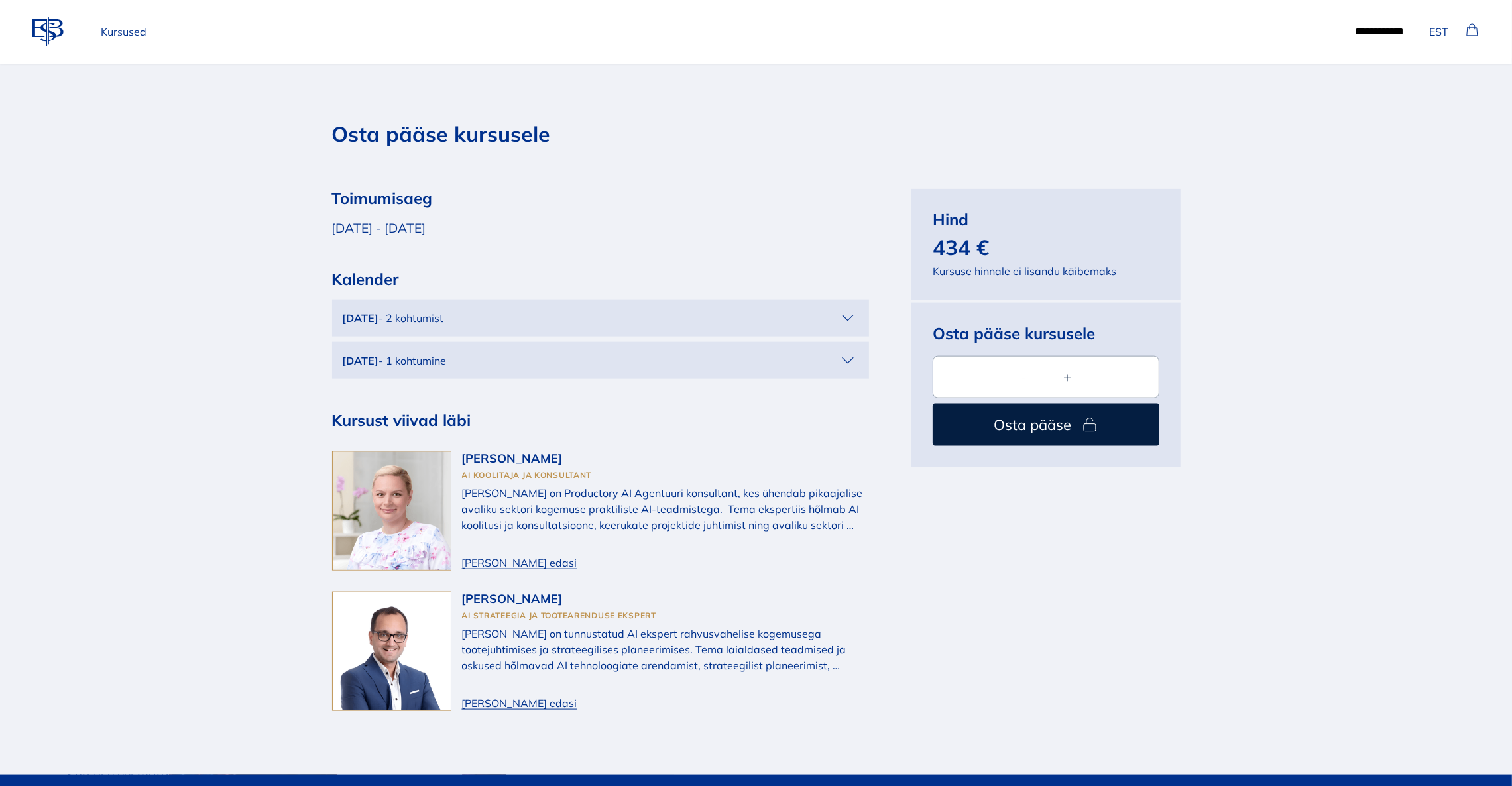
scroll to position [2179, 0]
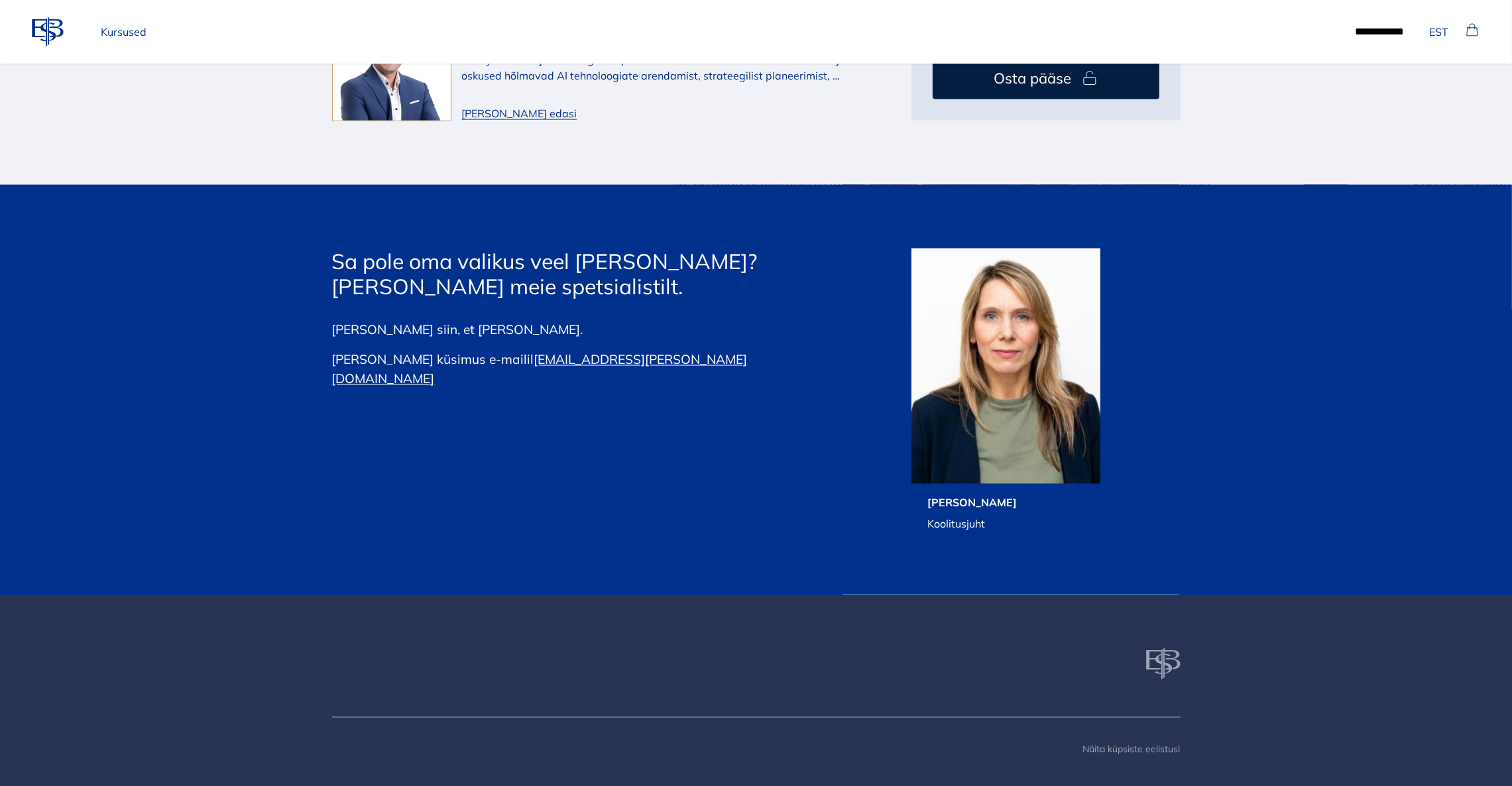
scroll to position [3073, 0]
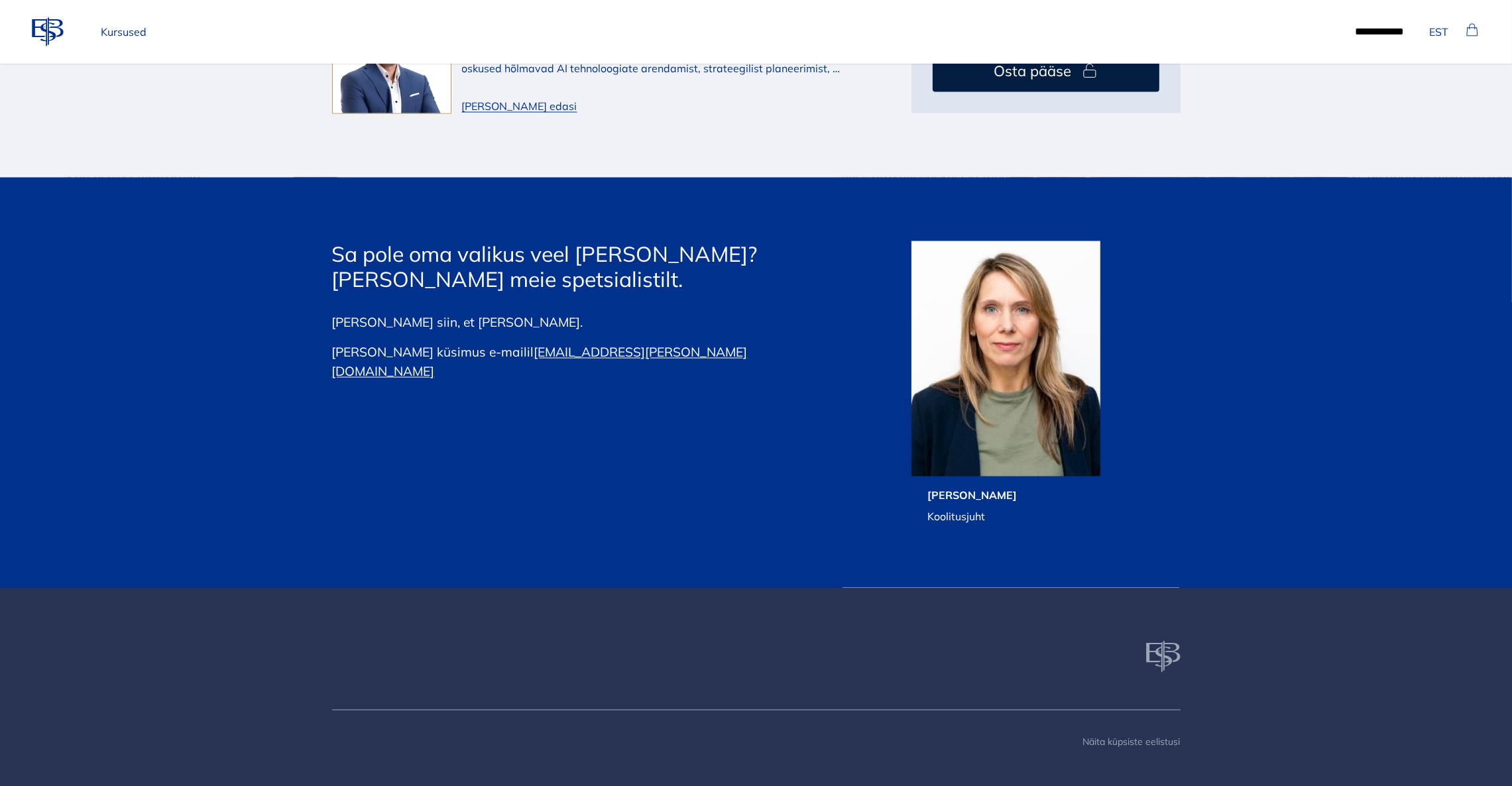
click at [565, 344] on link "katrin.ruben@ebs.ee" at bounding box center [540, 361] width 416 height 35
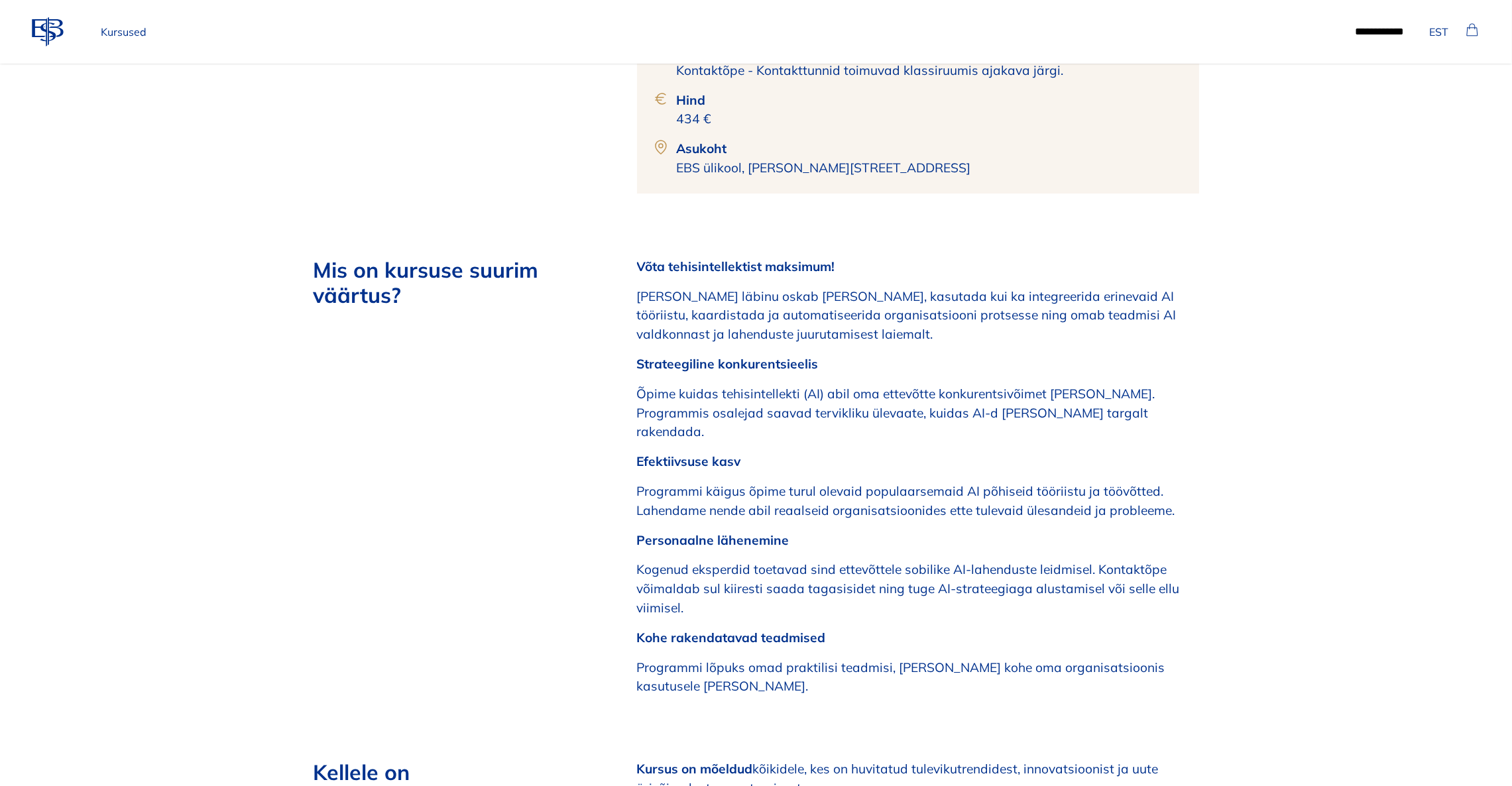
scroll to position [191, 0]
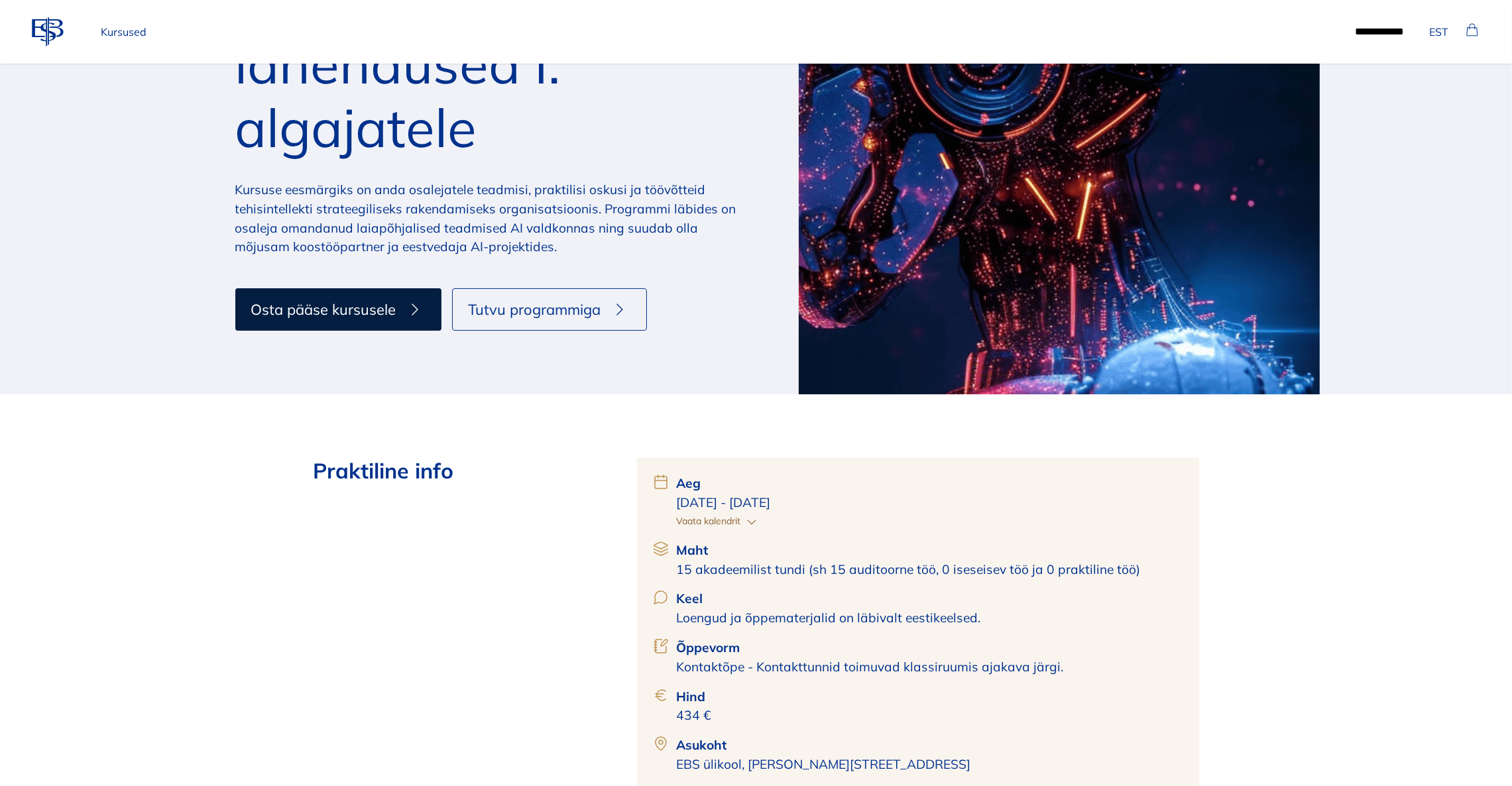
click at [128, 30] on p "Kursused" at bounding box center [124, 32] width 57 height 27
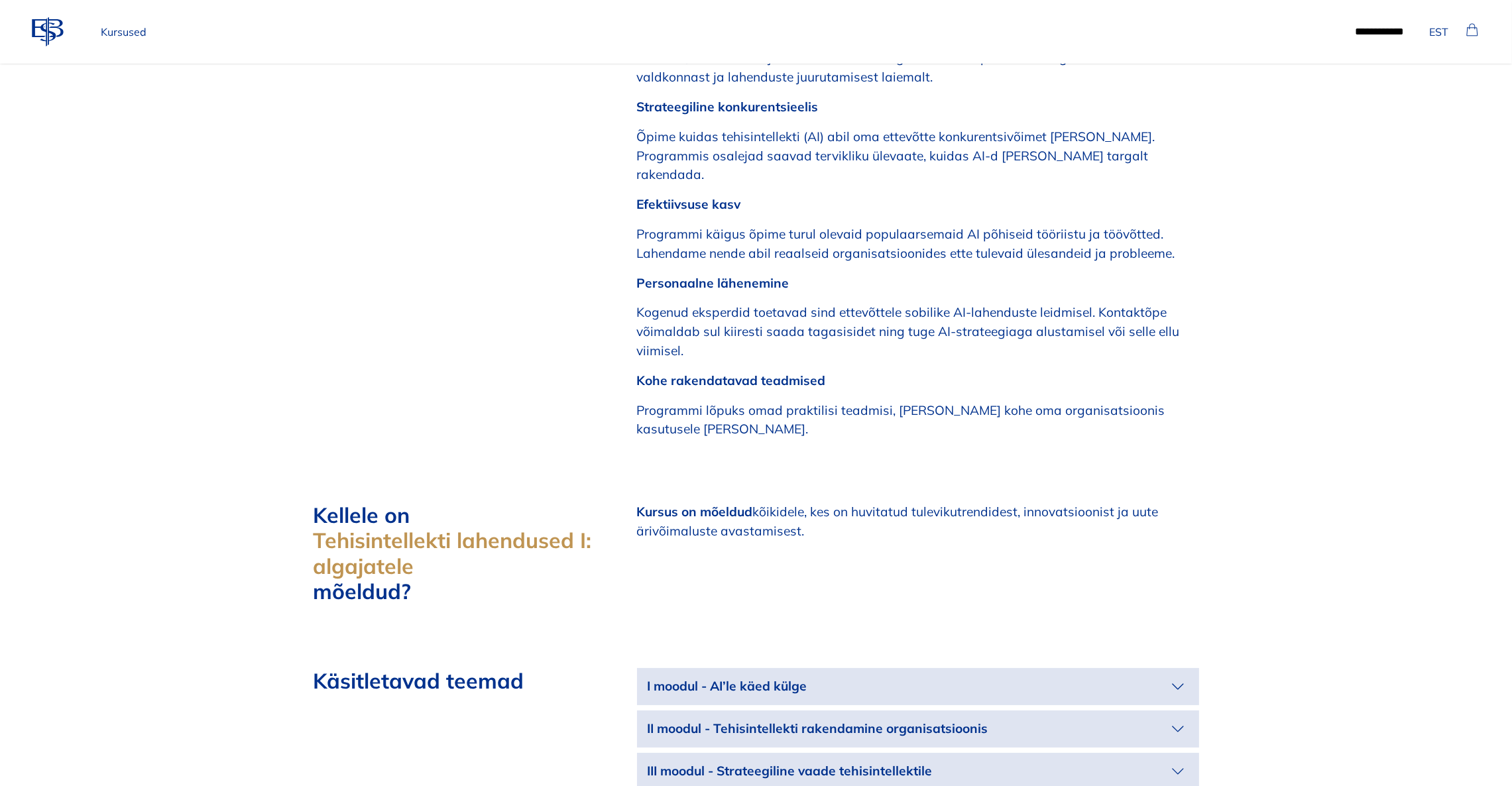
scroll to position [1392, 0]
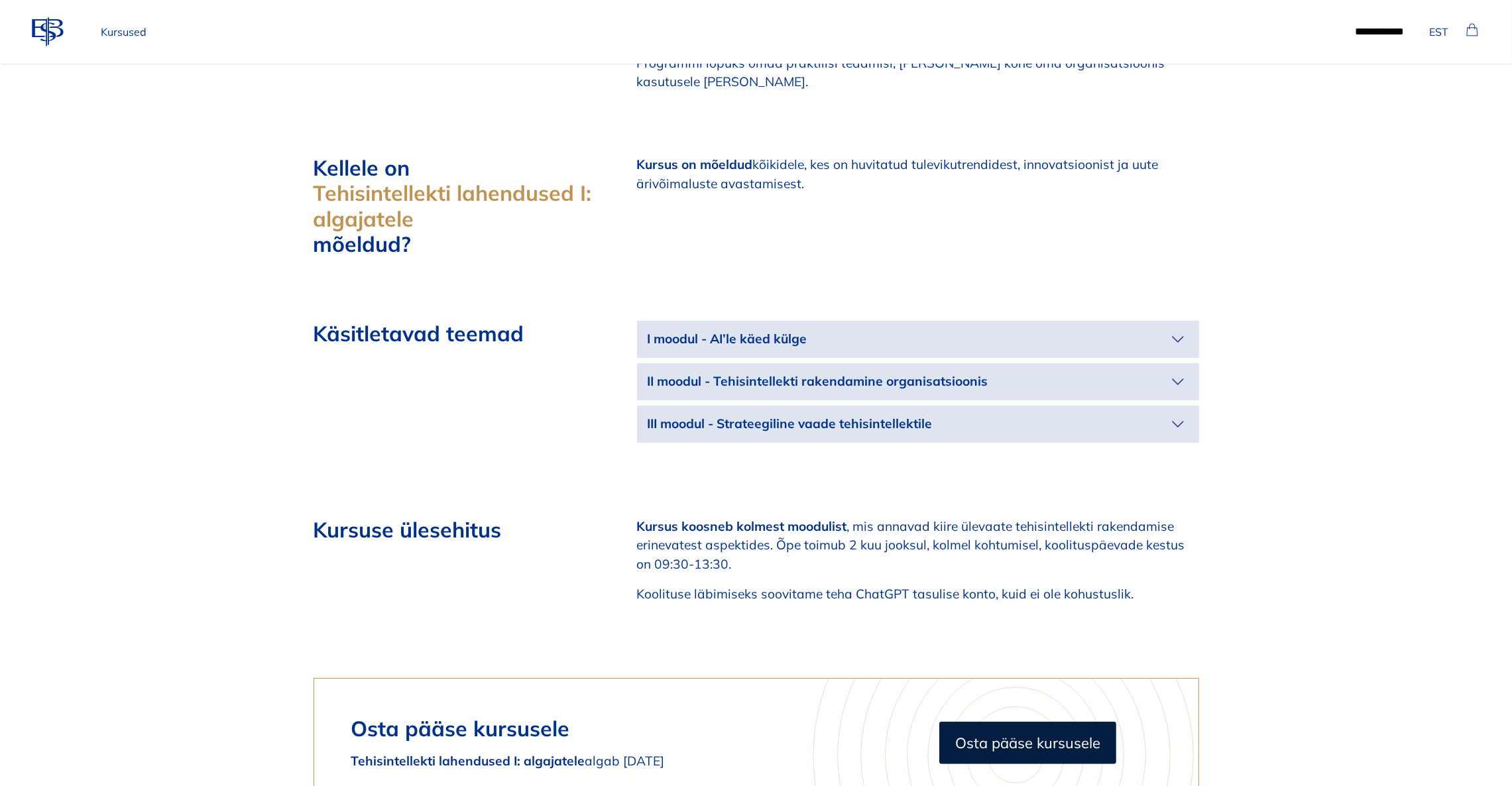
click at [1139, 415] on p "III moodul - Strateegiline vaade tehisintellektile" at bounding box center [907, 424] width 520 height 19
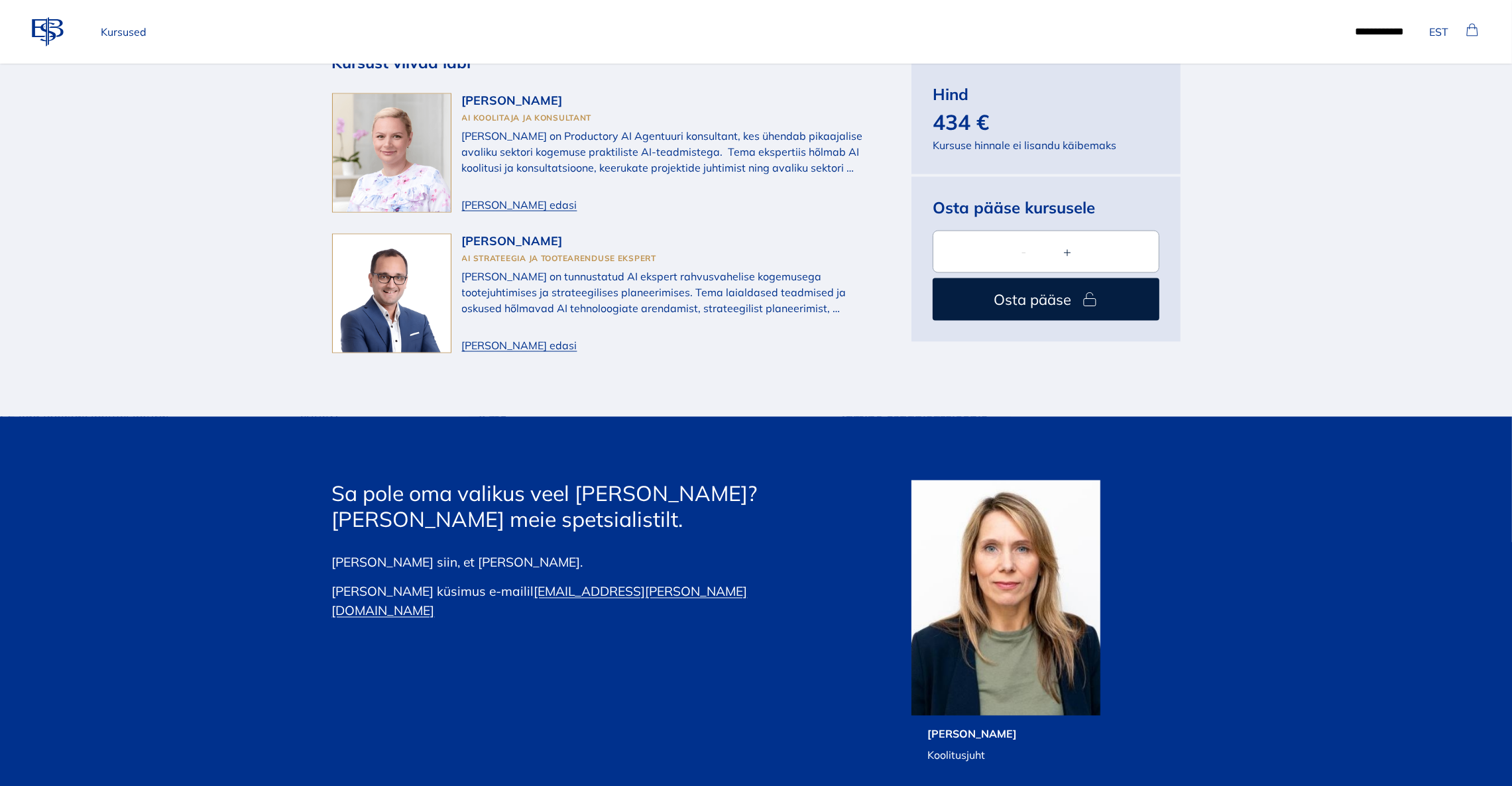
scroll to position [3280, 0]
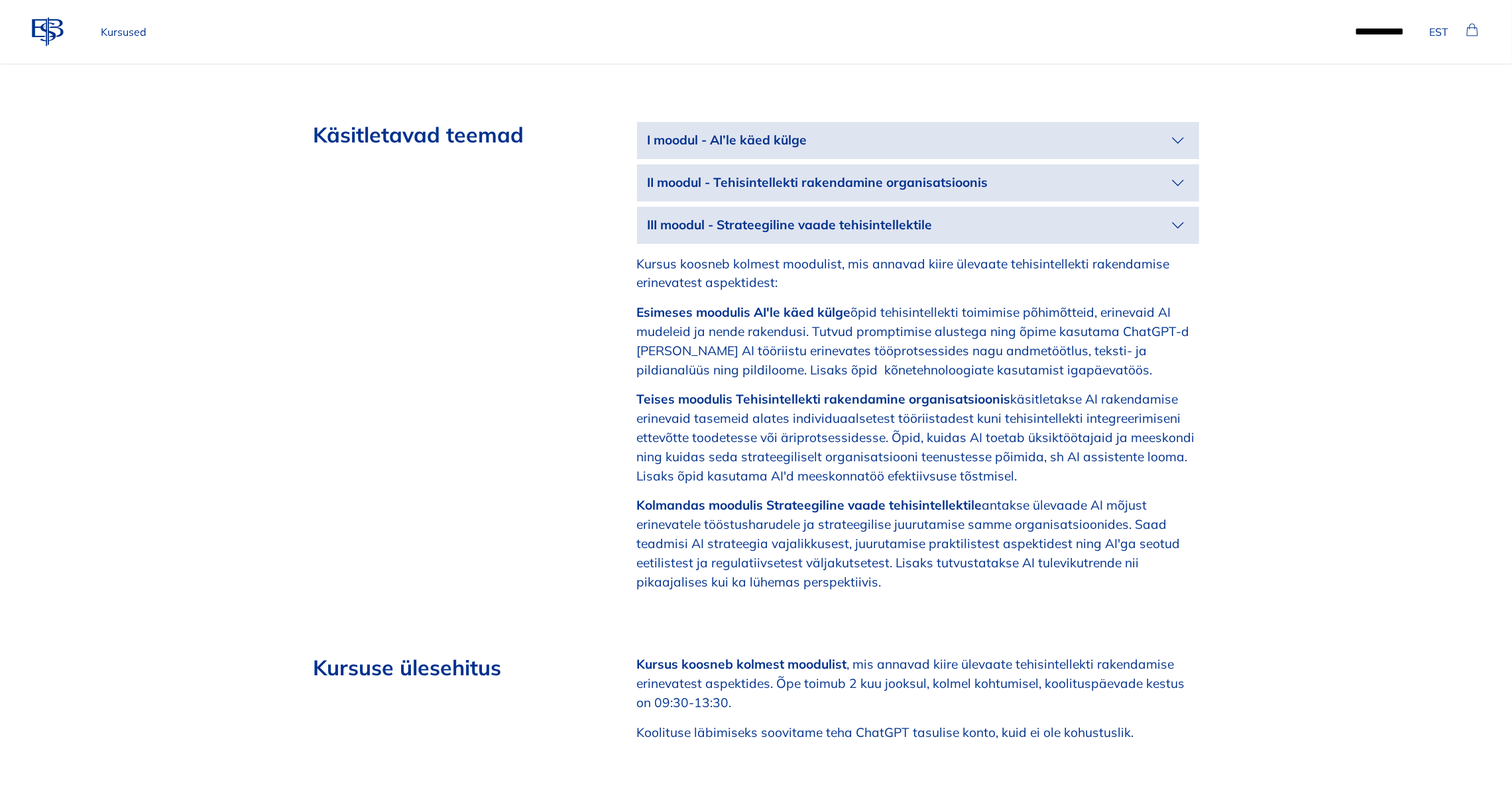
scroll to position [1491, 0]
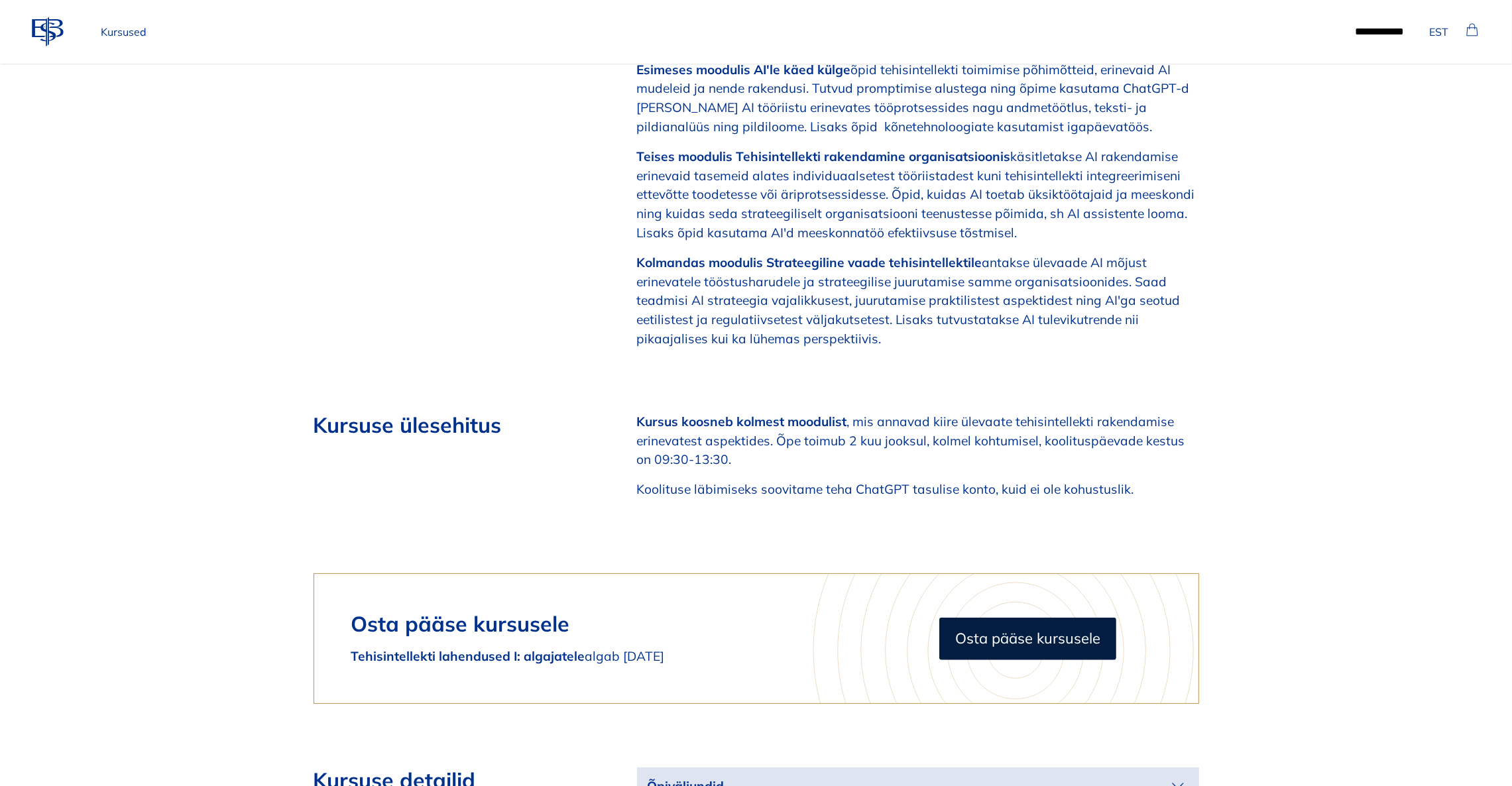
scroll to position [1789, 0]
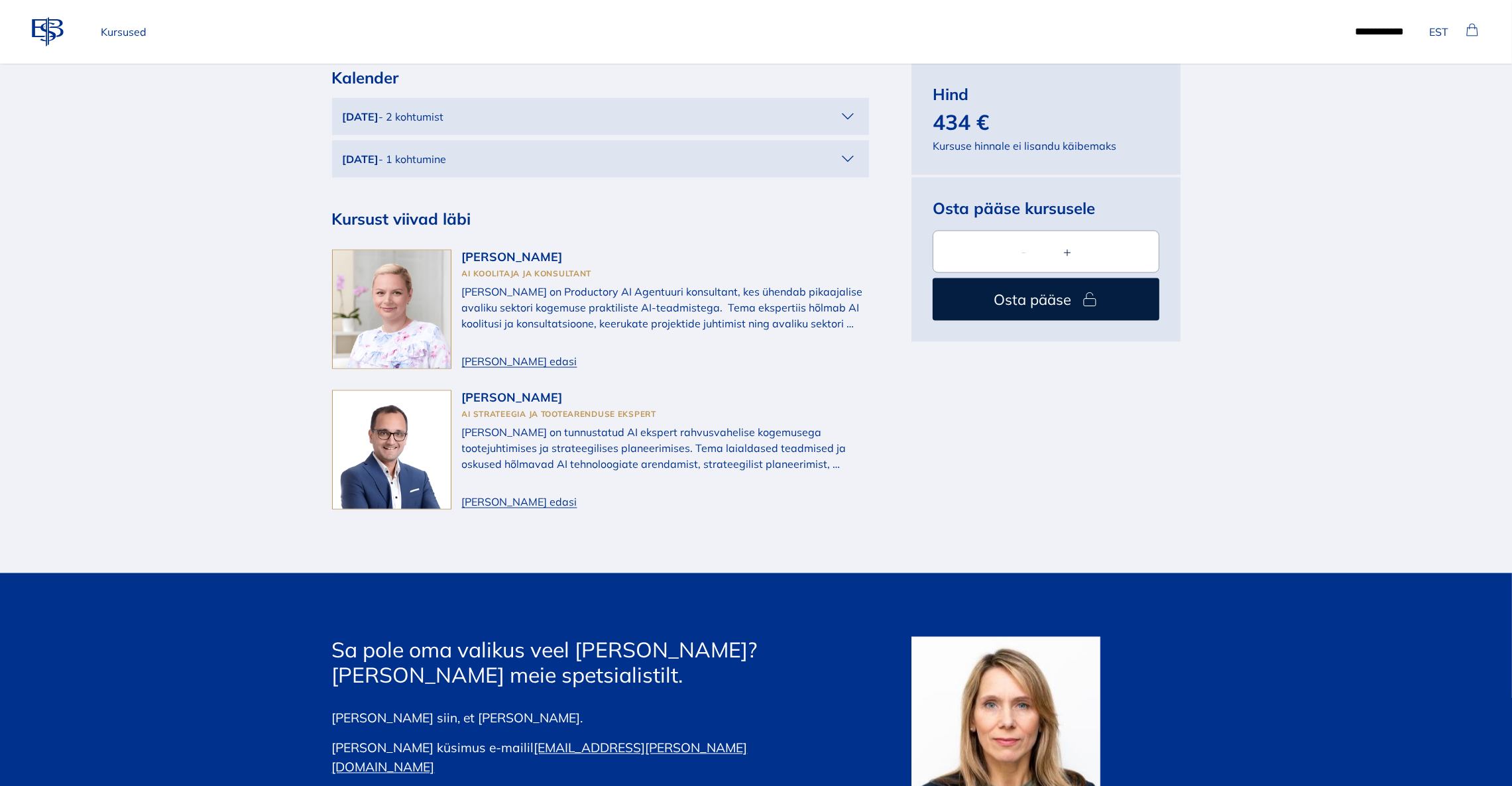
scroll to position [3181, 0]
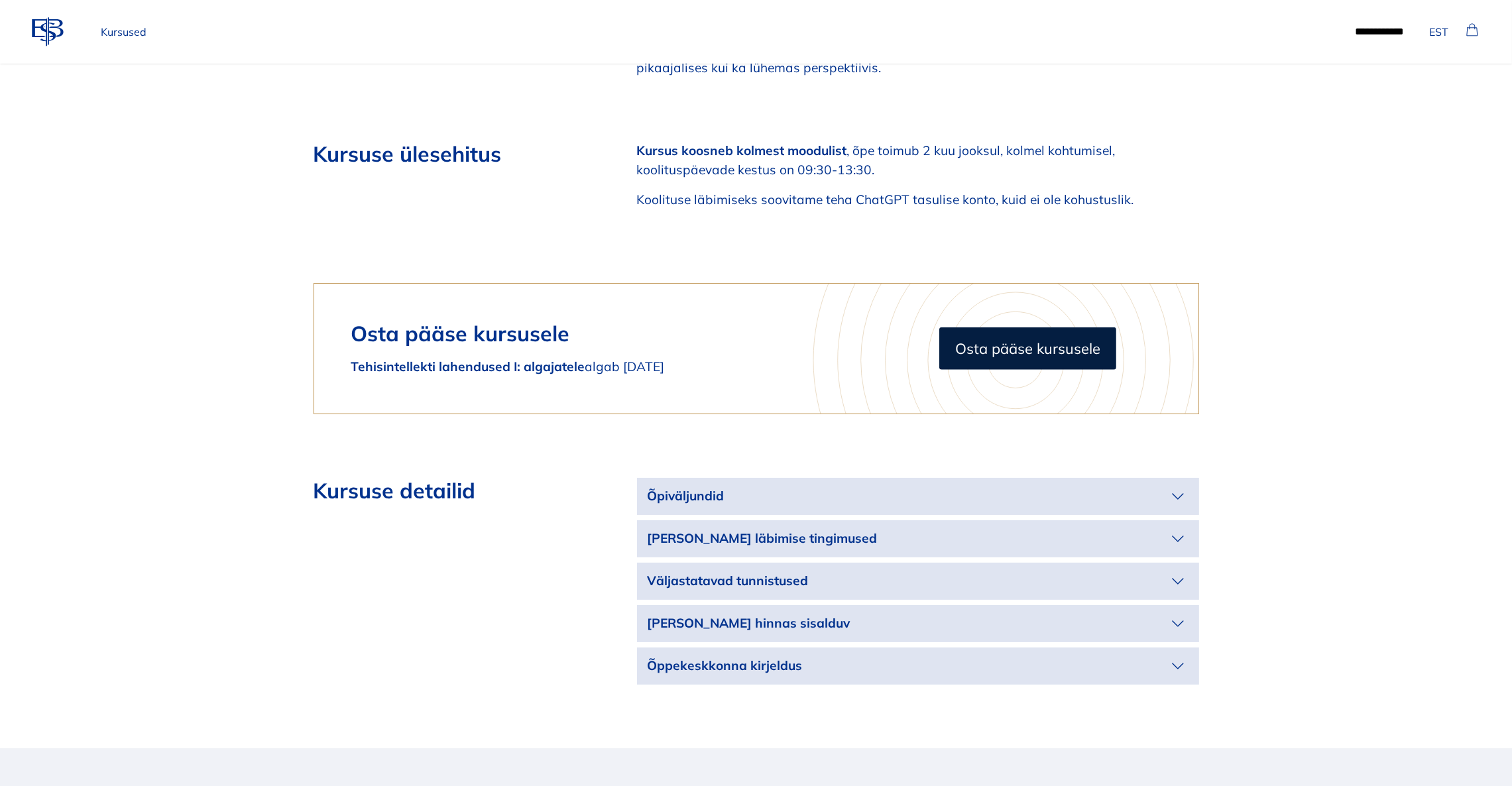
scroll to position [2186, 0]
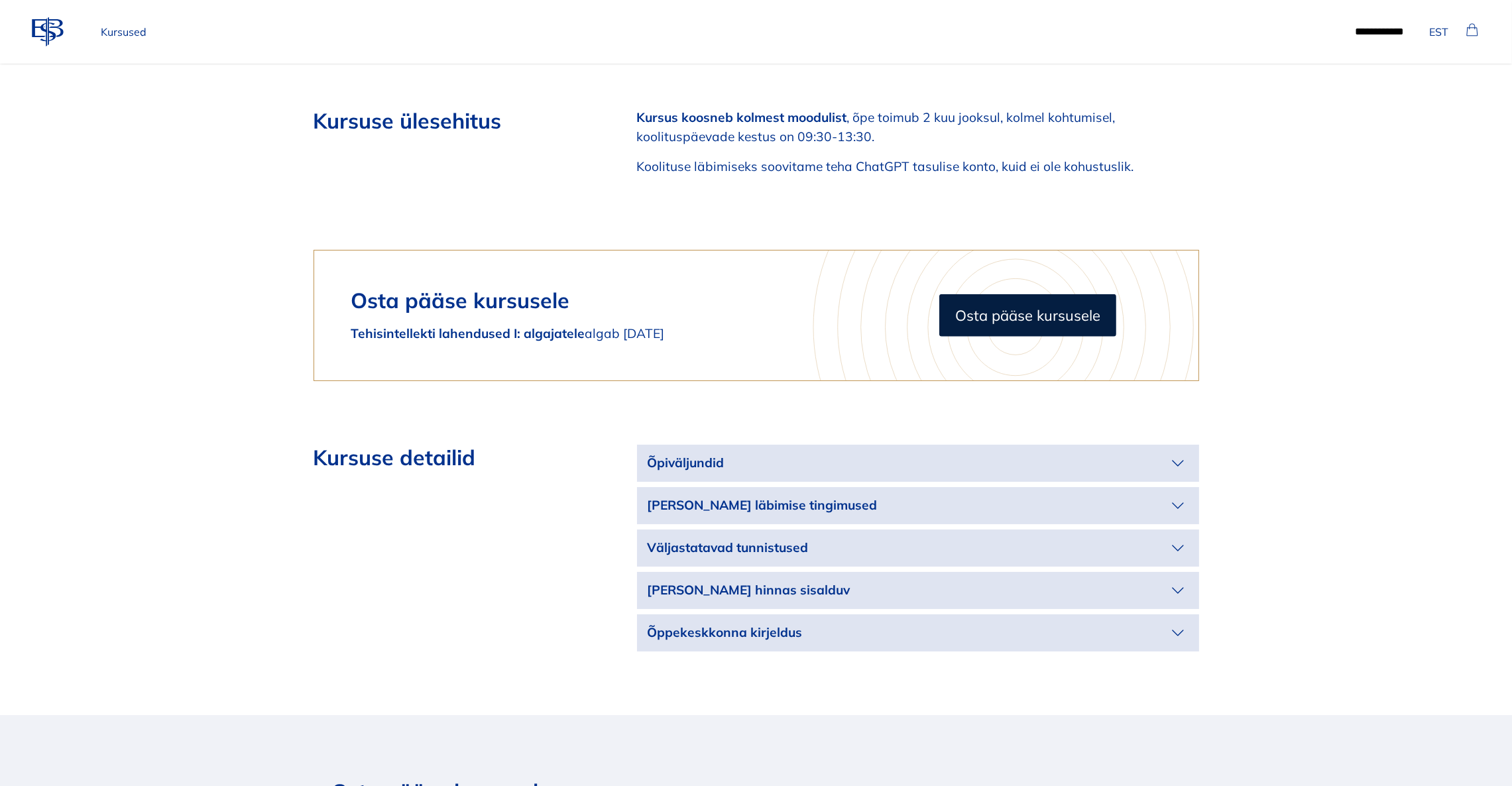
click at [942, 496] on p "[PERSON_NAME] läbimise tingimused" at bounding box center [907, 505] width 520 height 19
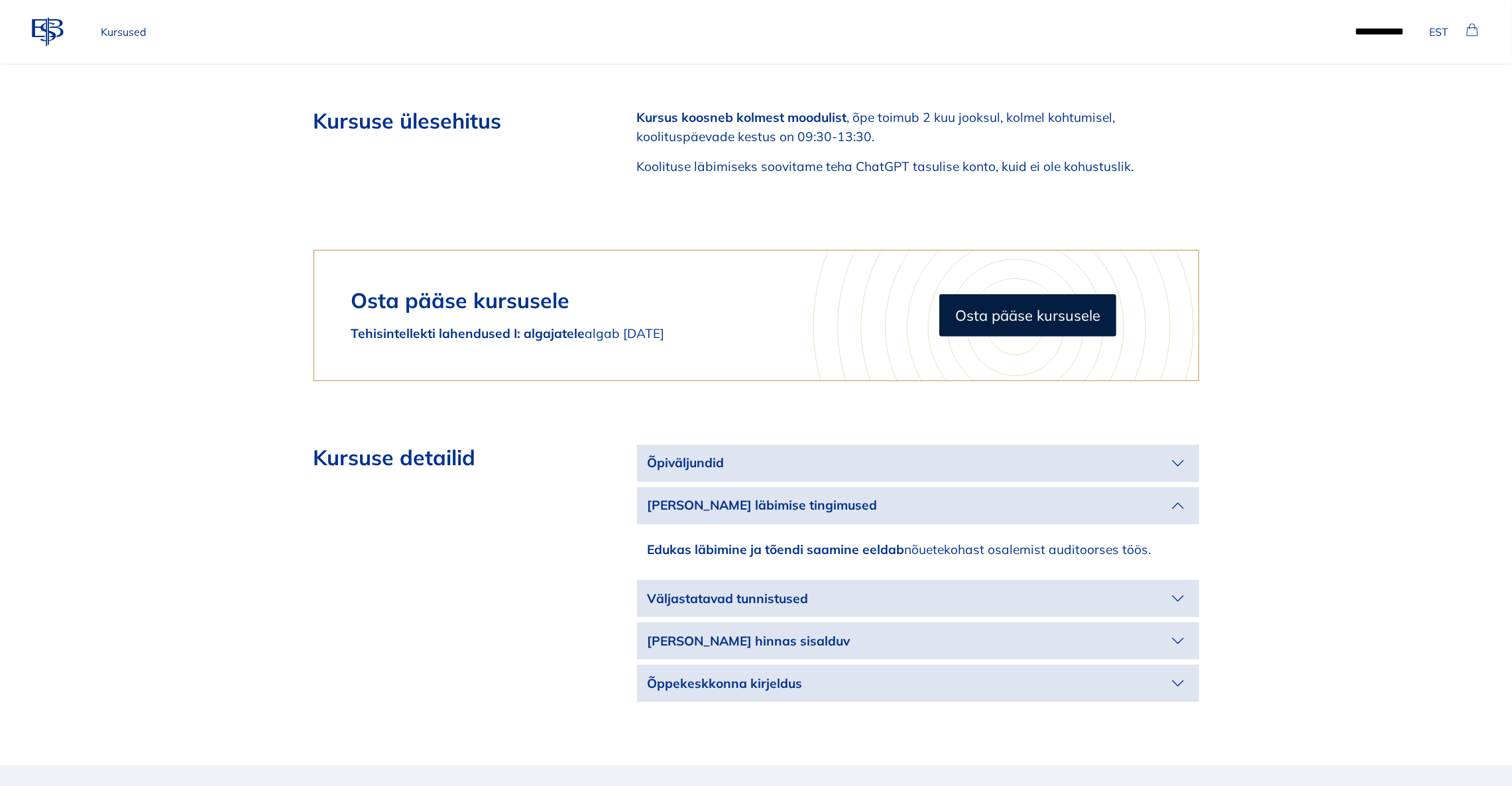
click at [926, 589] on p "Väljastatavad tunnistused" at bounding box center [907, 598] width 520 height 19
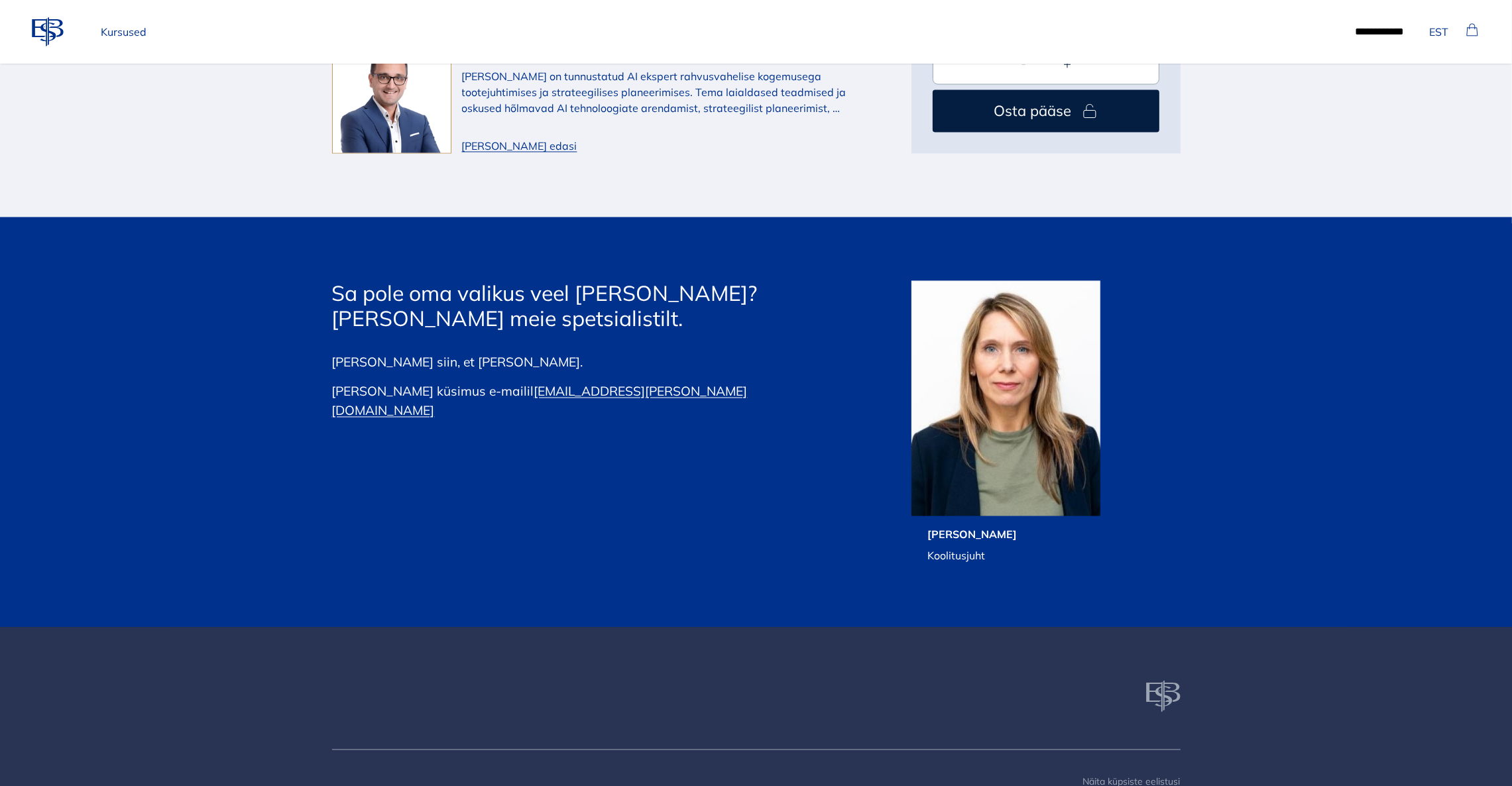
scroll to position [3542, 0]
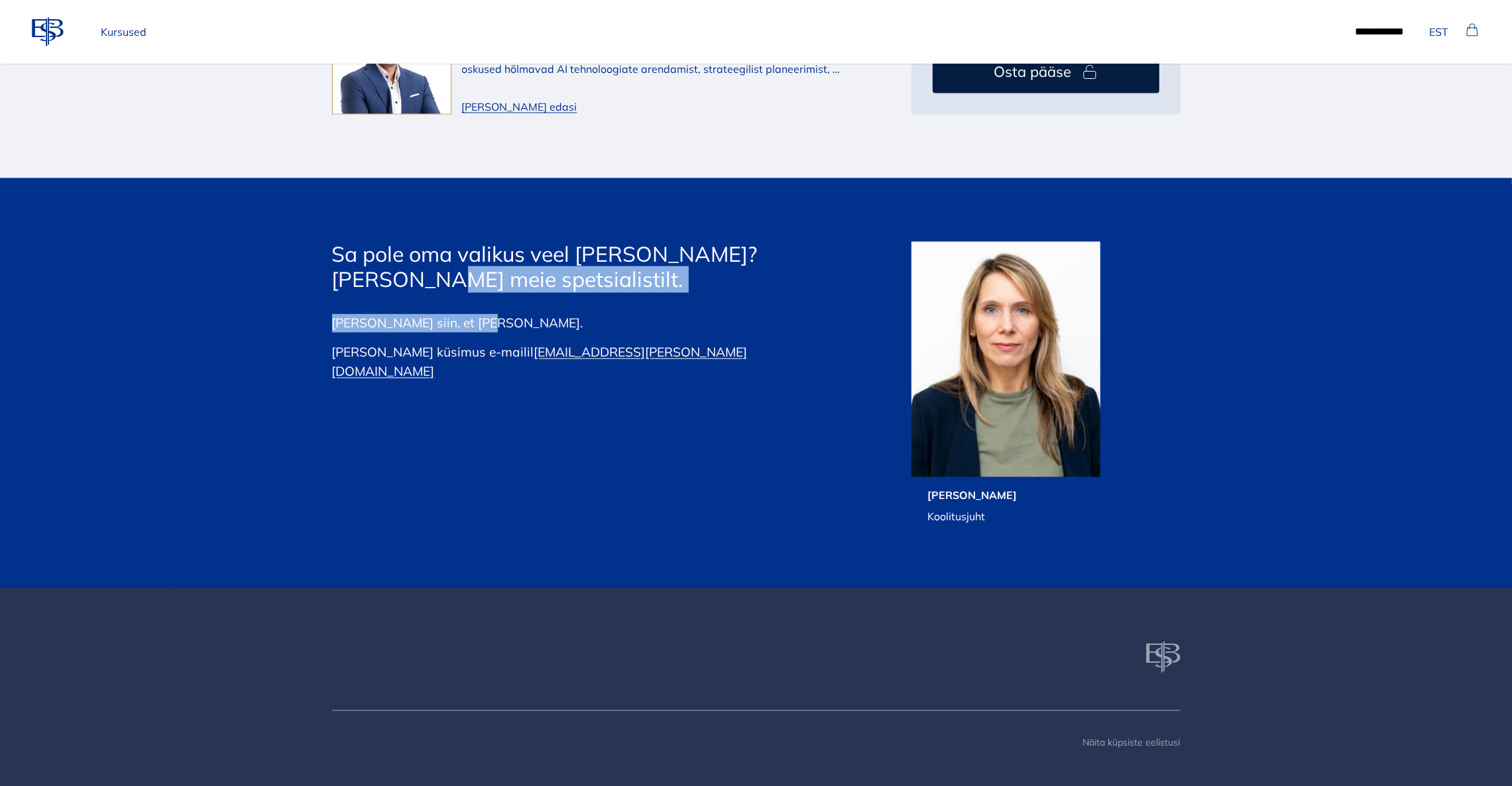
drag, startPoint x: 486, startPoint y: 308, endPoint x: 400, endPoint y: 253, distance: 102.1
click at [400, 253] on div "Sa pole oma valikus veel päris kindel? Küsi nõu meie spetsialistilt. Olen siin,…" at bounding box center [555, 317] width 446 height 150
click at [722, 317] on div "Olen siin, et Sind aidata. Saada oma küsimus e-mailil katrin.ruben@ebs.ee Katri…" at bounding box center [555, 353] width 446 height 78
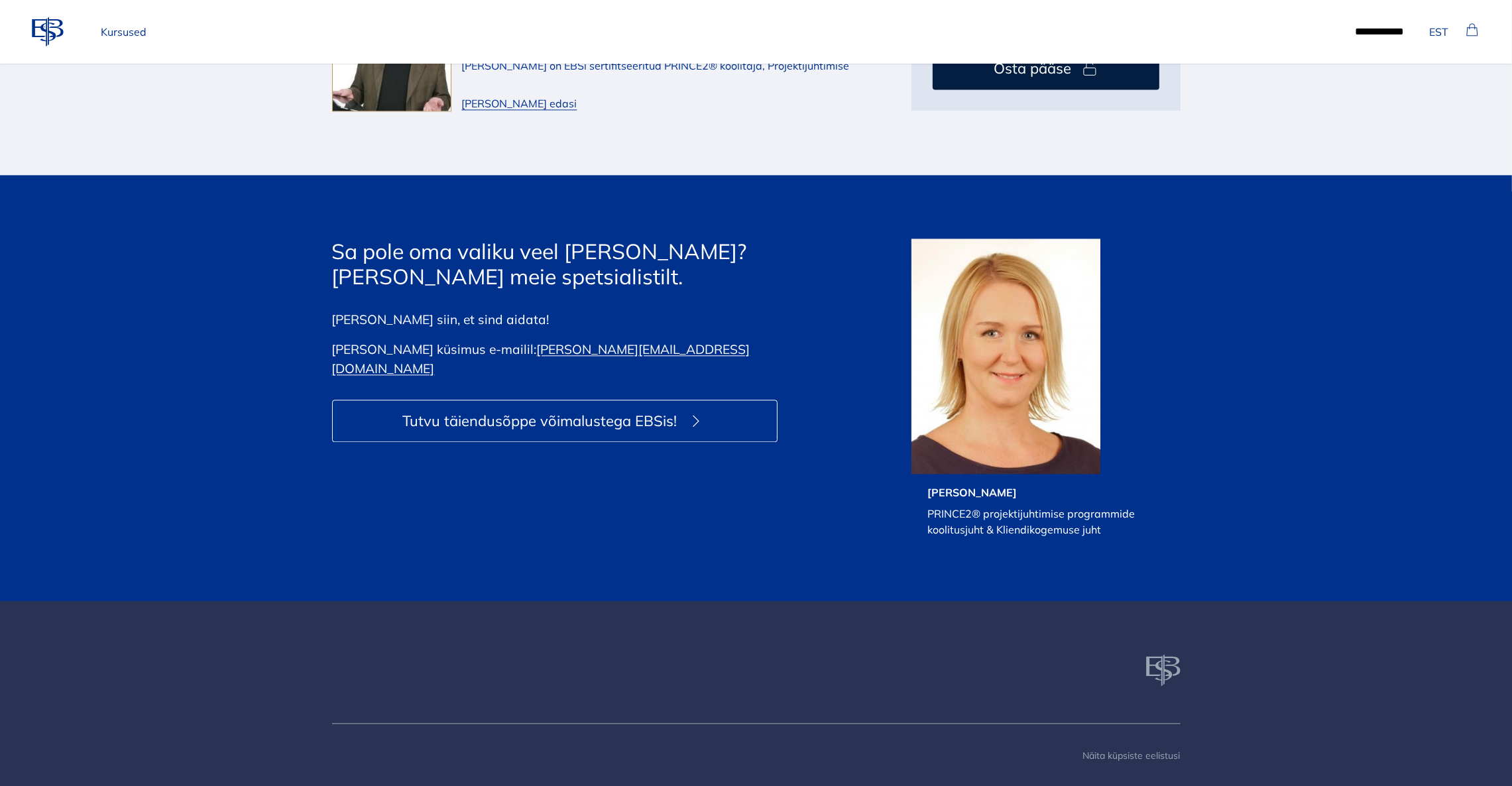
scroll to position [4492, 0]
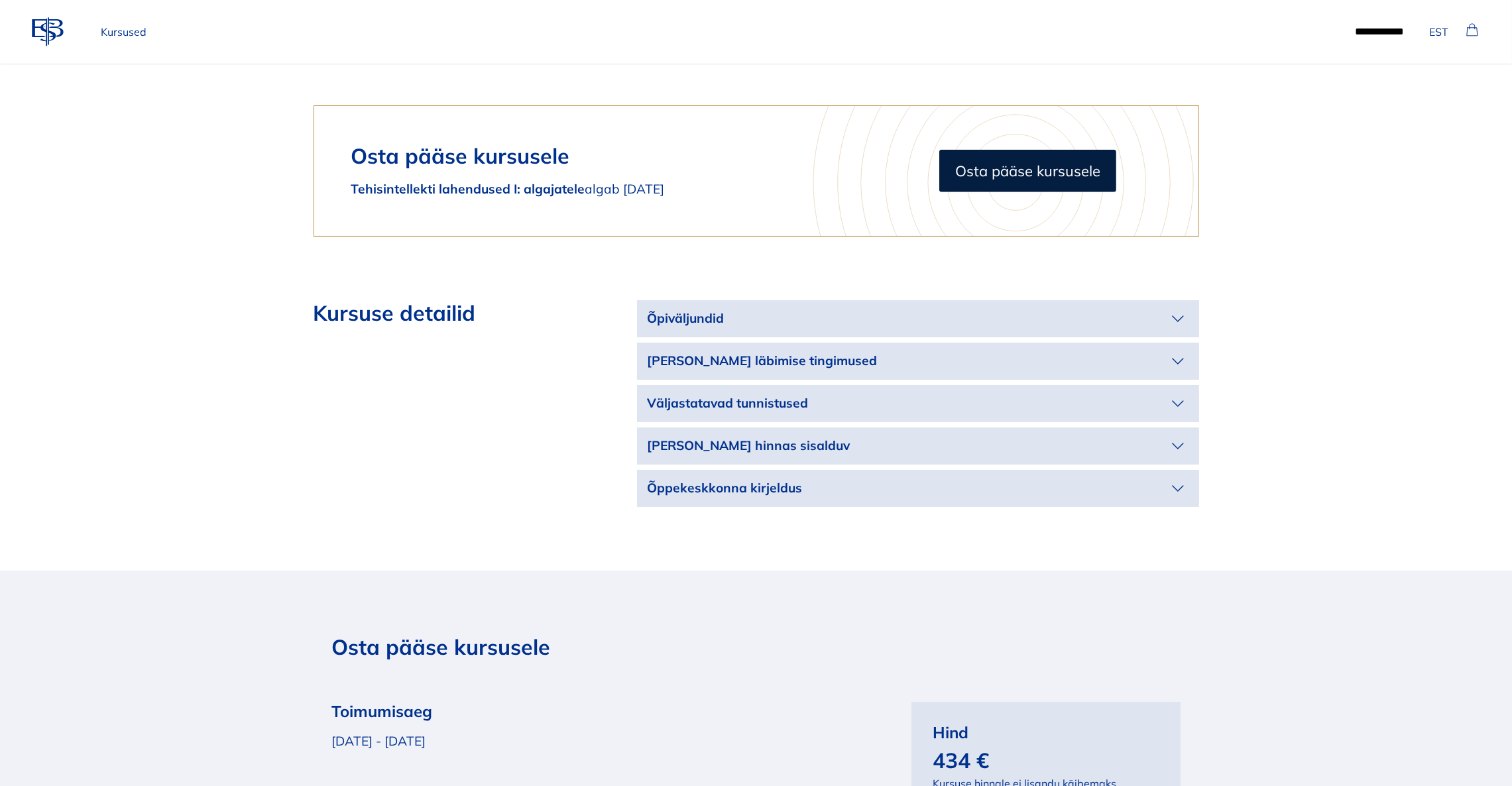
scroll to position [2385, 0]
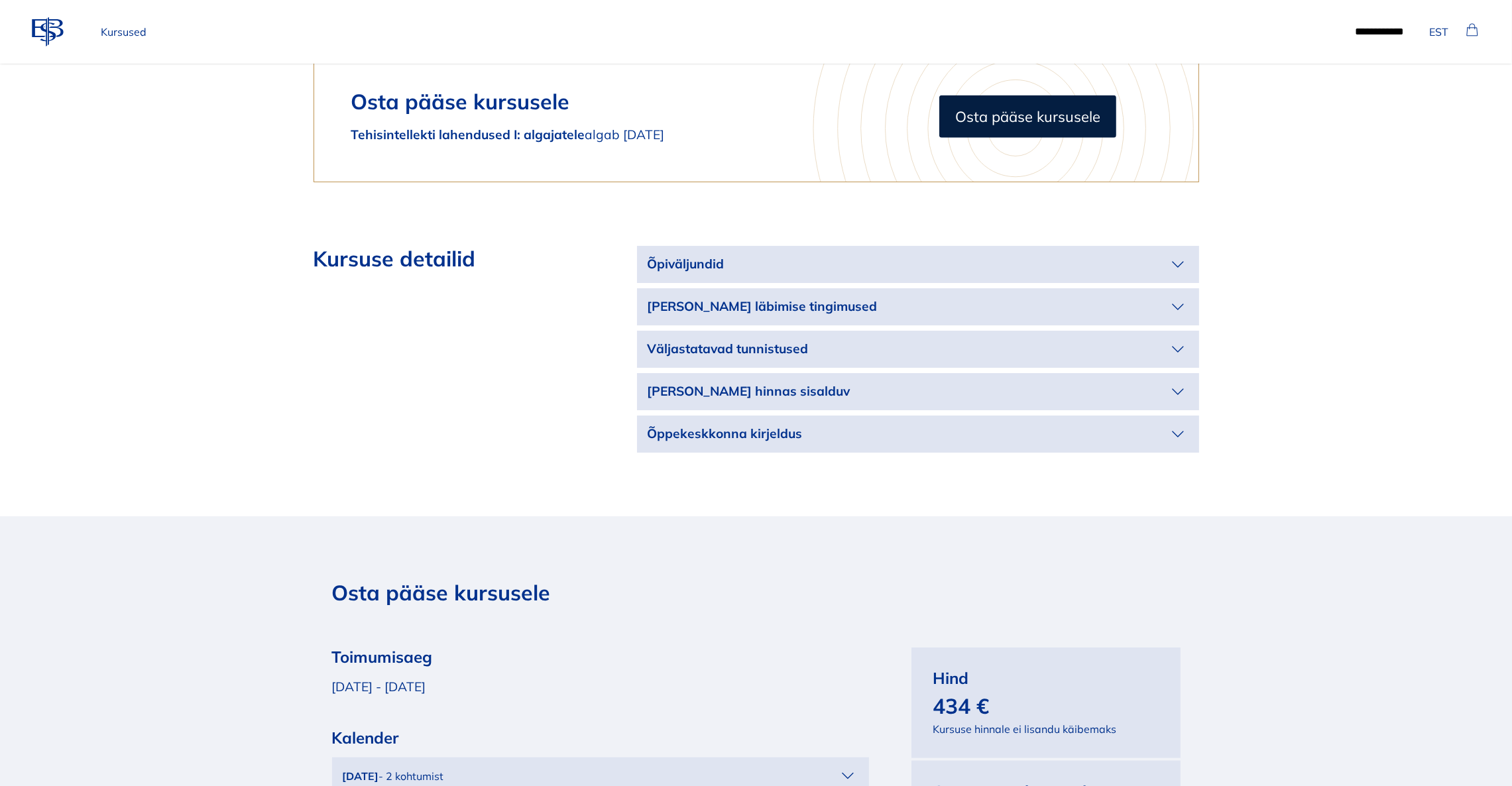
click at [912, 254] on p "Õpiväljundid" at bounding box center [907, 263] width 520 height 19
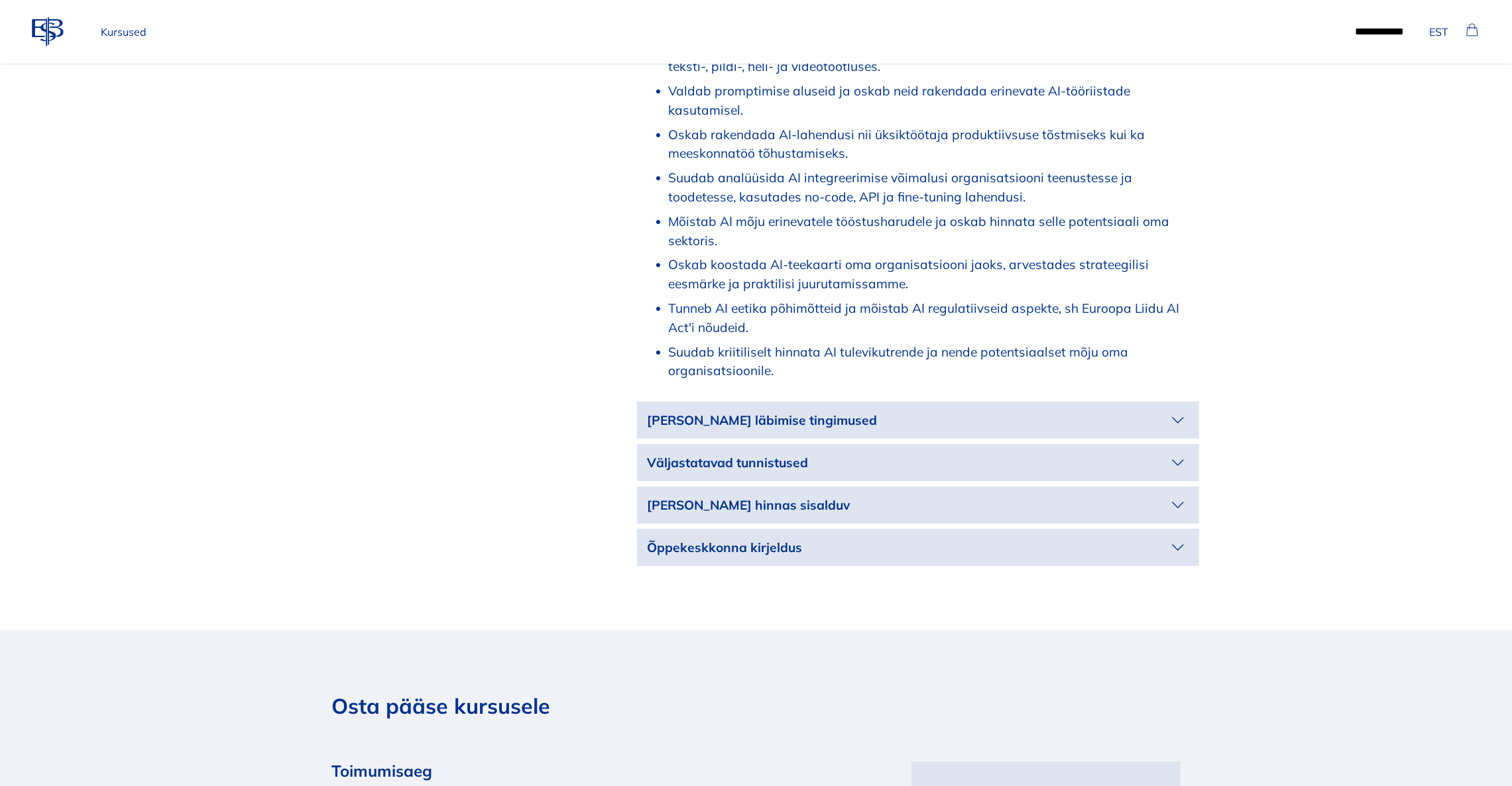
scroll to position [2684, 0]
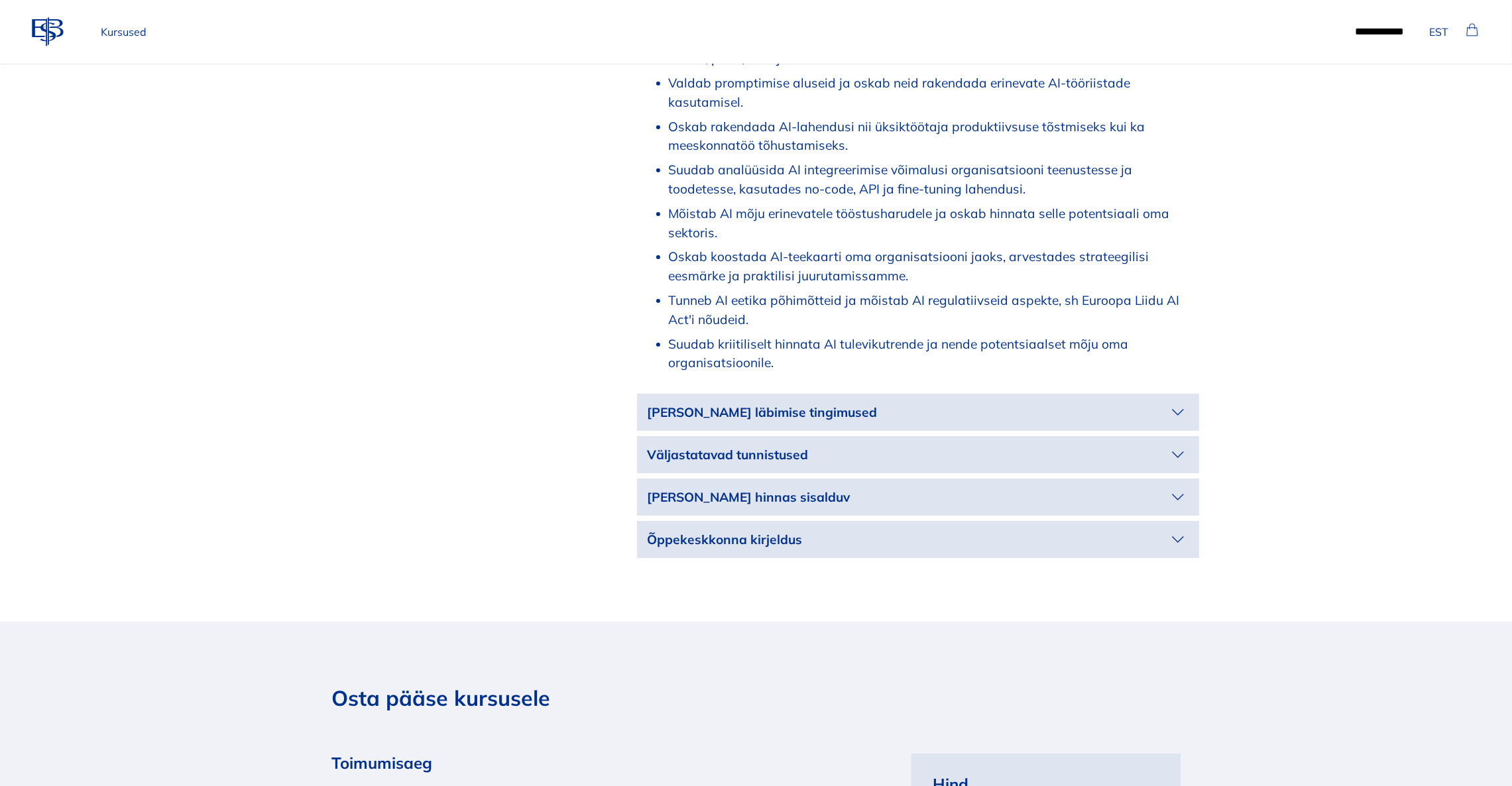
click at [946, 403] on p "[PERSON_NAME] läbimise tingimused" at bounding box center [907, 412] width 520 height 19
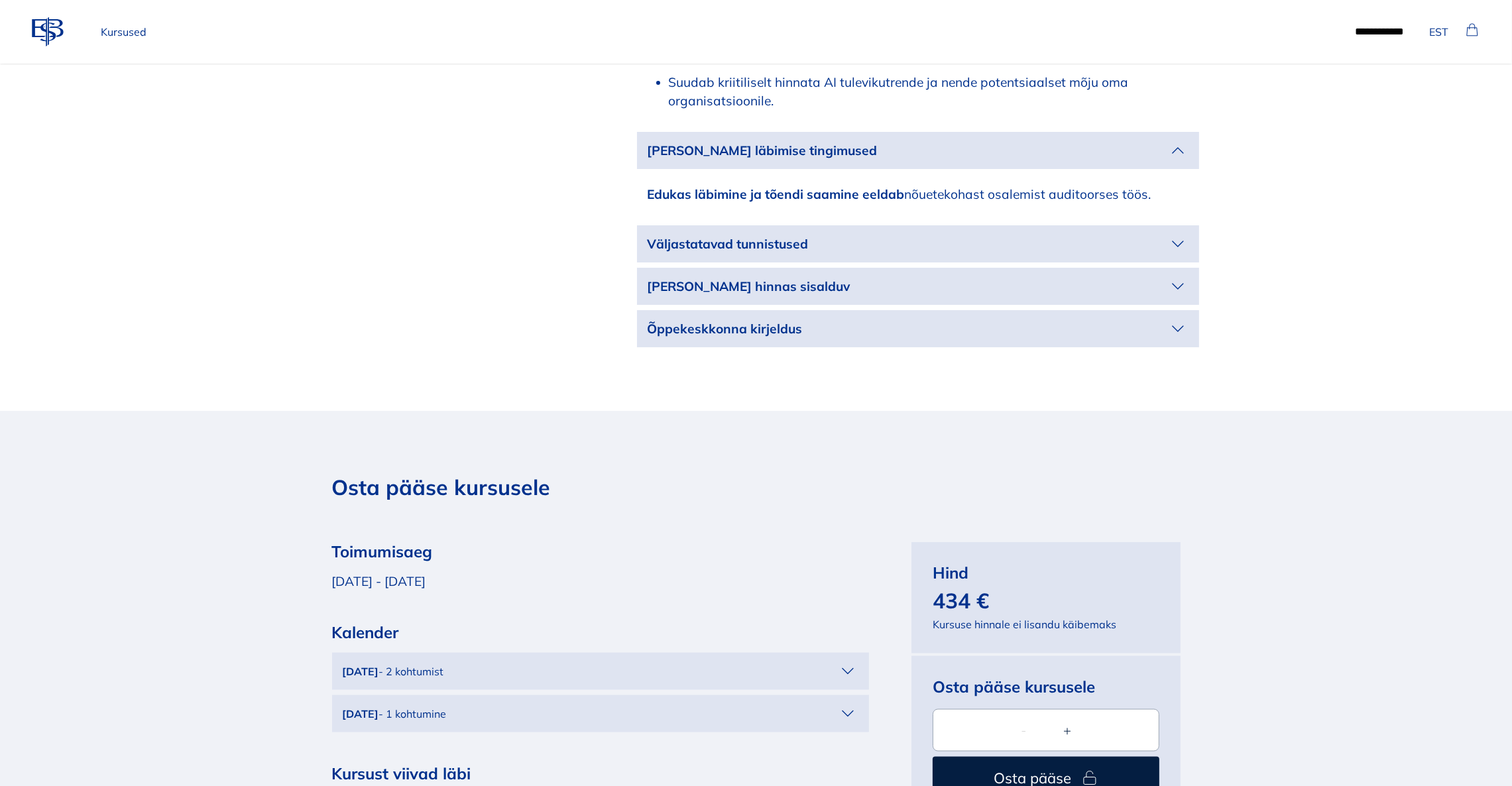
scroll to position [2982, 0]
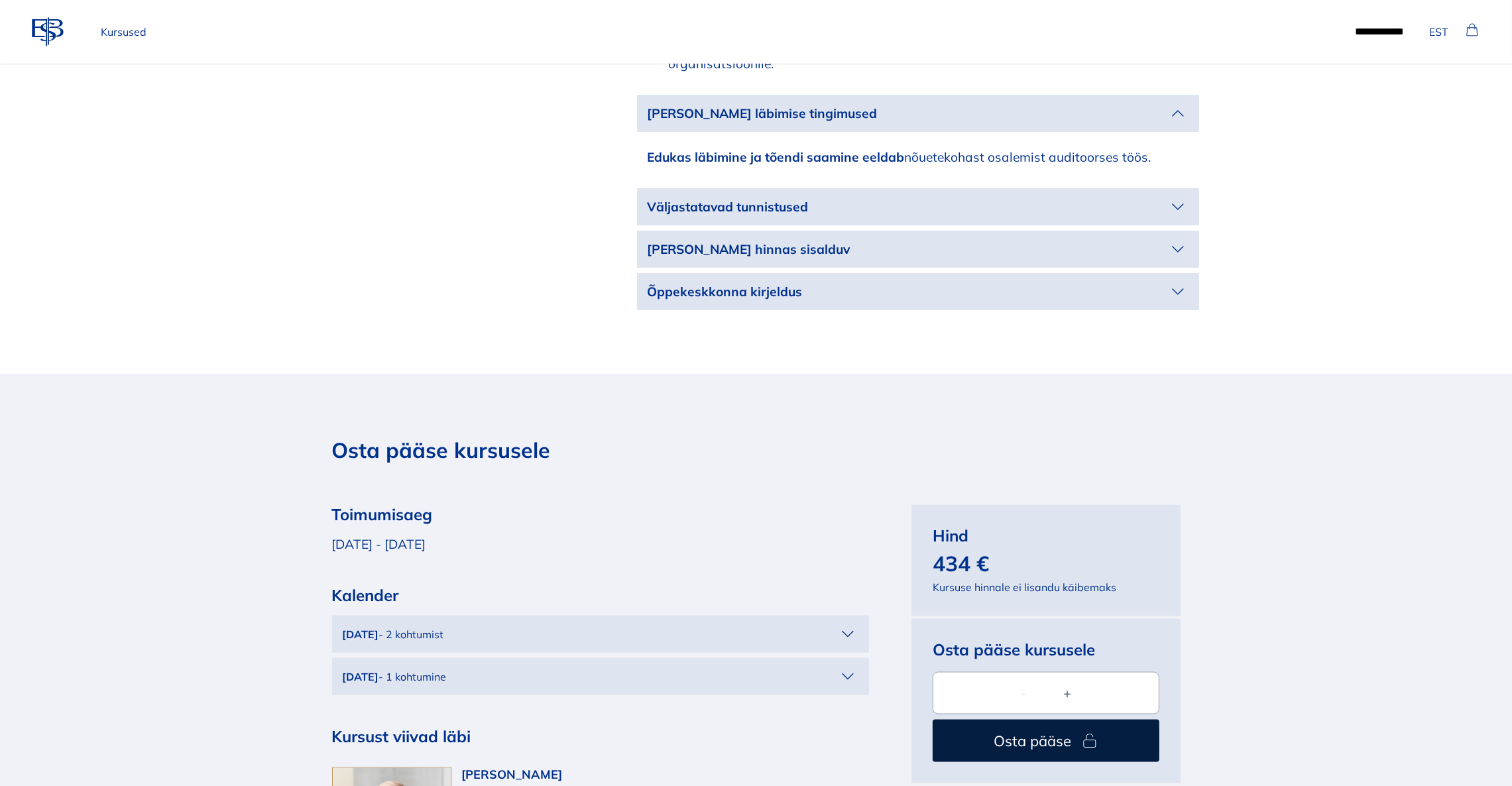
click at [1052, 198] on p "Väljastatavad tunnistused" at bounding box center [907, 207] width 520 height 19
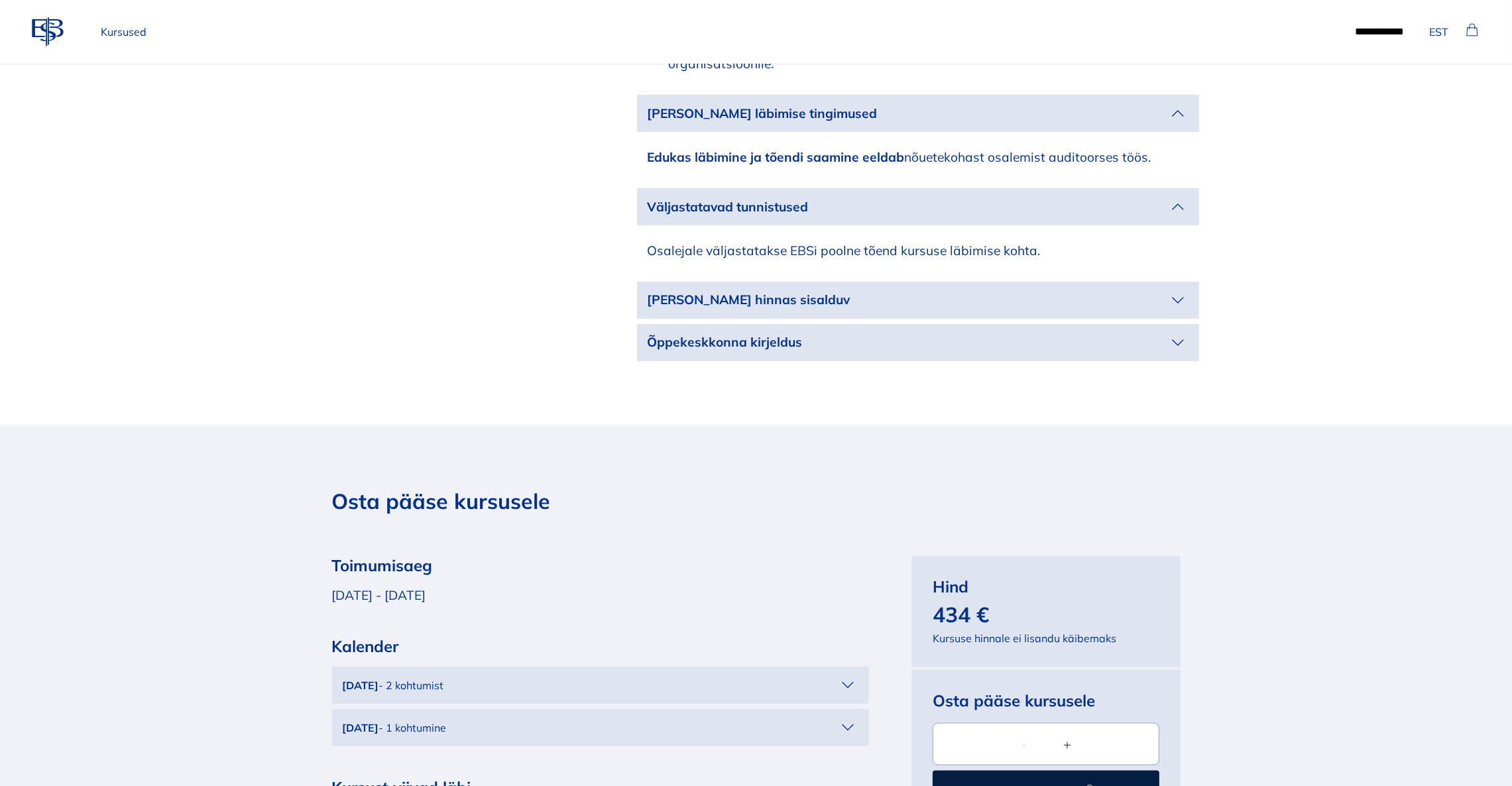
click at [1053, 290] on p "[PERSON_NAME] hinnas sisalduv" at bounding box center [907, 299] width 520 height 19
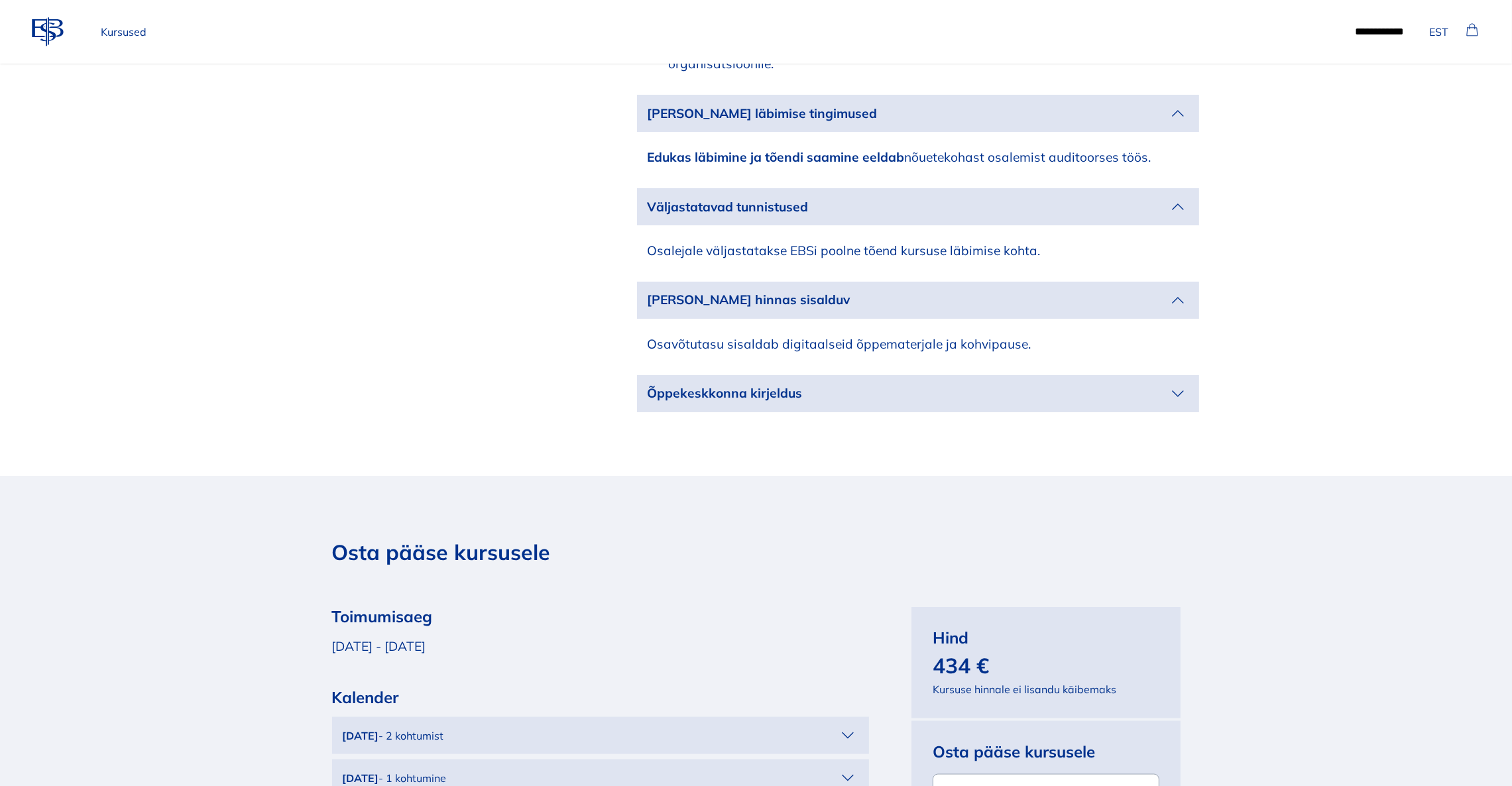
click at [1035, 384] on p "Õppekeskkonna kirjeldus" at bounding box center [907, 393] width 520 height 19
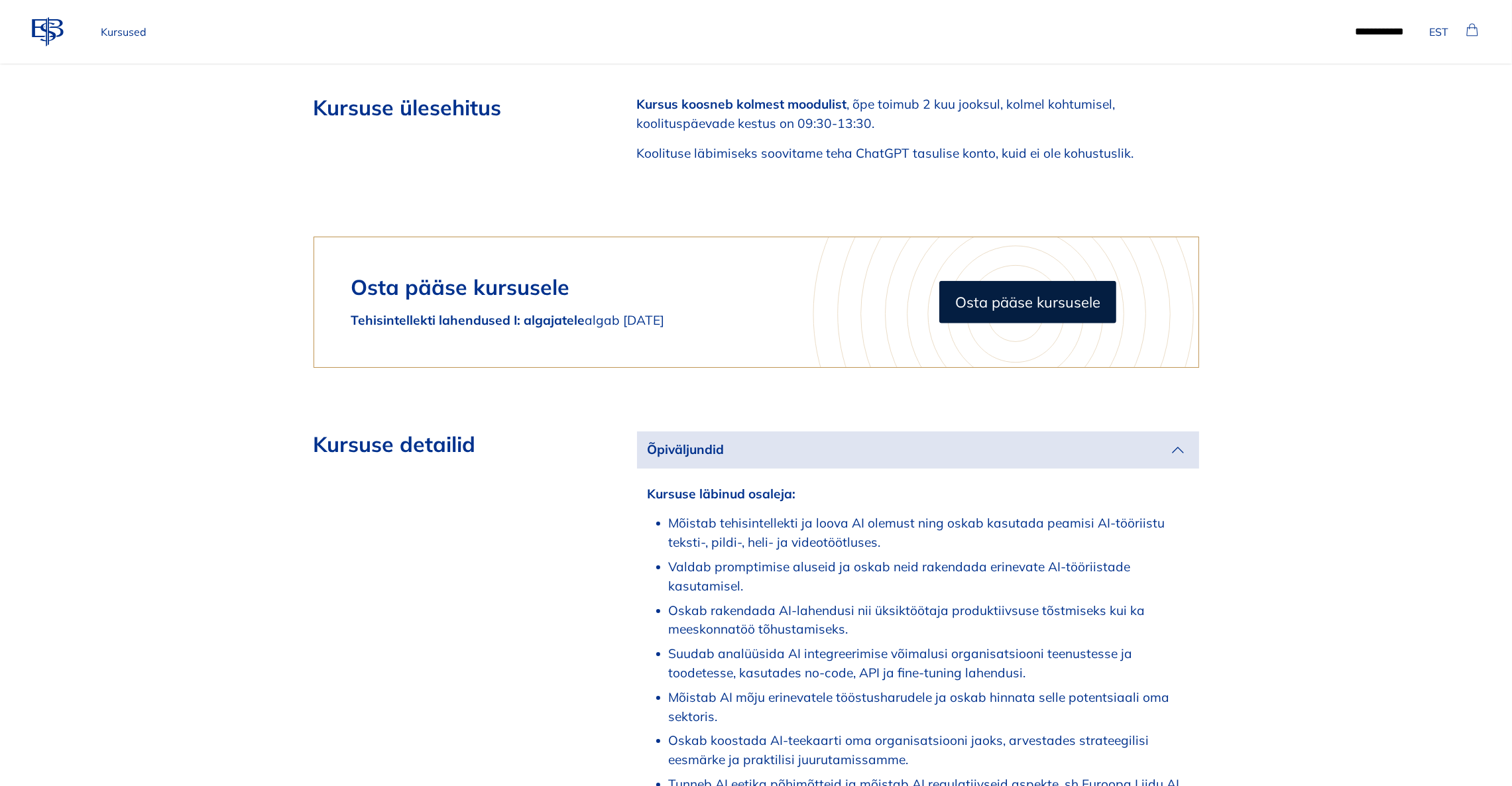
scroll to position [1987, 0]
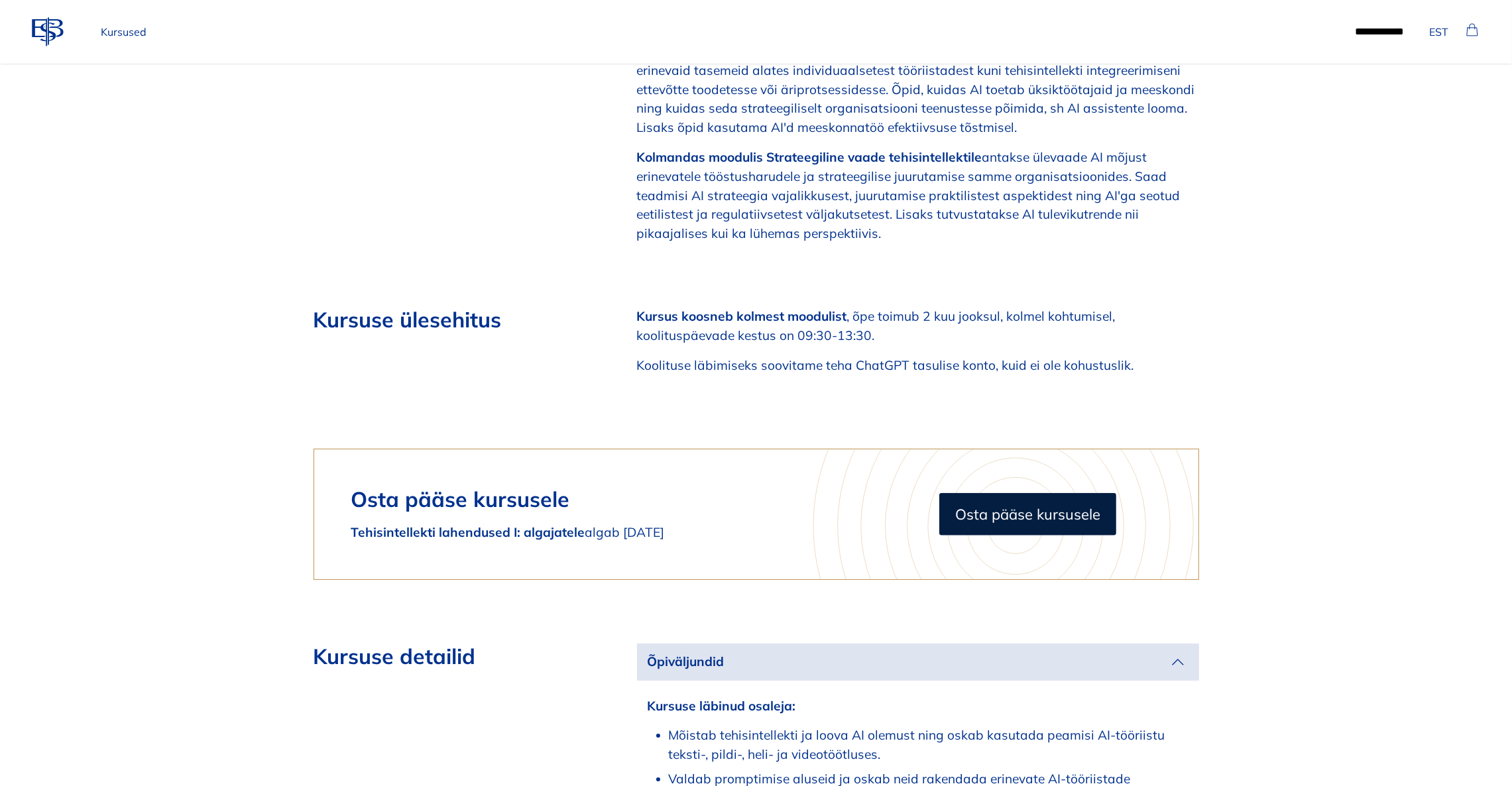
click at [116, 34] on p "Kursused" at bounding box center [124, 32] width 57 height 27
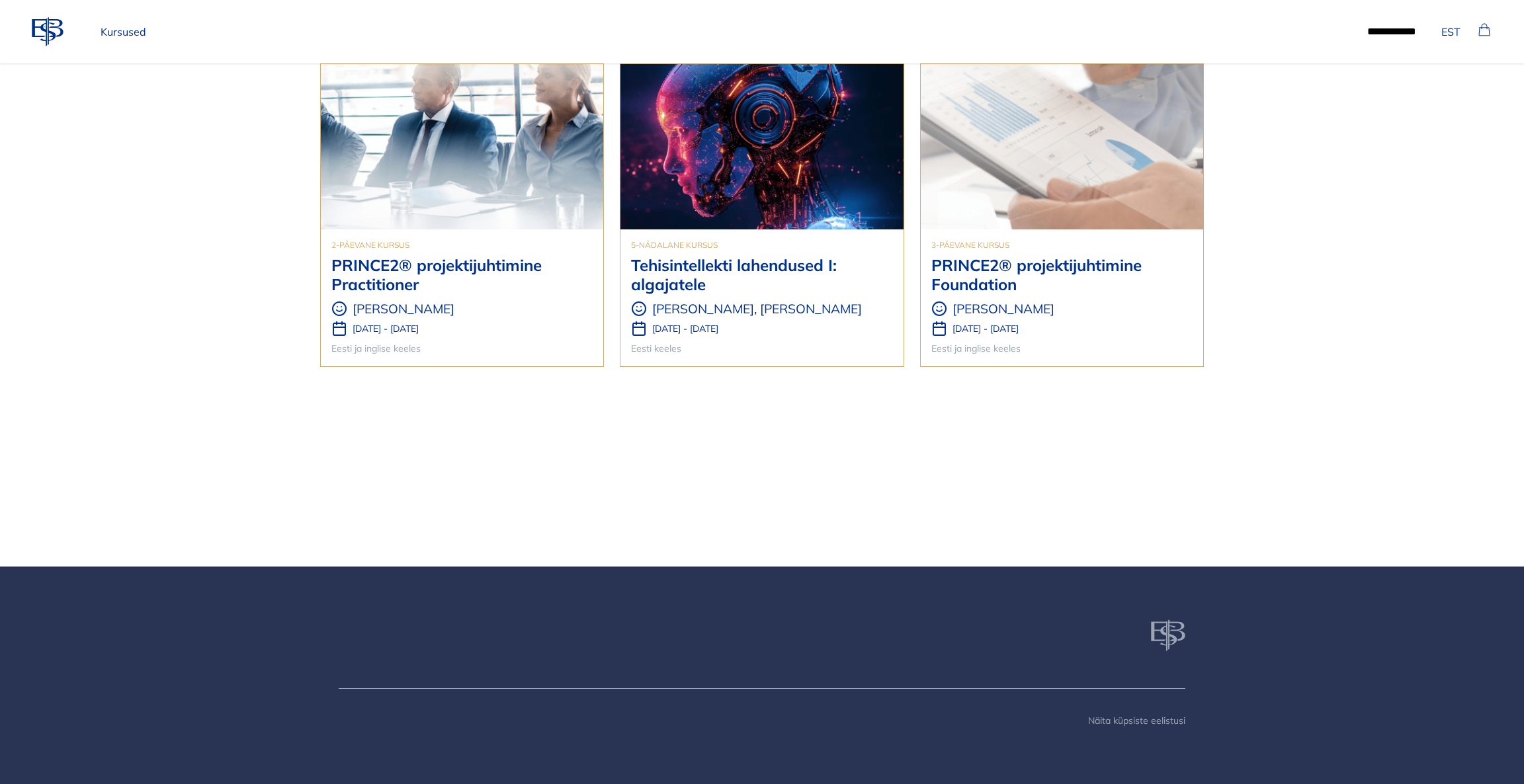
click at [461, 276] on h3 "PRINCE2® projektijuhtimine Practitioner" at bounding box center [462, 275] width 261 height 38
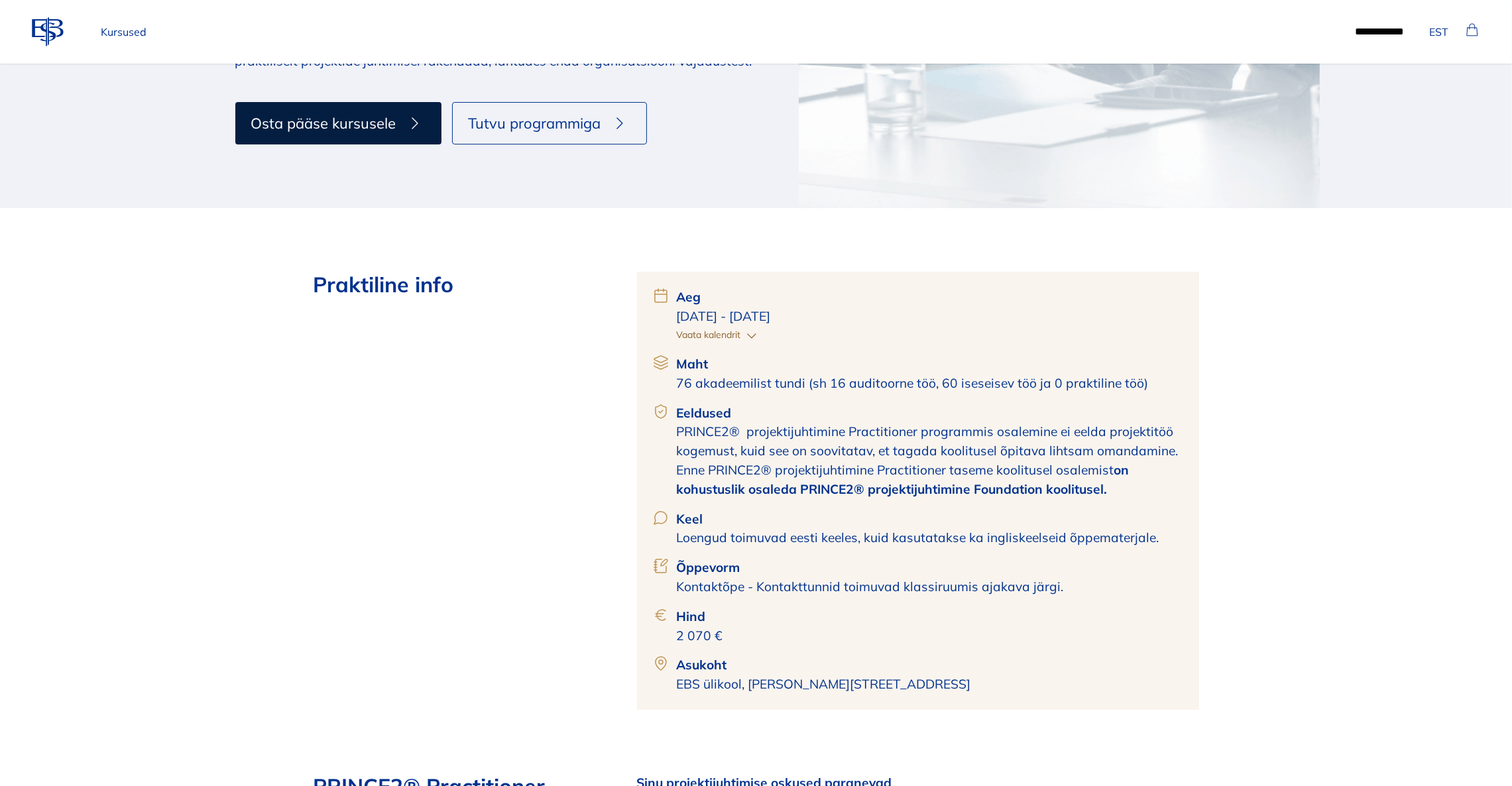
scroll to position [596, 0]
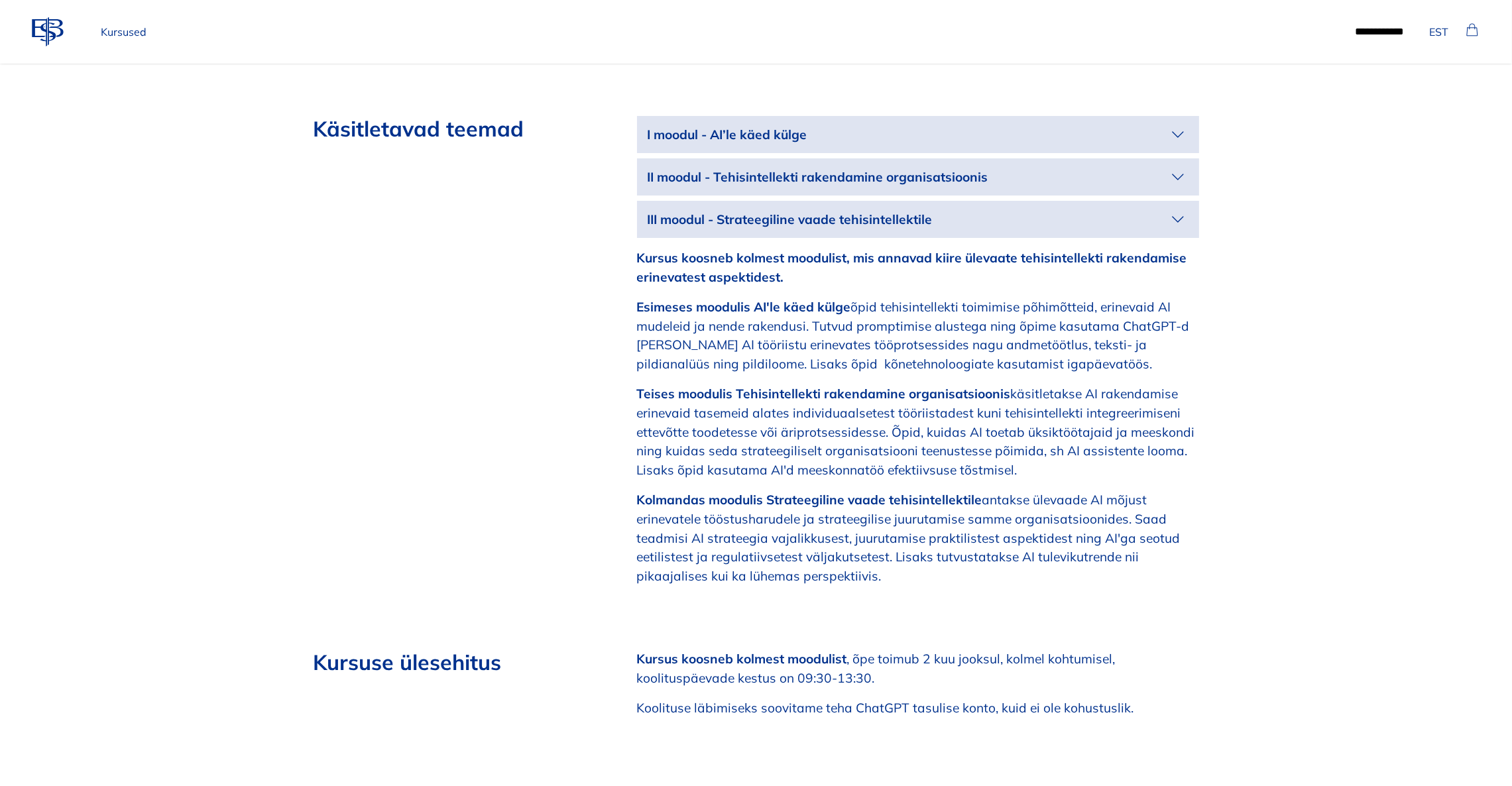
scroll to position [1690, 0]
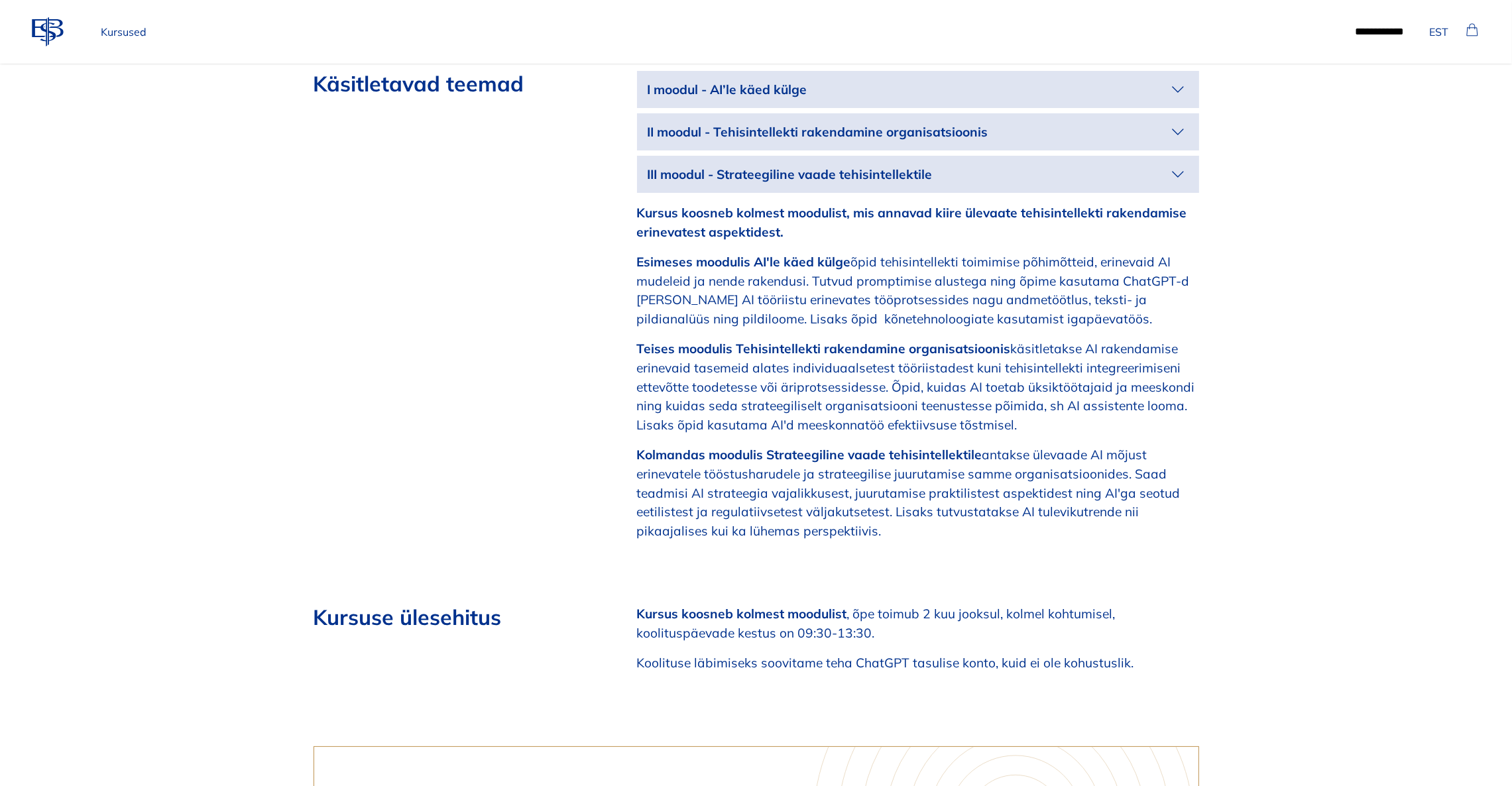
drag, startPoint x: 1132, startPoint y: 644, endPoint x: 662, endPoint y: 646, distance: 470.0
click at [634, 646] on section "Kursuse ülesehitus Kursus koosneb kolmest moodulist , õpe toimub 2 kuu jooksul,…" at bounding box center [756, 643] width 886 height 78
copy p "Koolituse läbimiseks soovitame teha ChatGPT tasulise konto, kuid ei ole kohustu…"
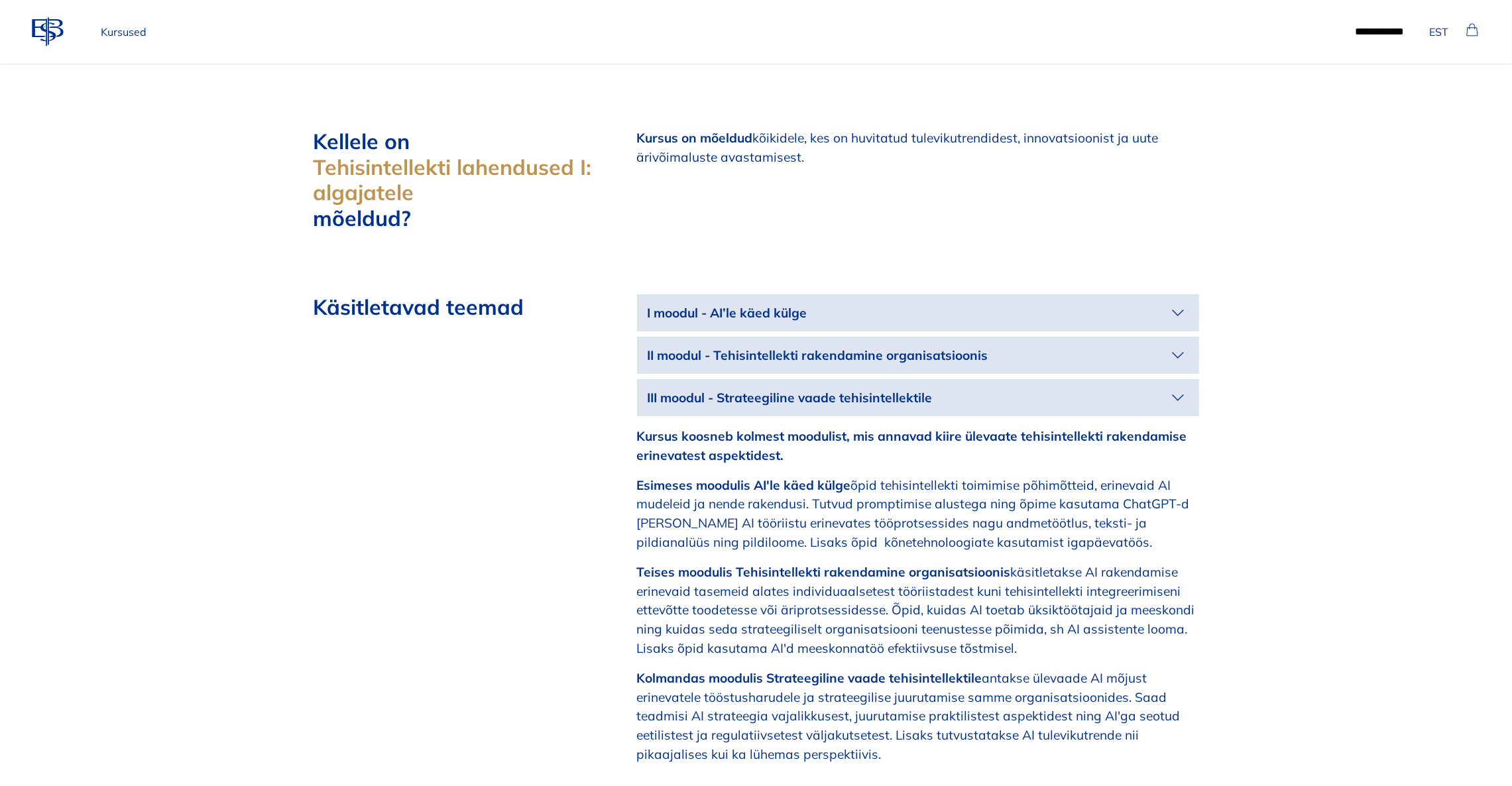
scroll to position [1590, 0]
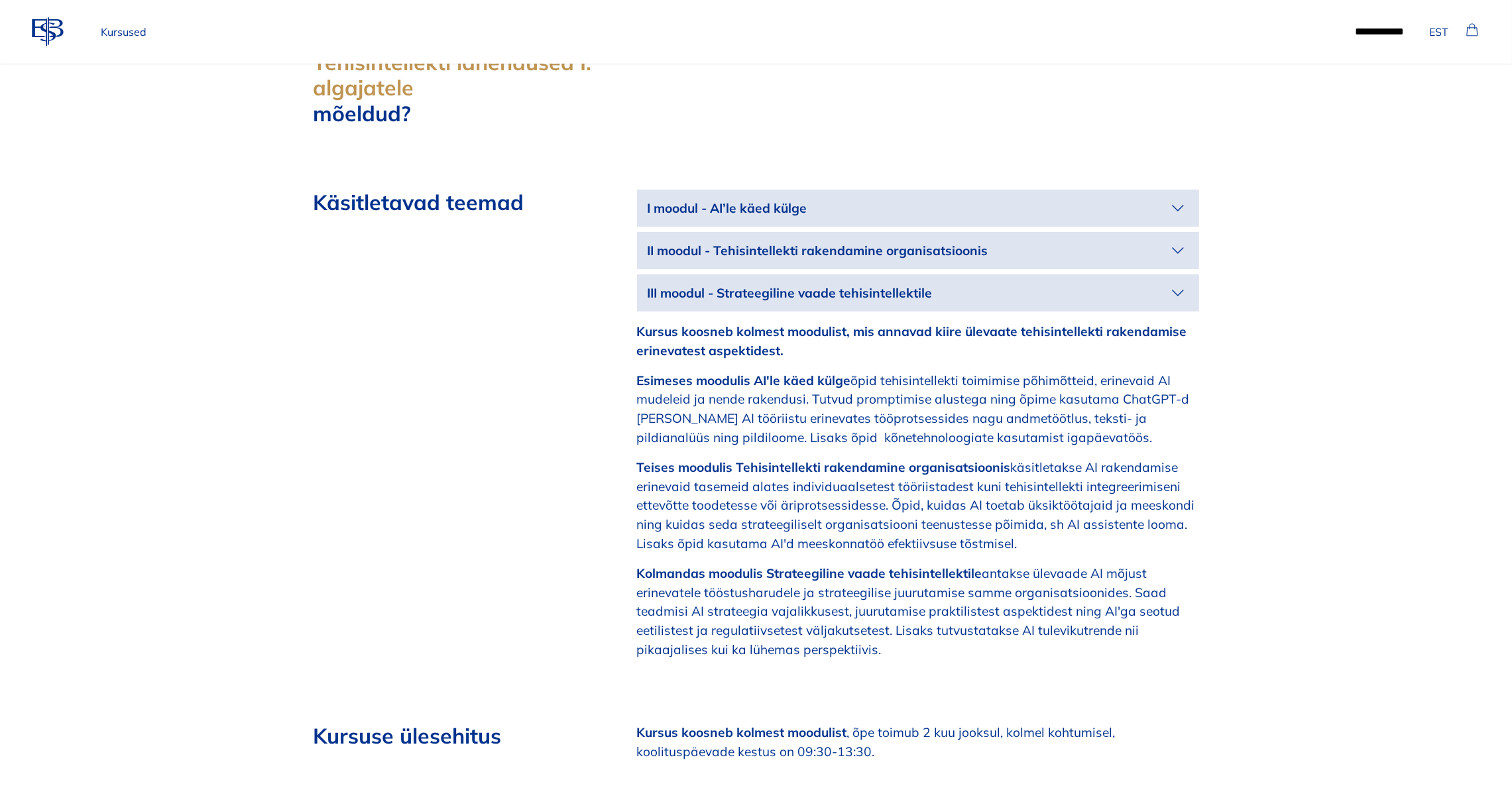
click at [1171, 198] on icon "button" at bounding box center [1179, 209] width 22 height 22
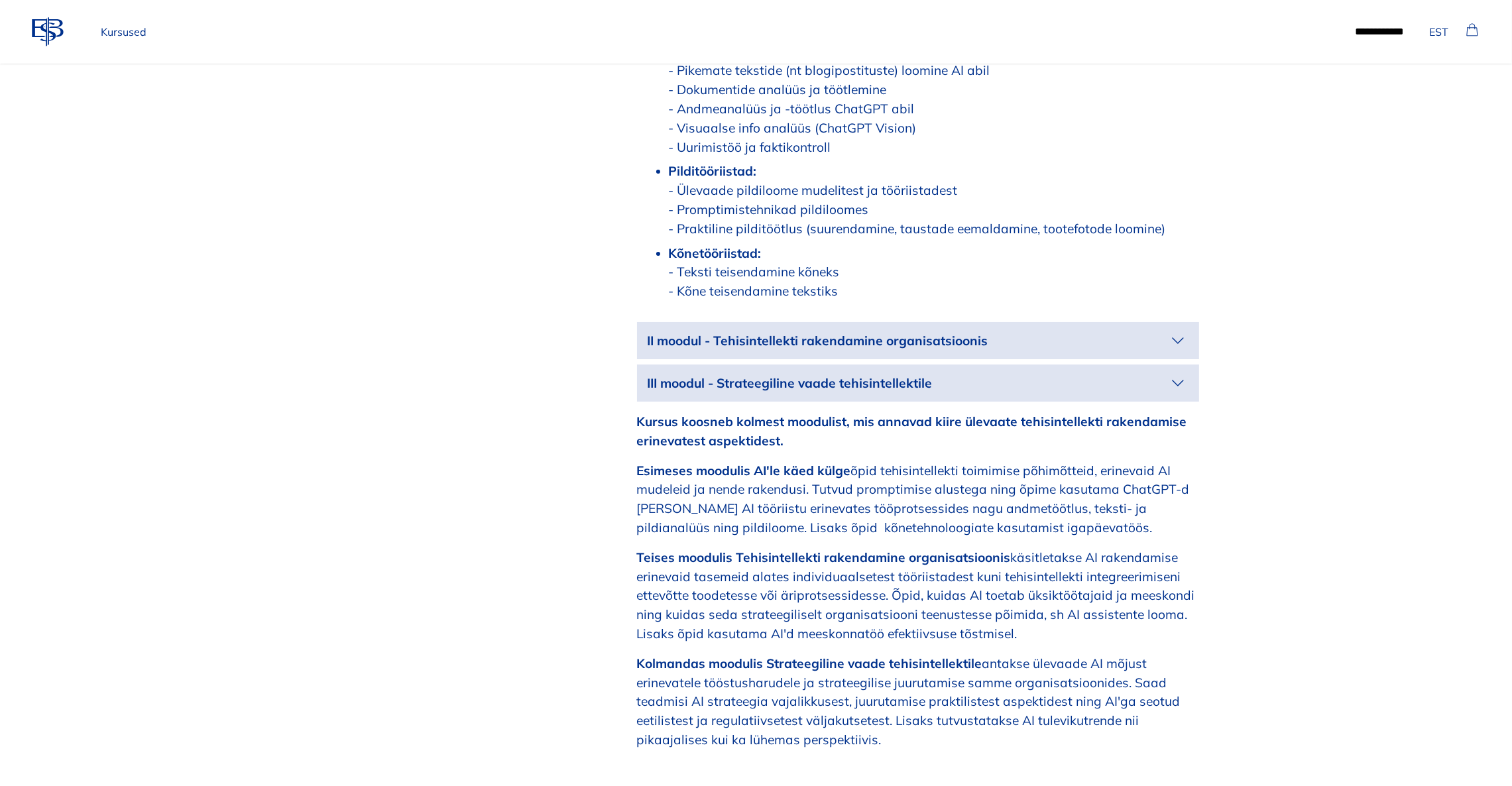
scroll to position [1888, 0]
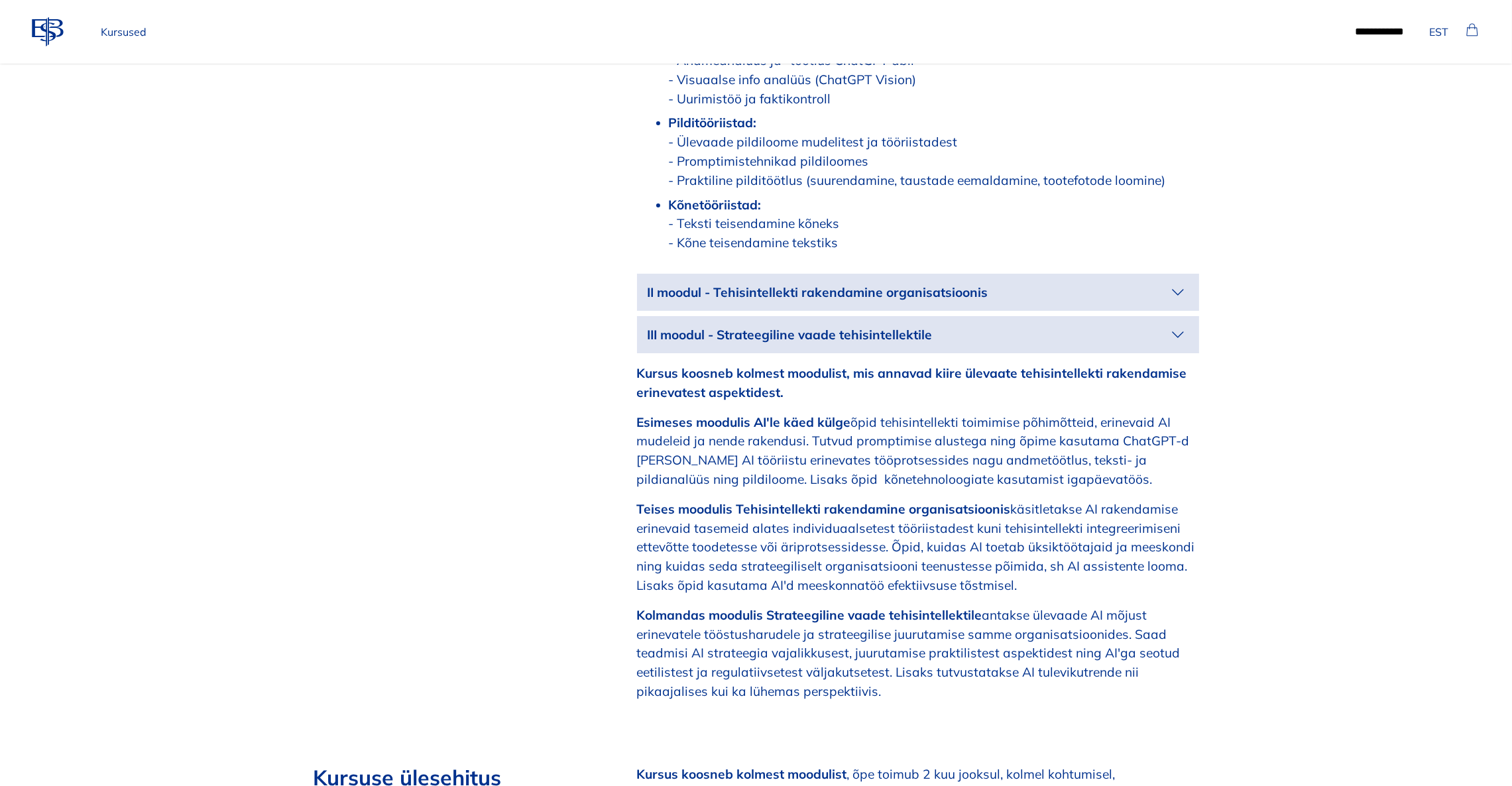
click at [1166, 283] on p "II moodul - Tehisintellekti rakendamine organisatsioonis" at bounding box center [907, 292] width 520 height 19
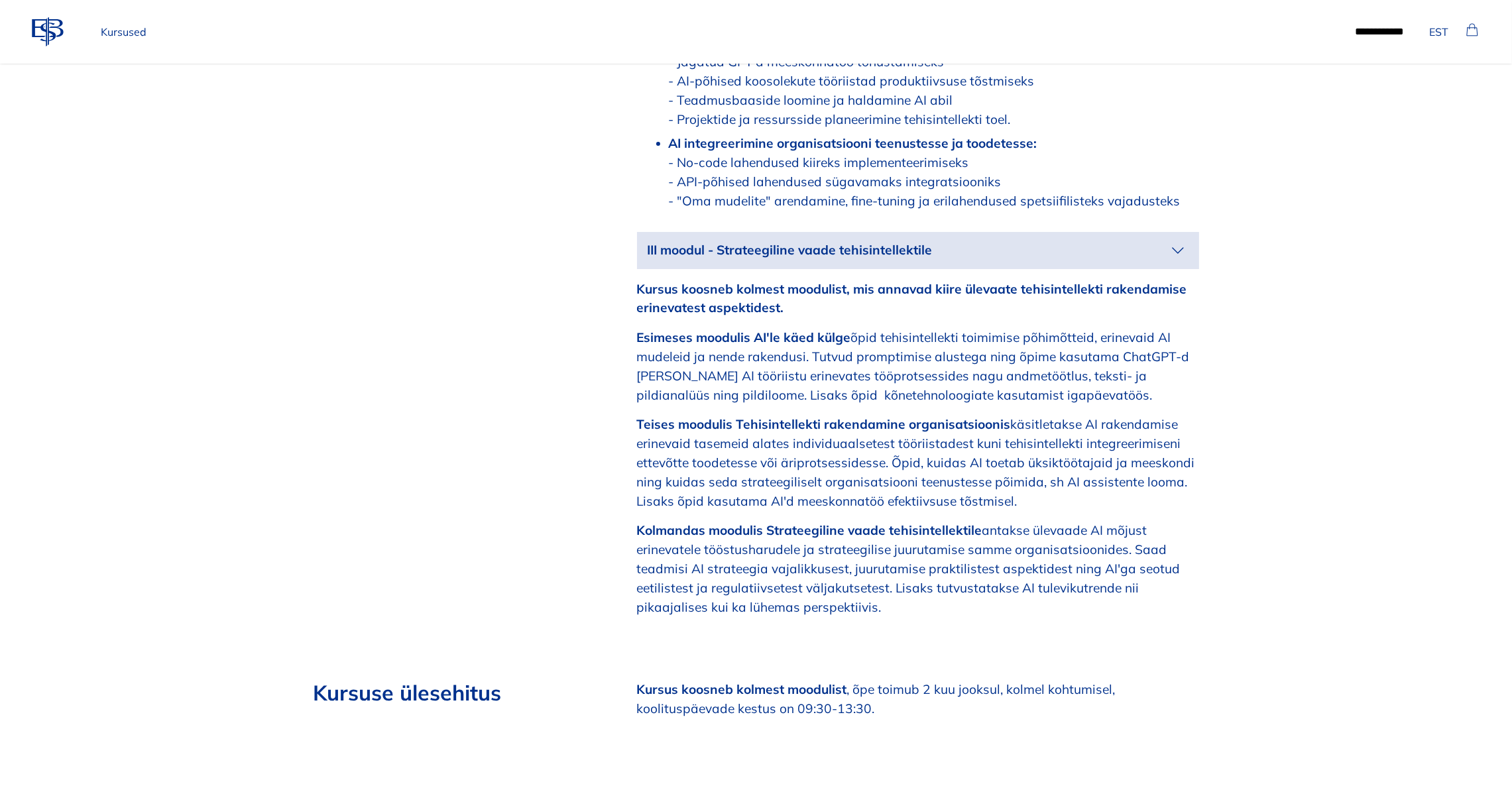
scroll to position [2286, 0]
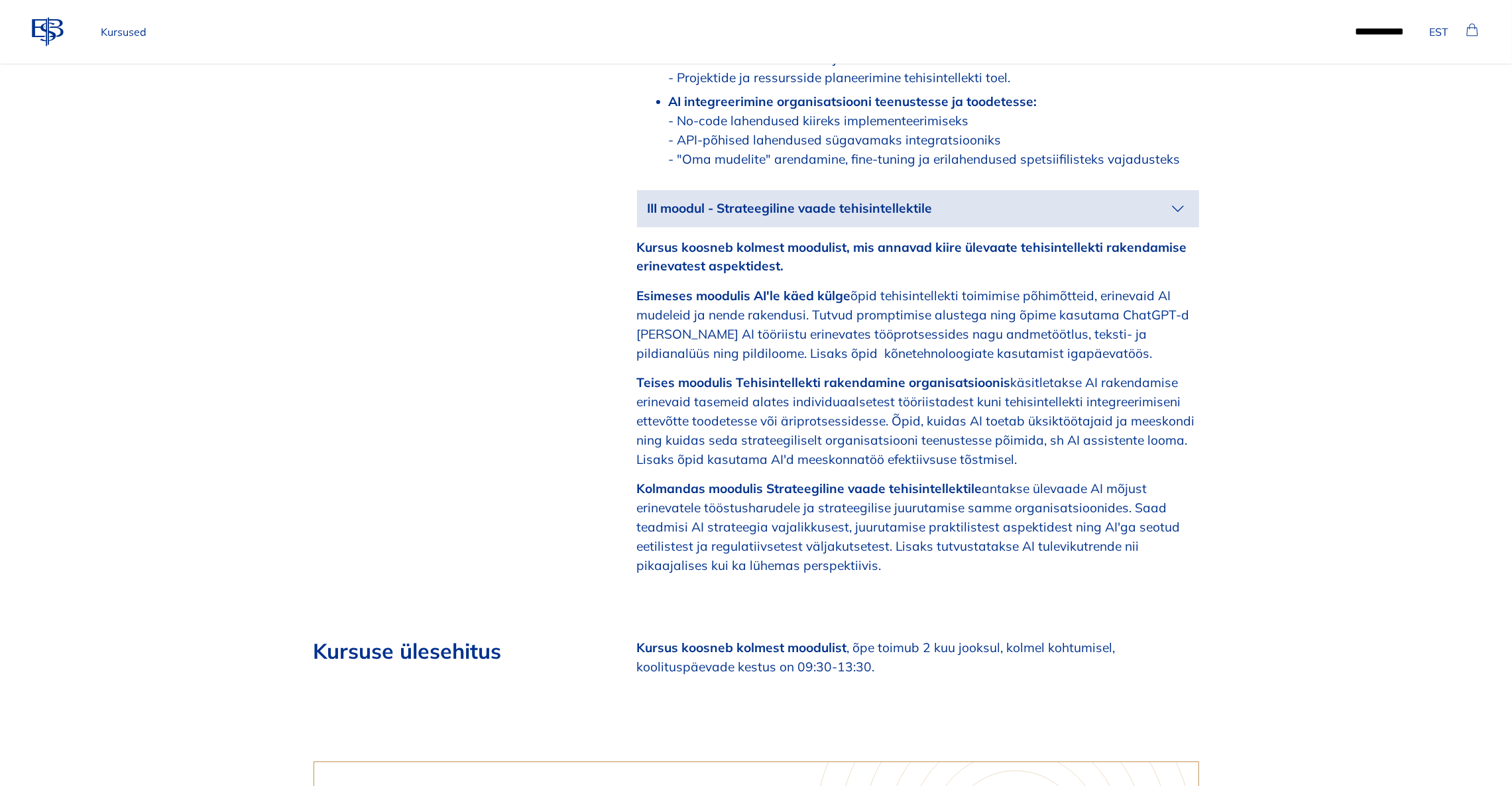
click at [1168, 198] on icon "button" at bounding box center [1179, 209] width 22 height 22
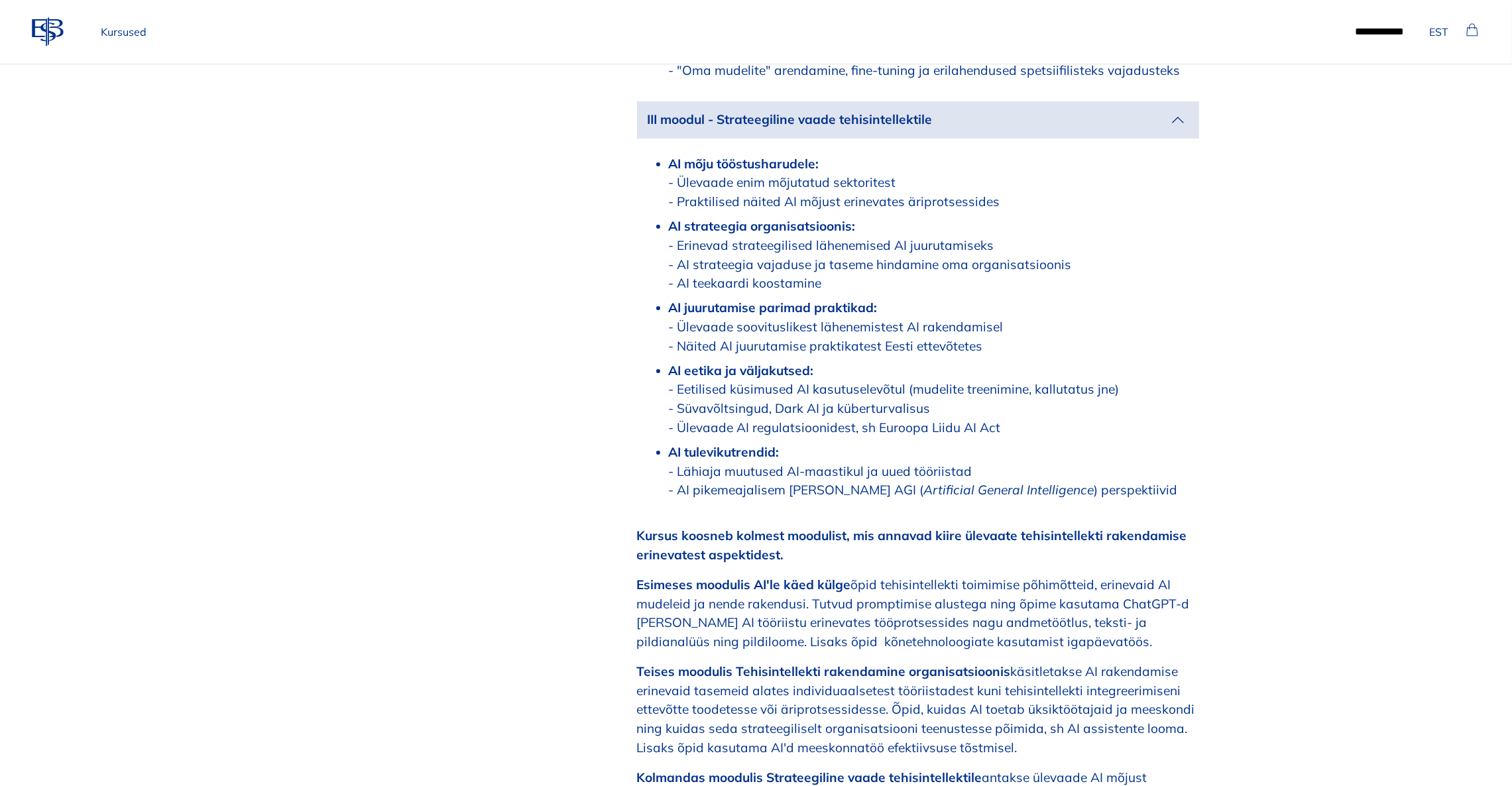
scroll to position [2584, 0]
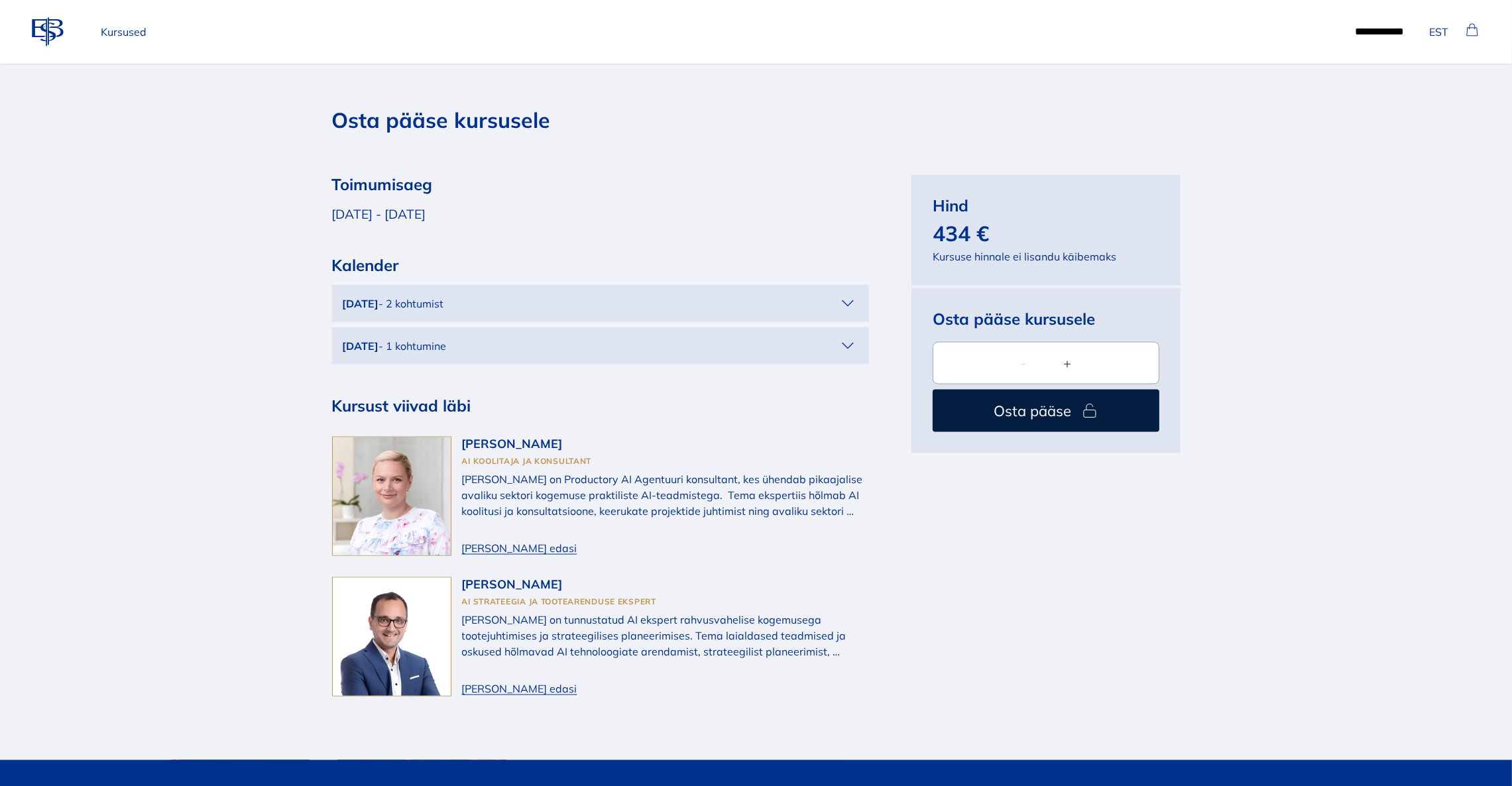
scroll to position [2883, 0]
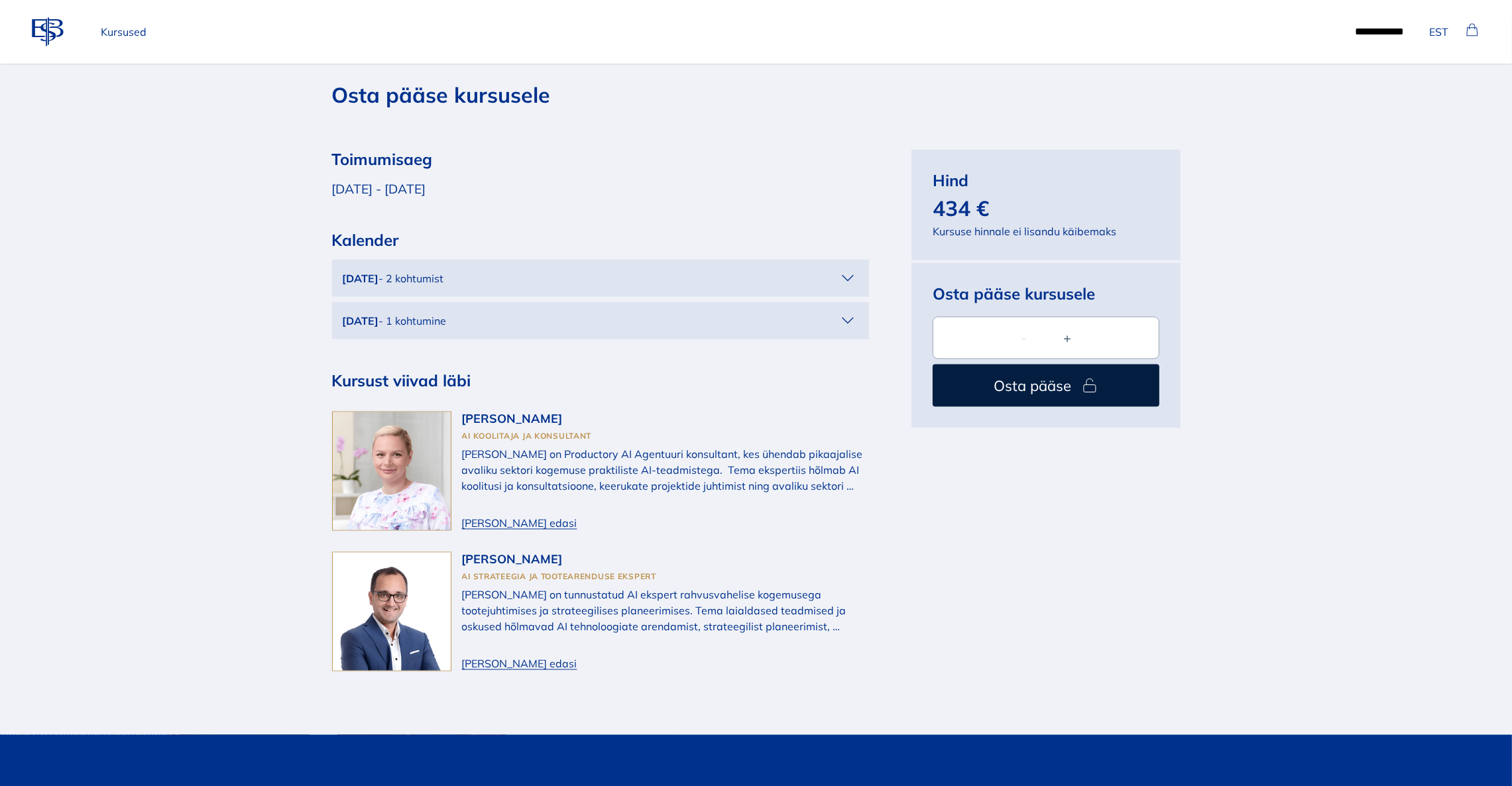
click at [490, 515] on span "[PERSON_NAME] edasi" at bounding box center [520, 523] width 116 height 16
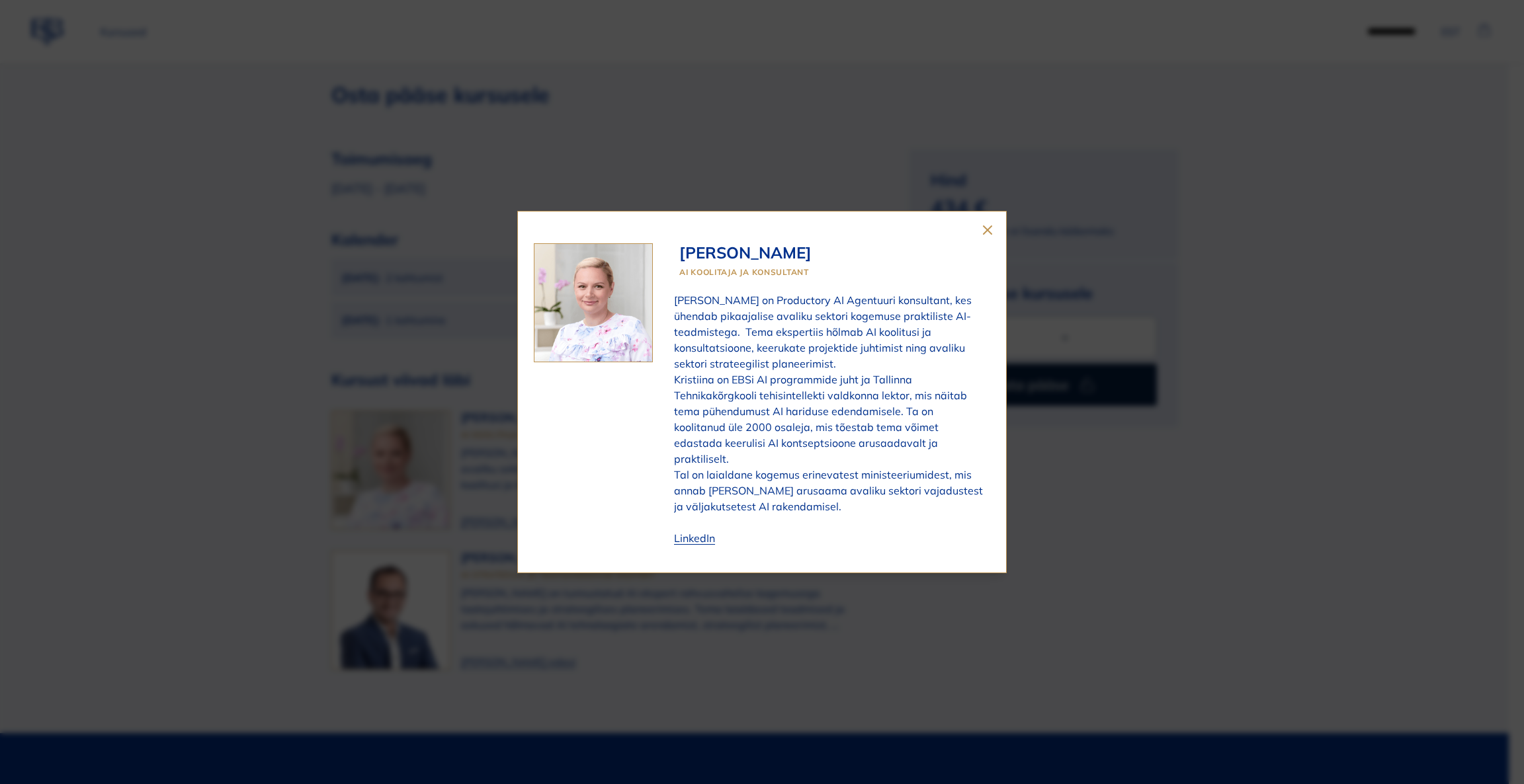
click at [983, 234] on icon "close" at bounding box center [988, 230] width 8 height 8
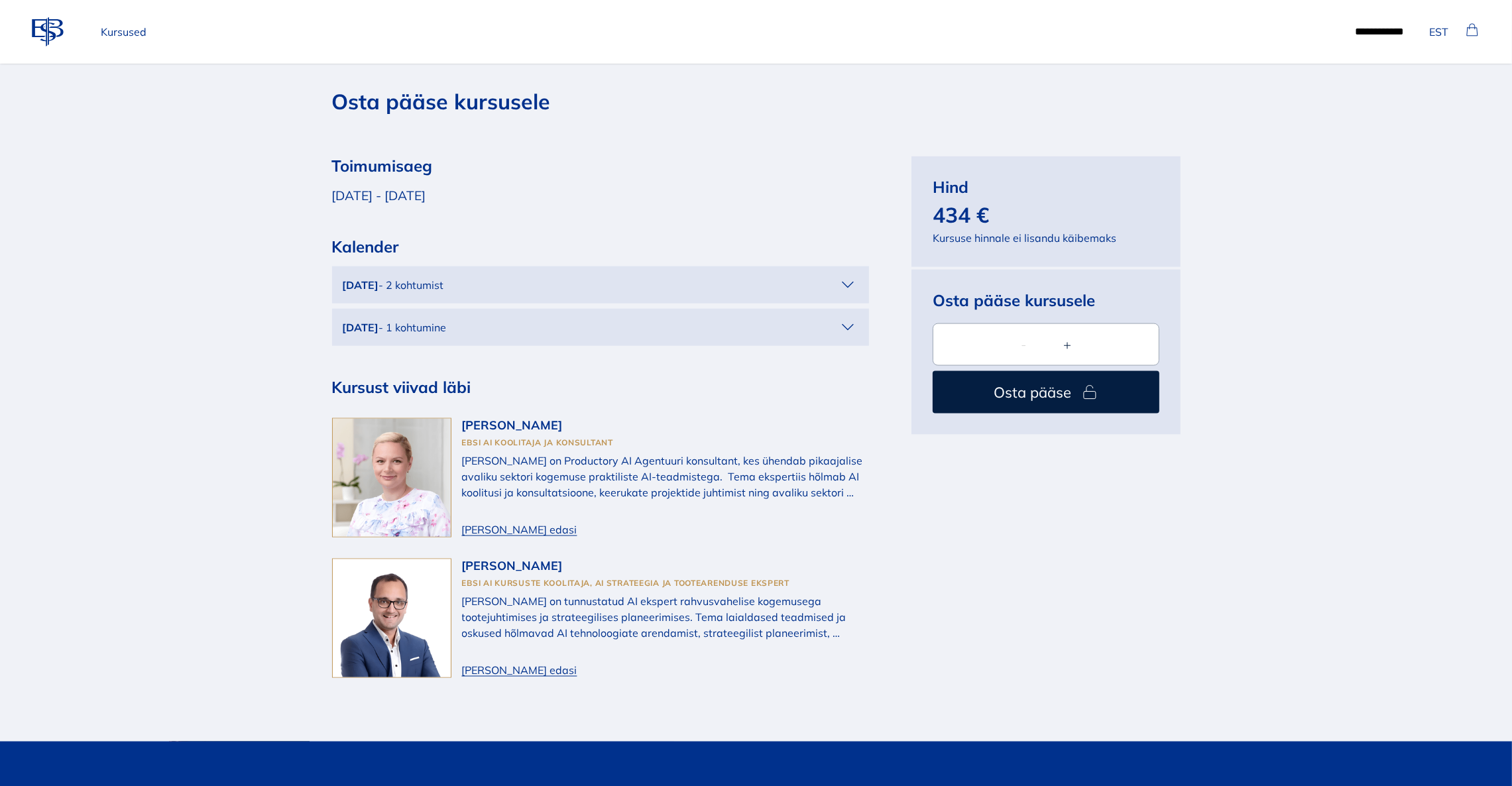
scroll to position [2982, 0]
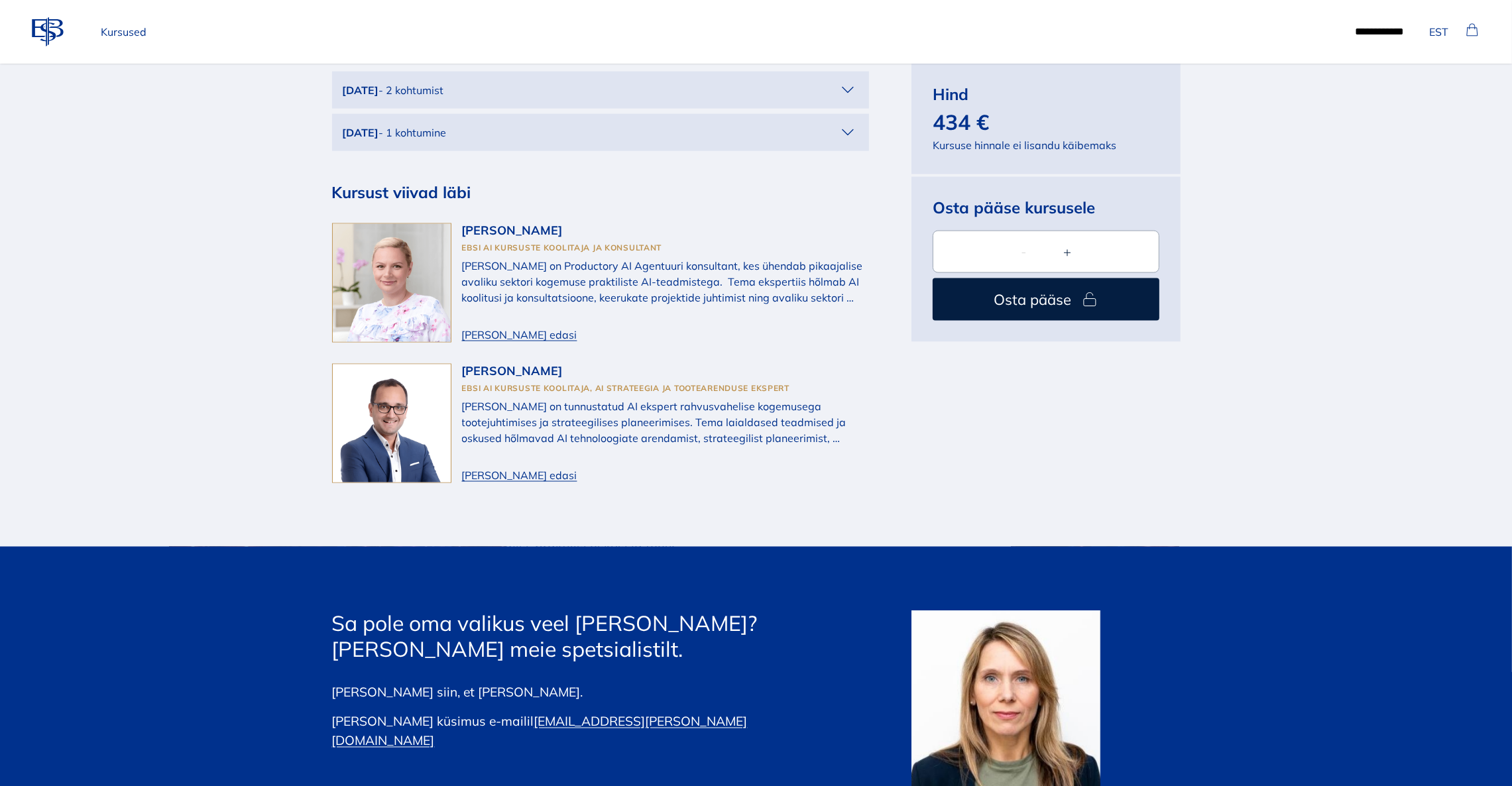
scroll to position [3082, 0]
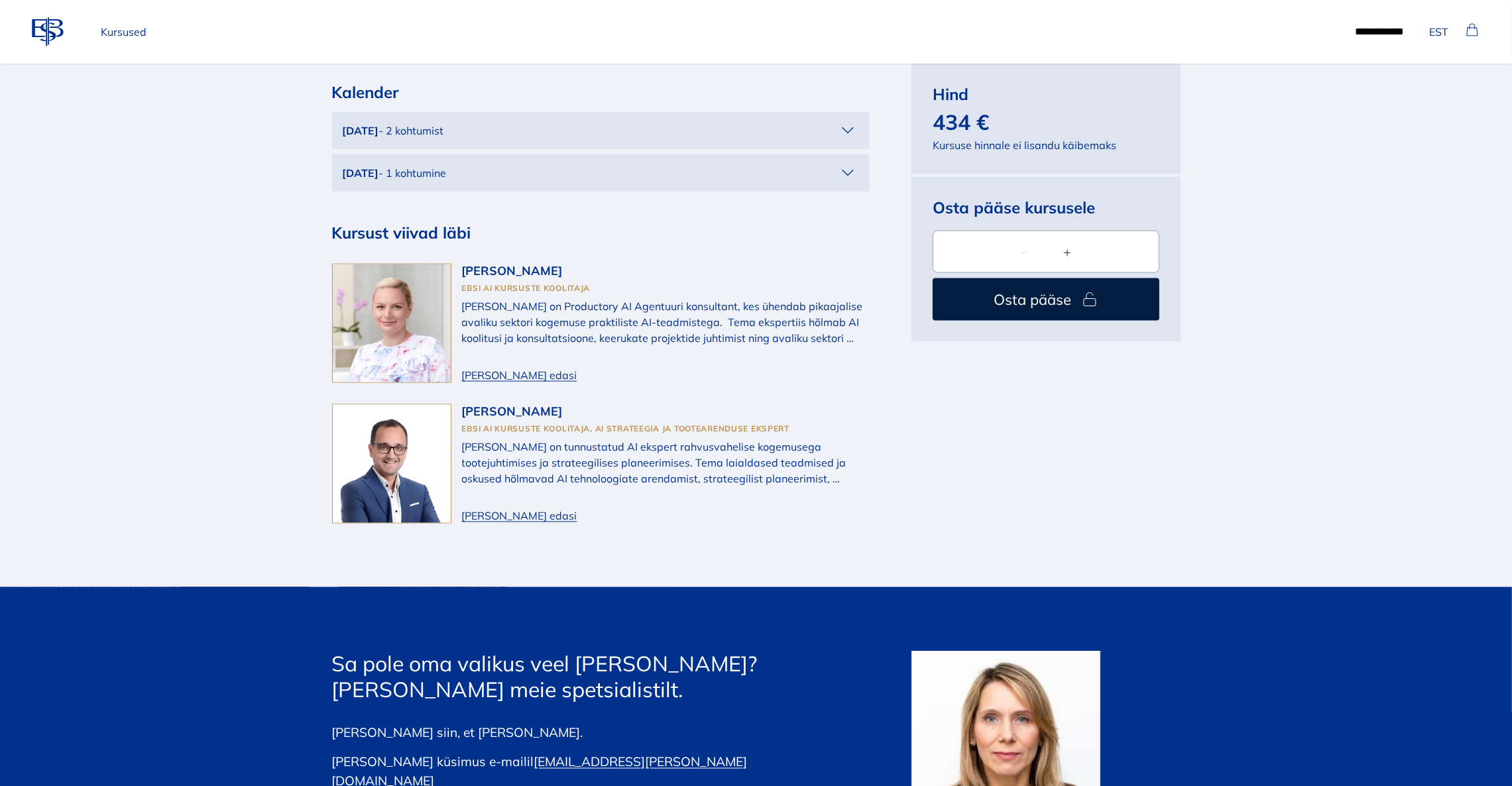
scroll to position [2844, 0]
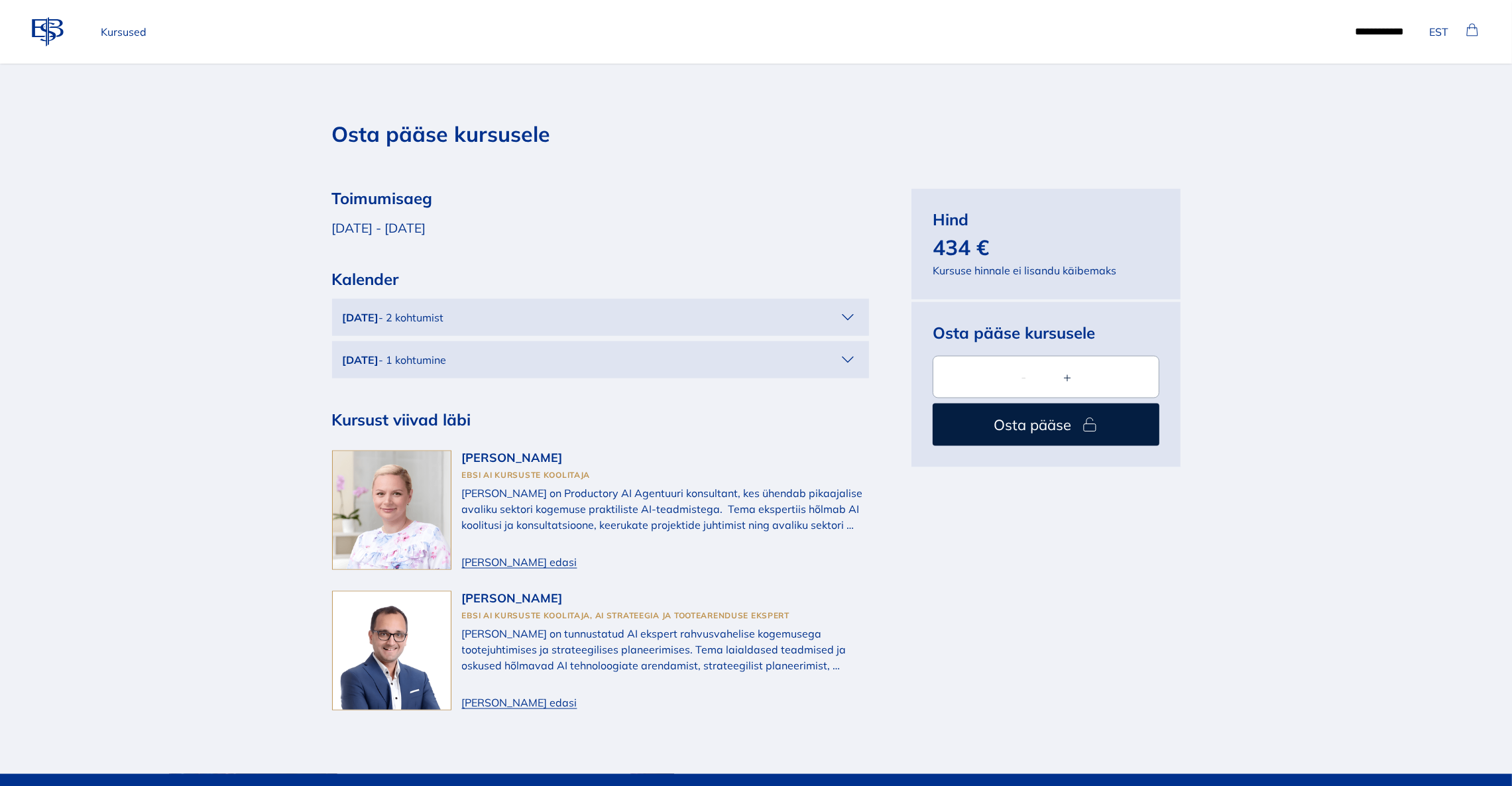
click at [133, 31] on p "Kursused" at bounding box center [124, 32] width 57 height 27
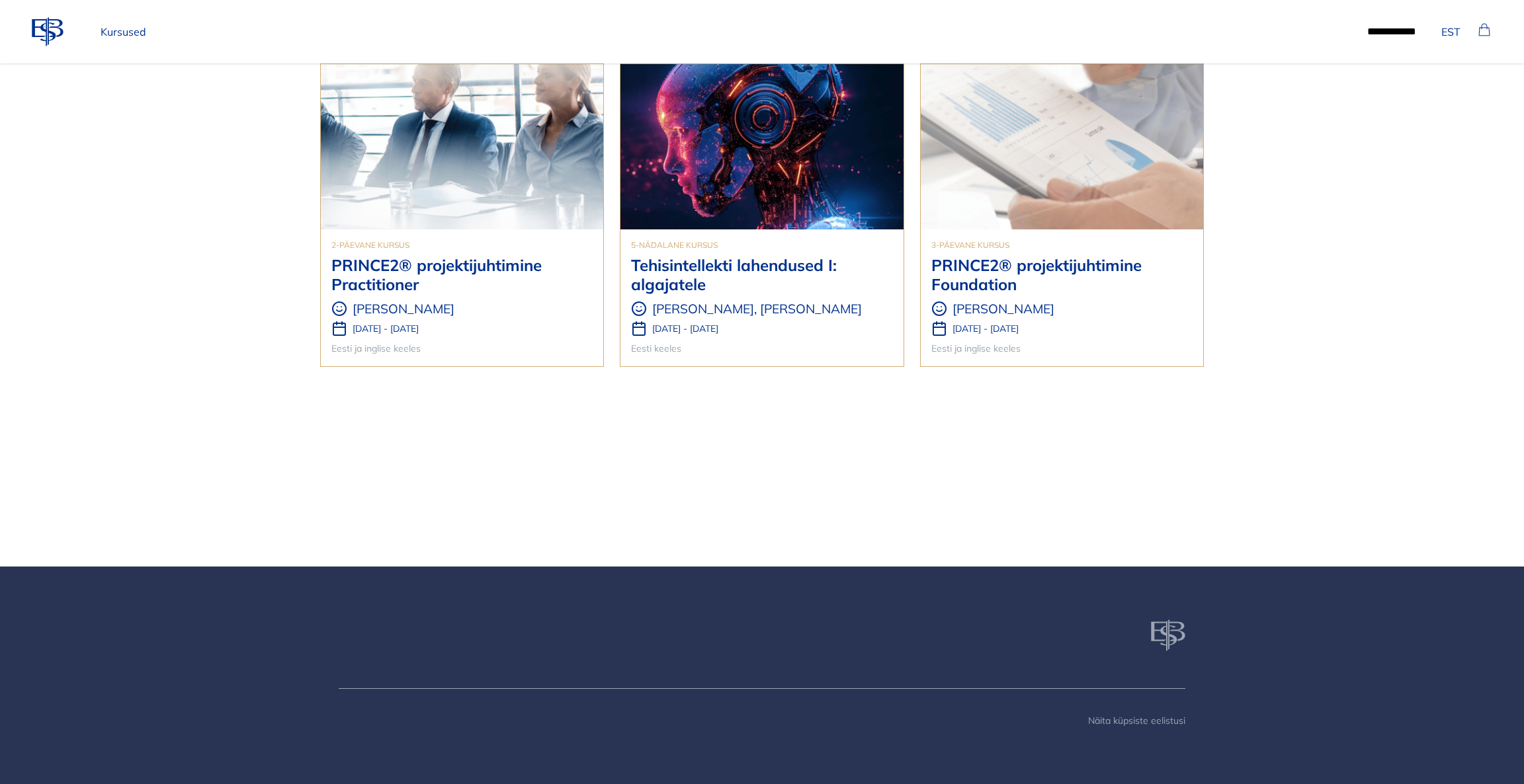
click at [437, 272] on h3 "PRINCE2® projektijuhtimine Practitioner" at bounding box center [462, 275] width 261 height 38
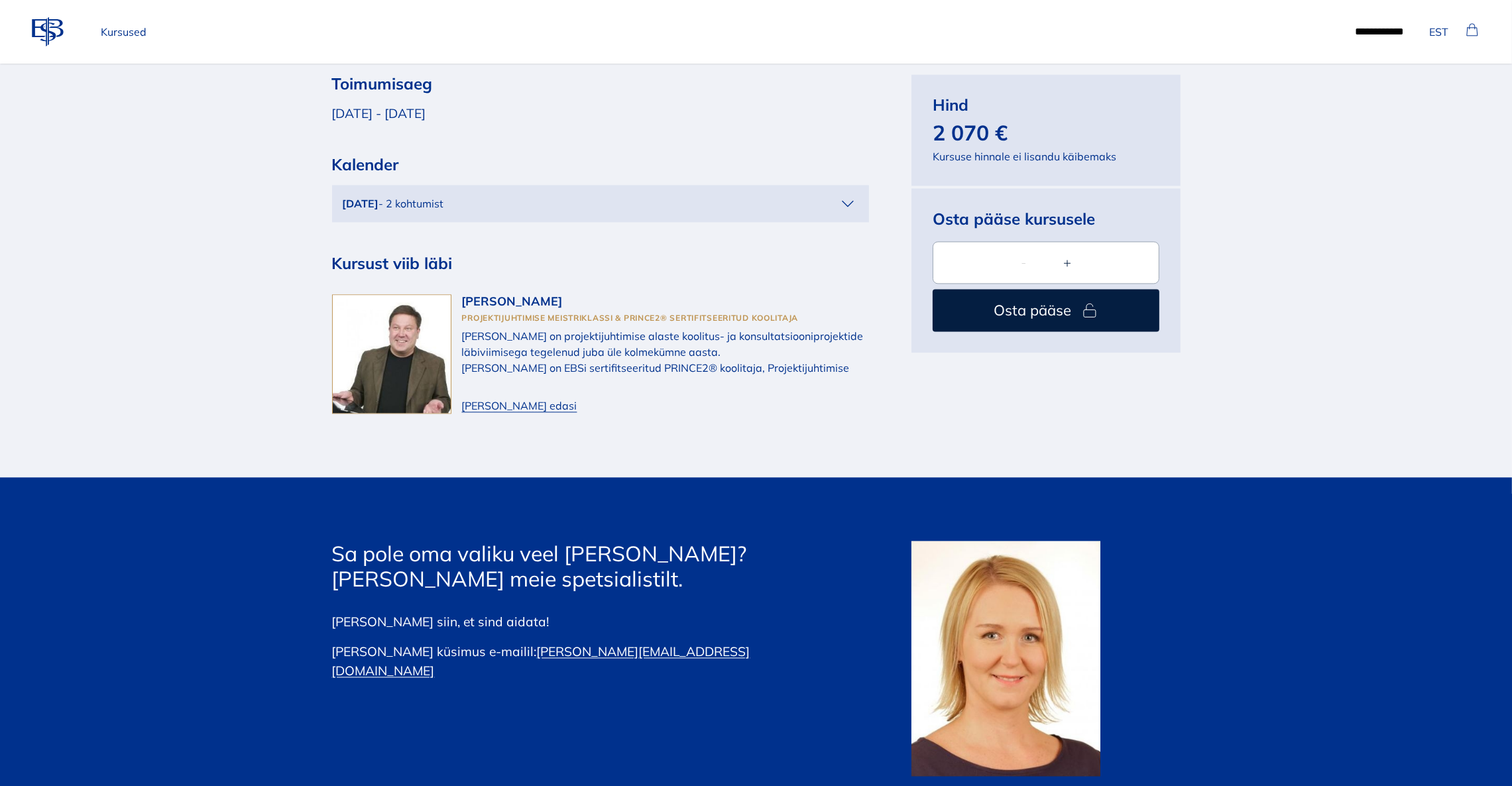
scroll to position [4174, 0]
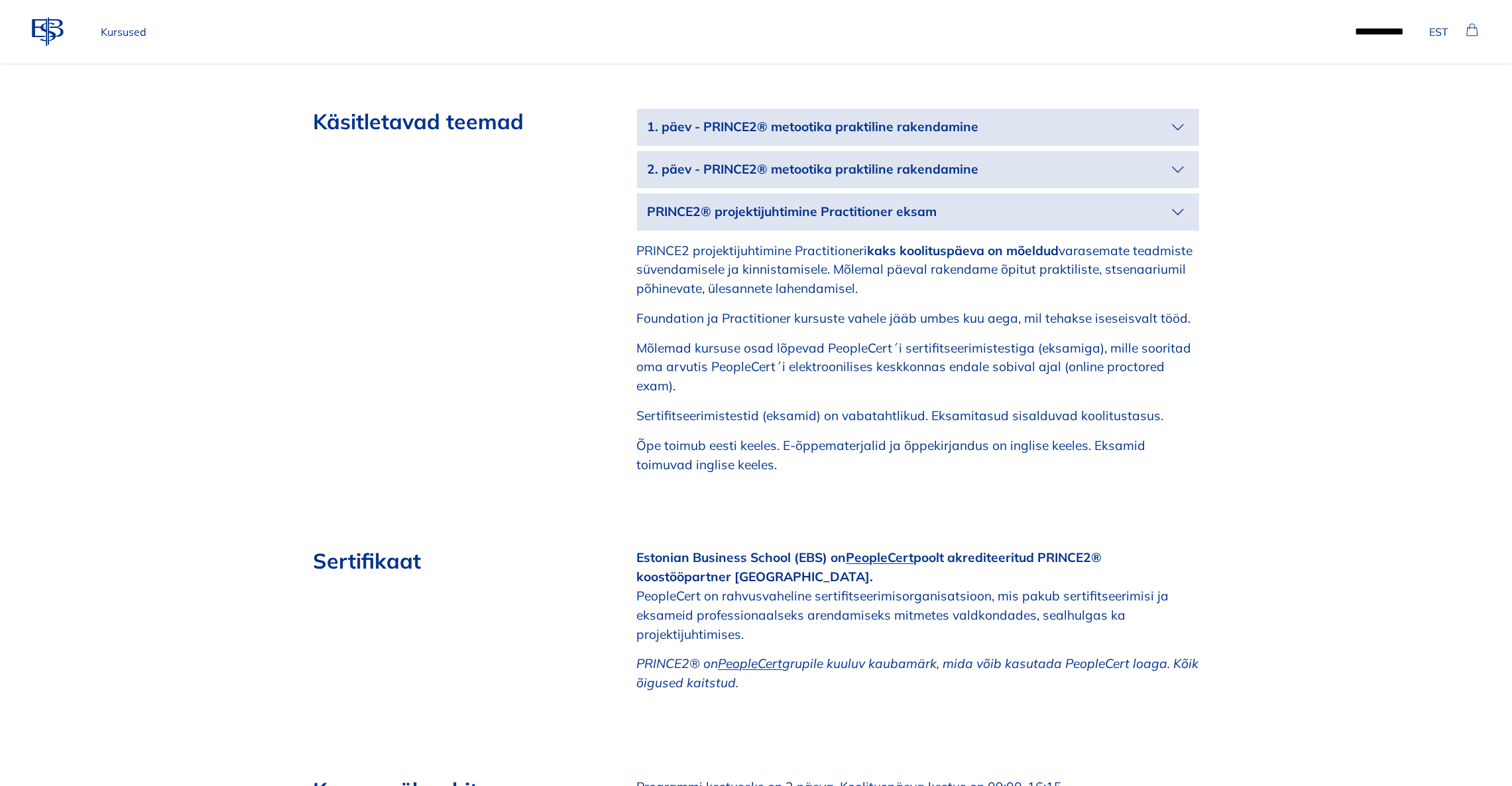
scroll to position [2186, 0]
